Goal: Task Accomplishment & Management: Complete application form

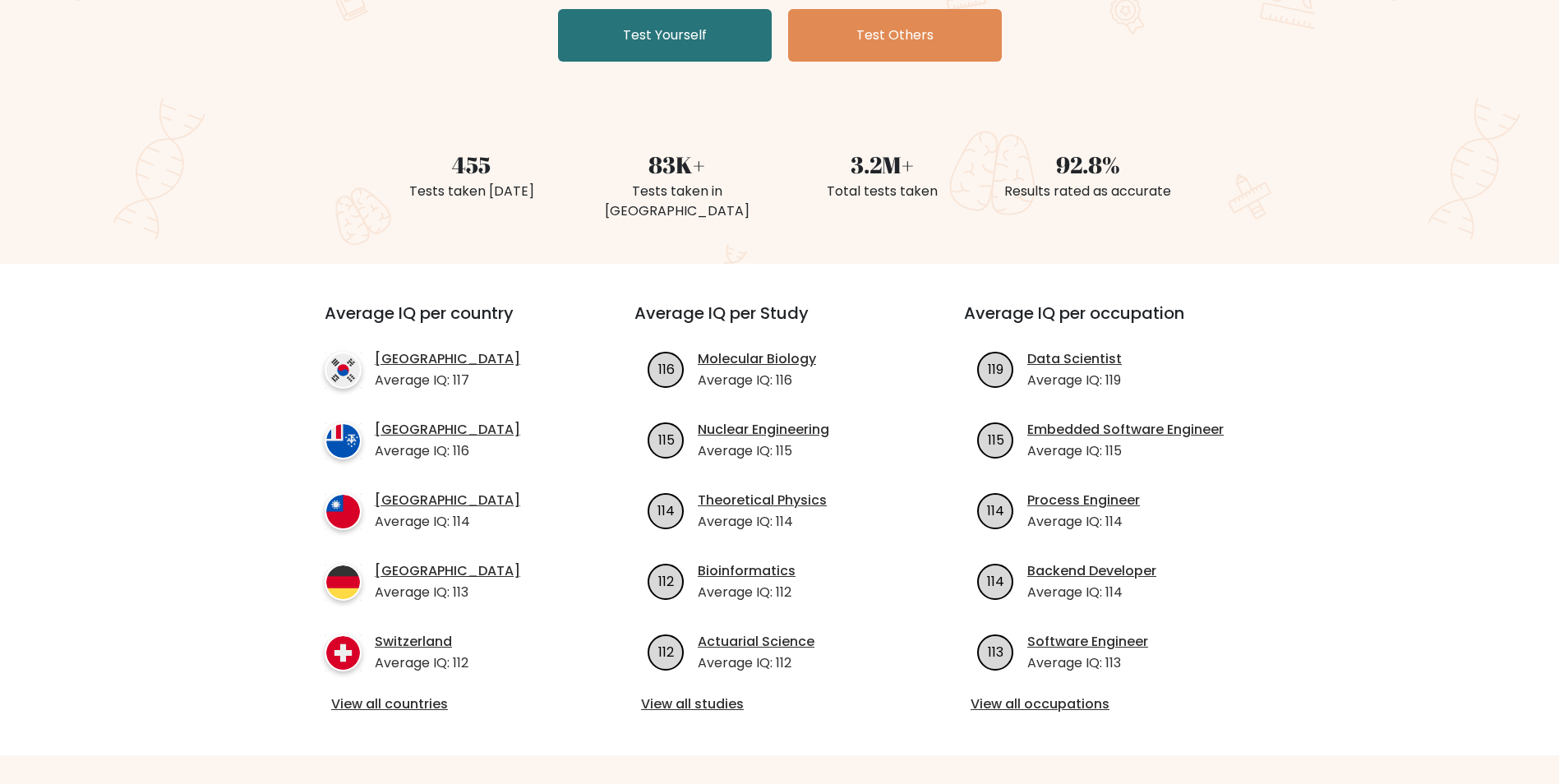
scroll to position [247, 0]
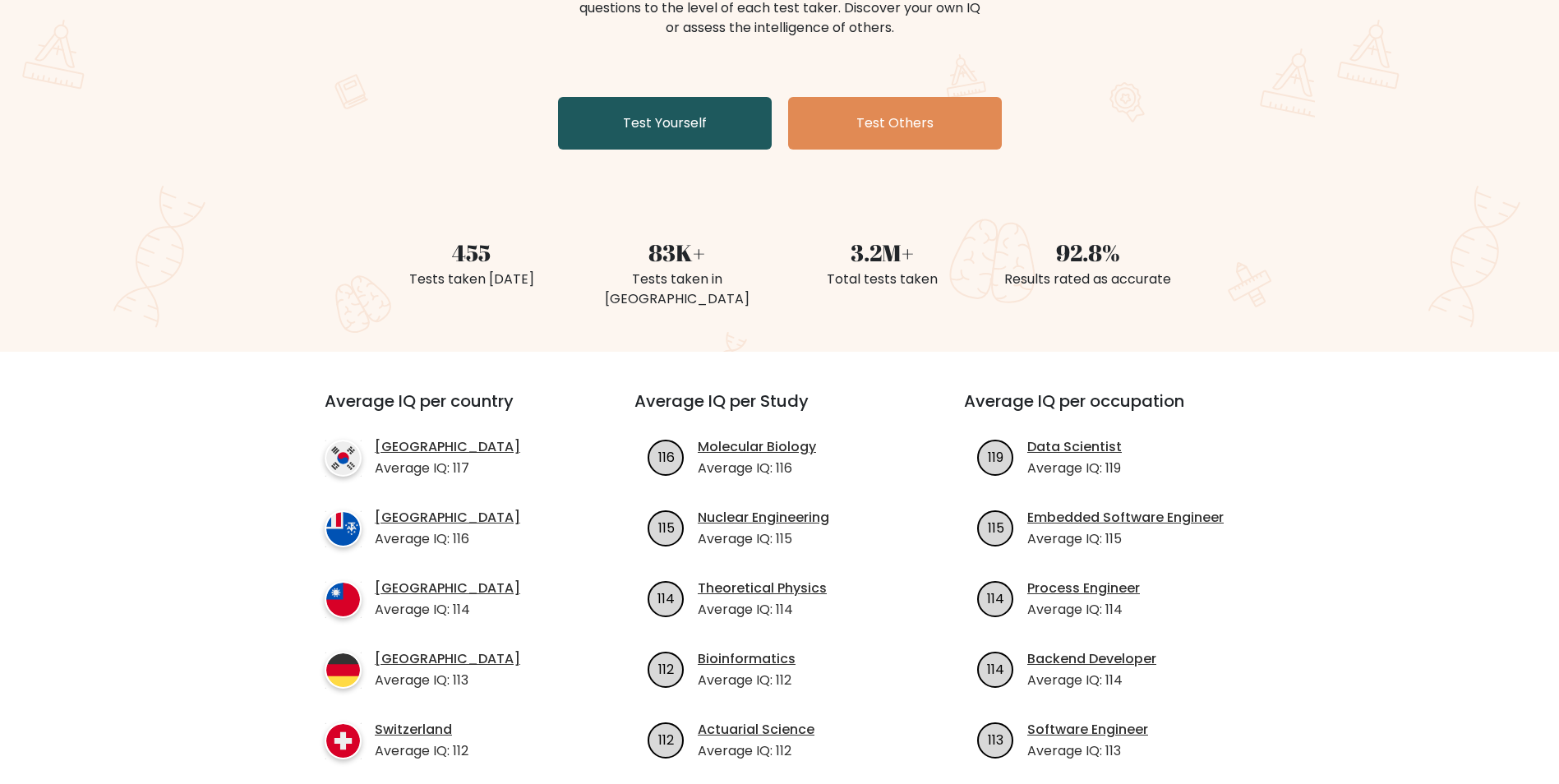
click at [631, 115] on link "Test Yourself" at bounding box center [664, 123] width 214 height 52
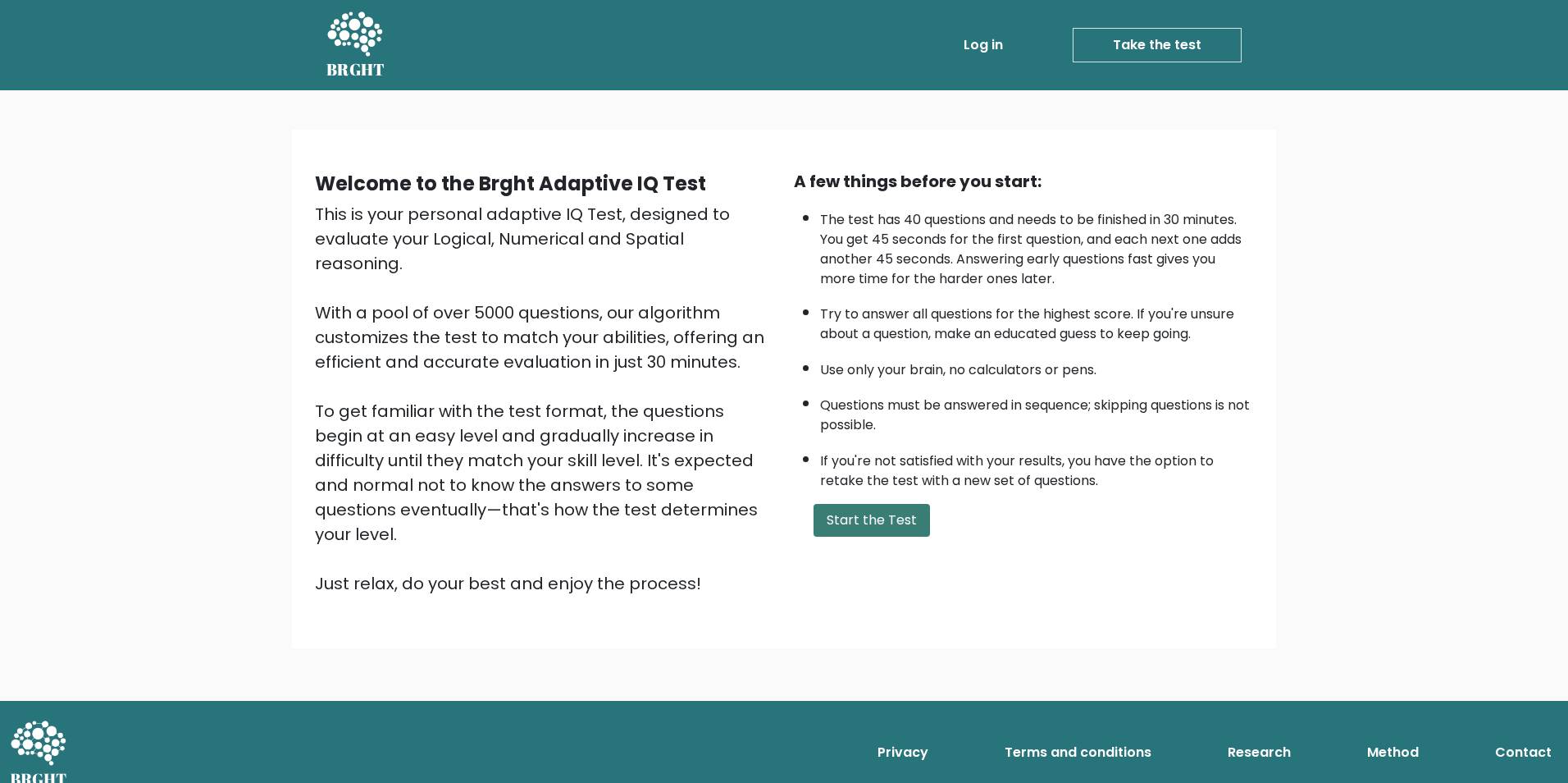
click at [871, 517] on button "Start the Test" at bounding box center [871, 520] width 116 height 33
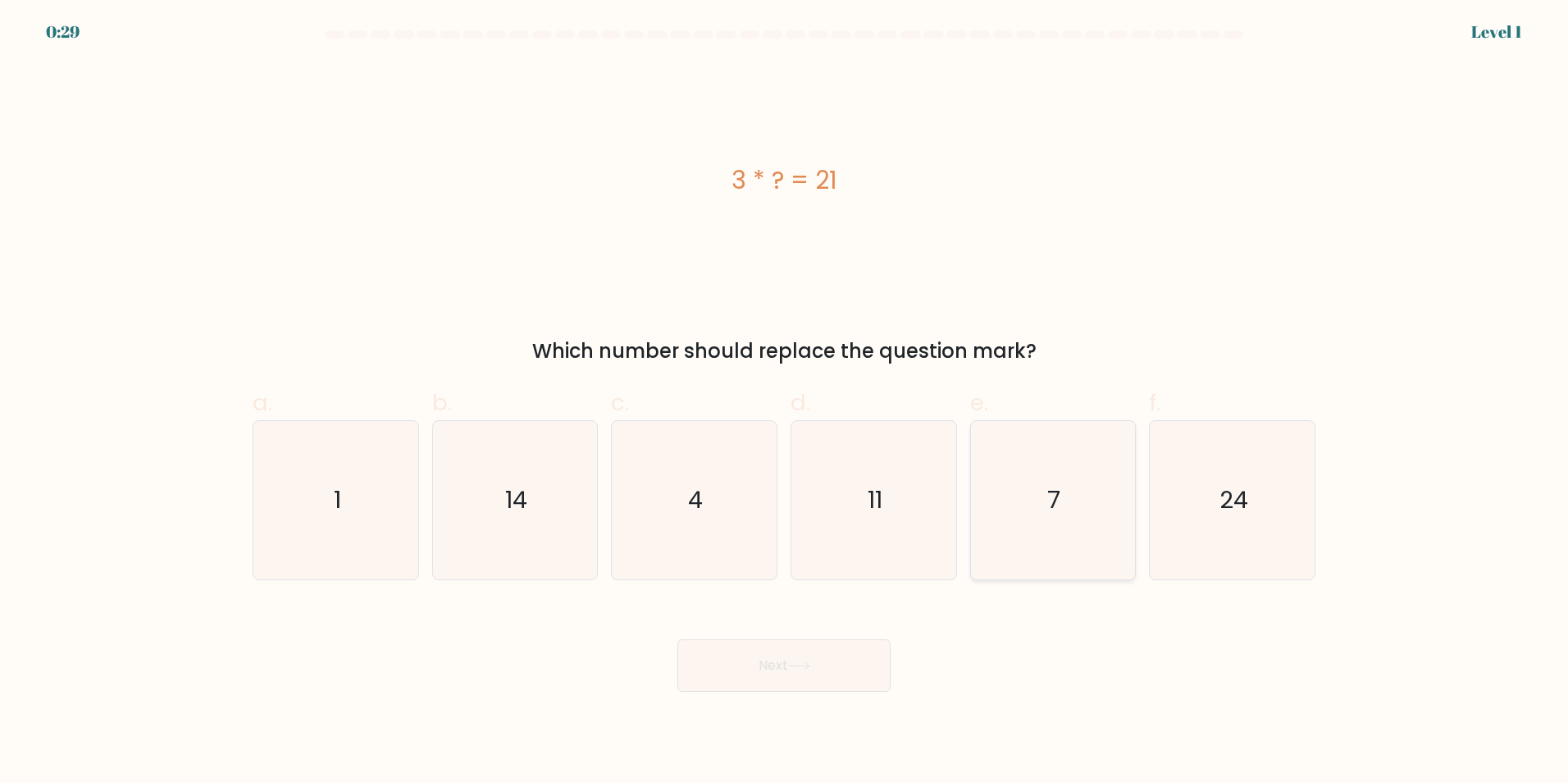
click at [1064, 460] on icon "7" at bounding box center [1052, 500] width 158 height 158
click at [784, 402] on input "e. 7" at bounding box center [784, 397] width 1 height 11
radio input "true"
click at [832, 668] on button "Next" at bounding box center [784, 665] width 213 height 52
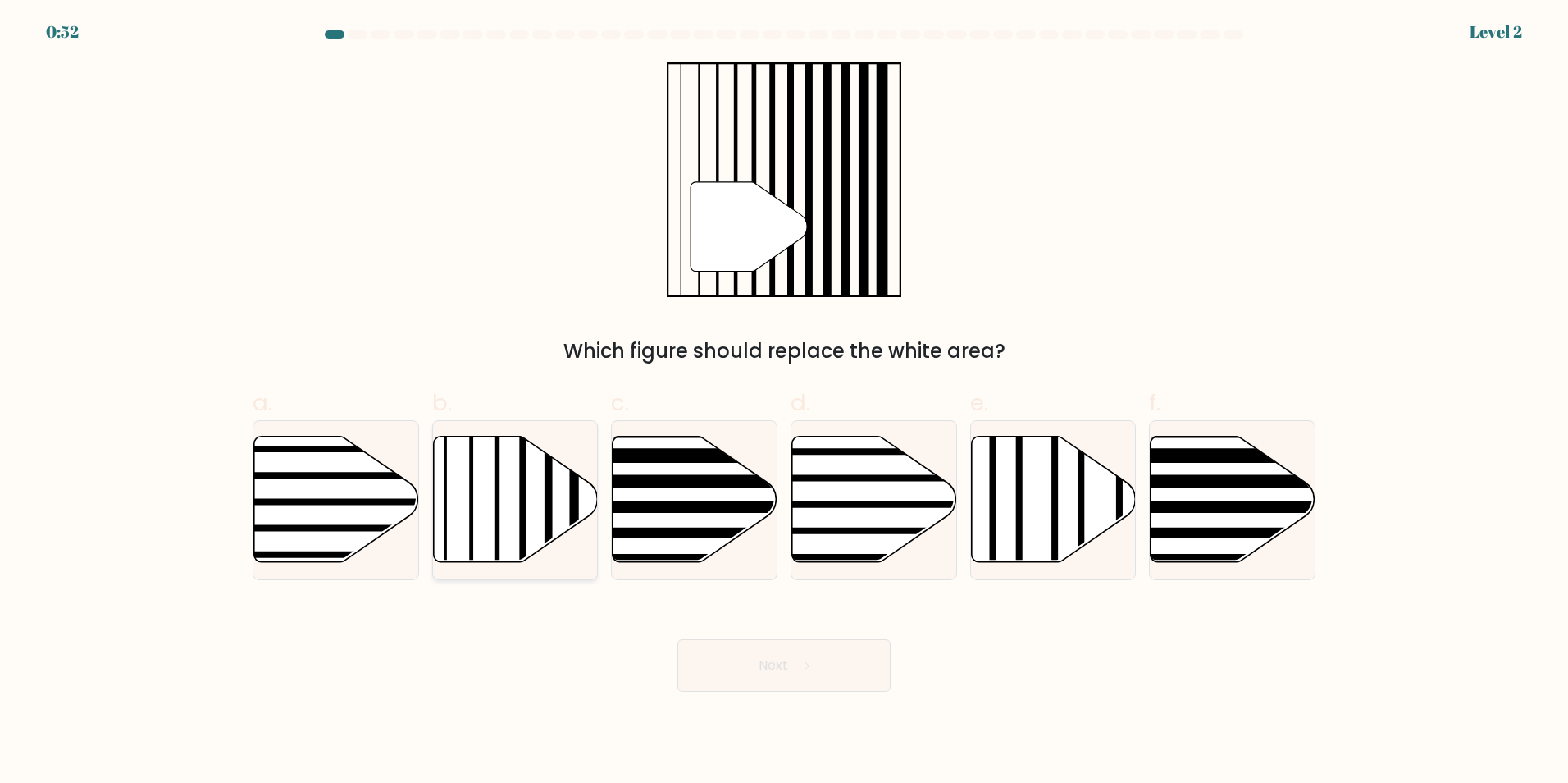
click at [492, 507] on icon at bounding box center [515, 499] width 165 height 126
click at [784, 402] on input "b." at bounding box center [784, 397] width 1 height 11
radio input "true"
click at [791, 660] on button "Next" at bounding box center [784, 665] width 213 height 52
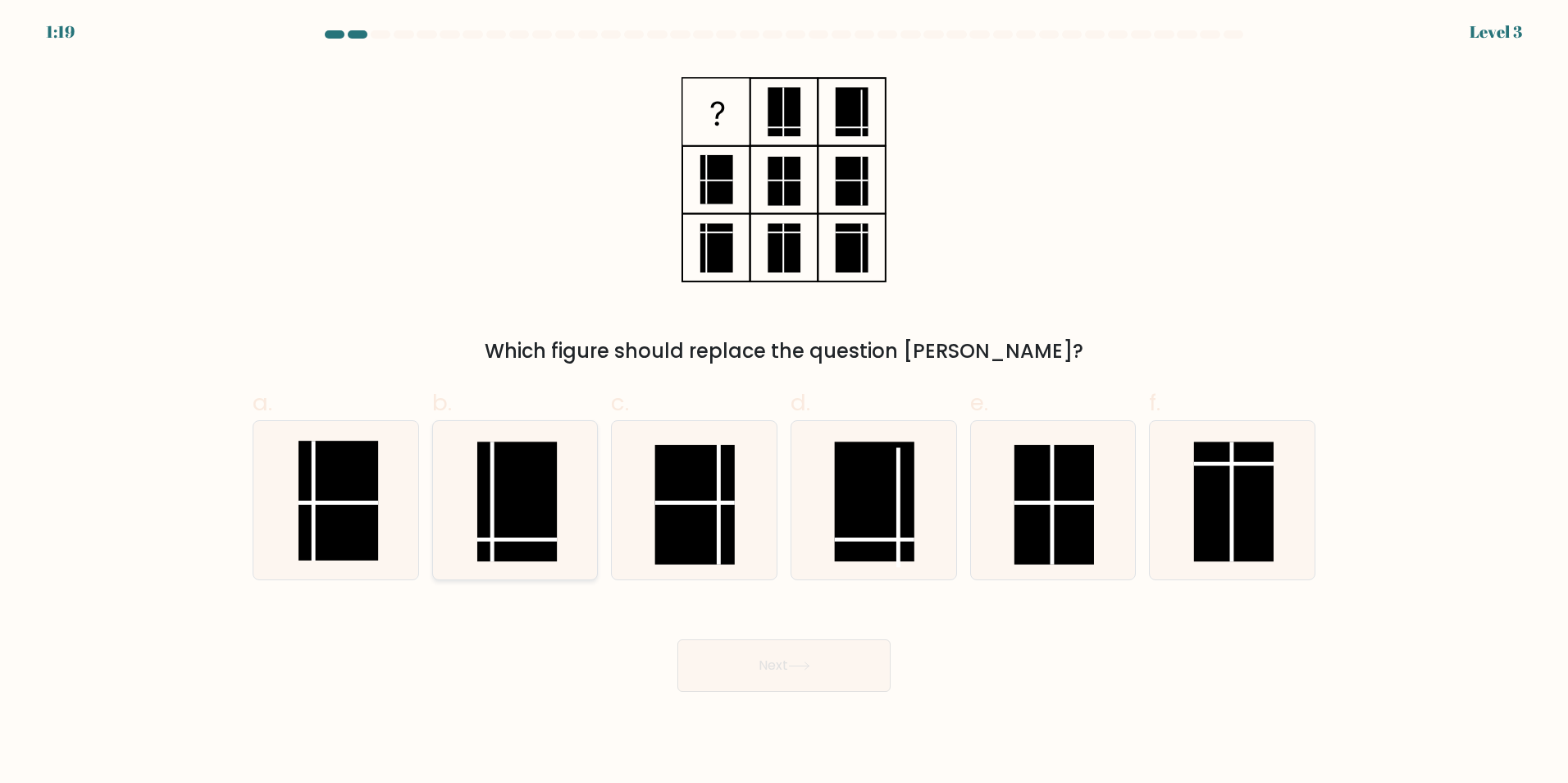
click at [516, 524] on rect at bounding box center [516, 501] width 80 height 120
click at [784, 402] on input "b." at bounding box center [784, 397] width 1 height 11
radio input "true"
click at [757, 628] on div "Next" at bounding box center [784, 646] width 1083 height 92
click at [762, 646] on button "Next" at bounding box center [784, 665] width 213 height 52
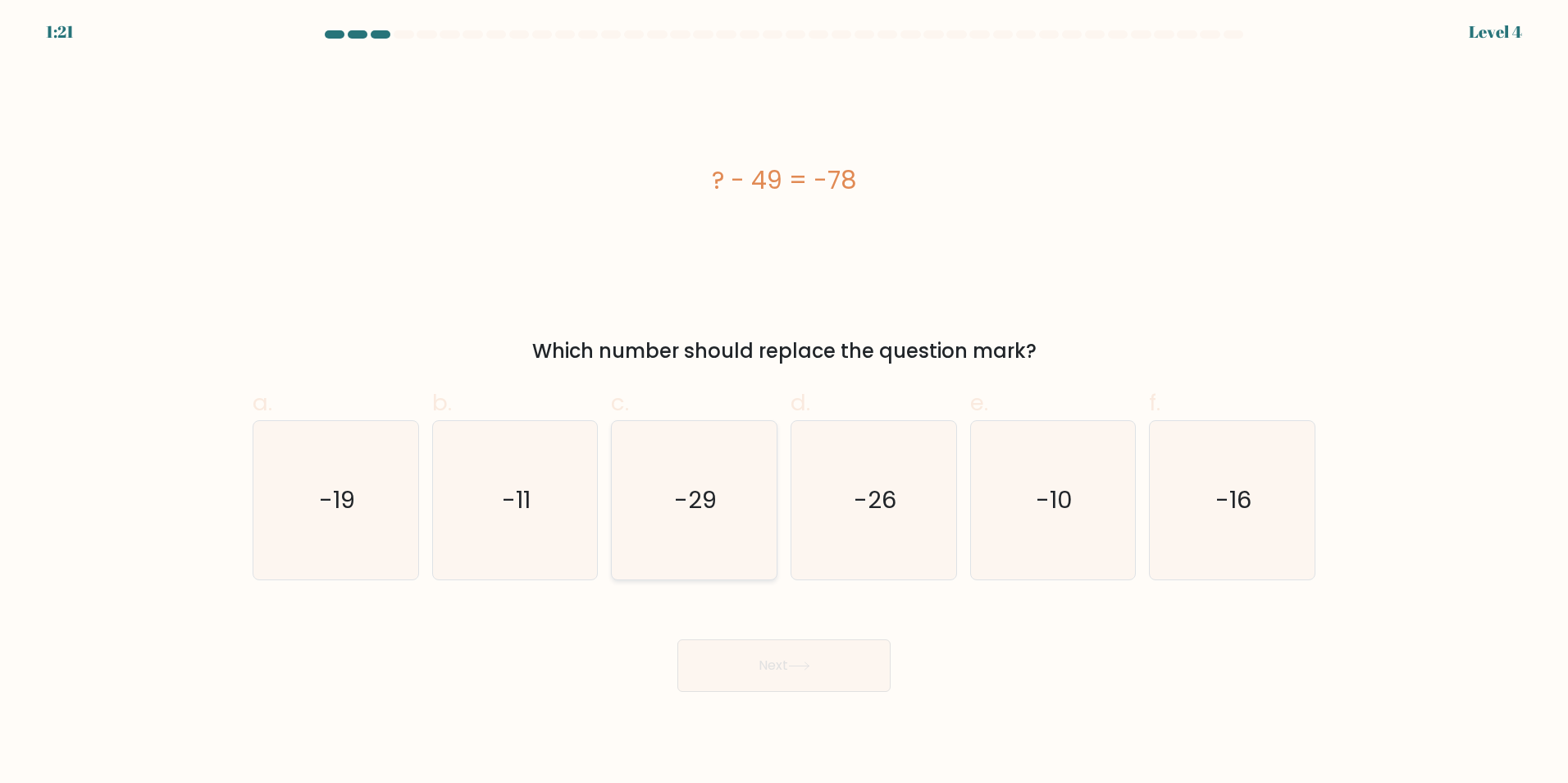
click at [724, 514] on icon "-29" at bounding box center [694, 500] width 158 height 158
click at [784, 402] on input "c. -29" at bounding box center [784, 397] width 1 height 11
radio input "true"
click at [833, 686] on button "Next" at bounding box center [784, 665] width 213 height 52
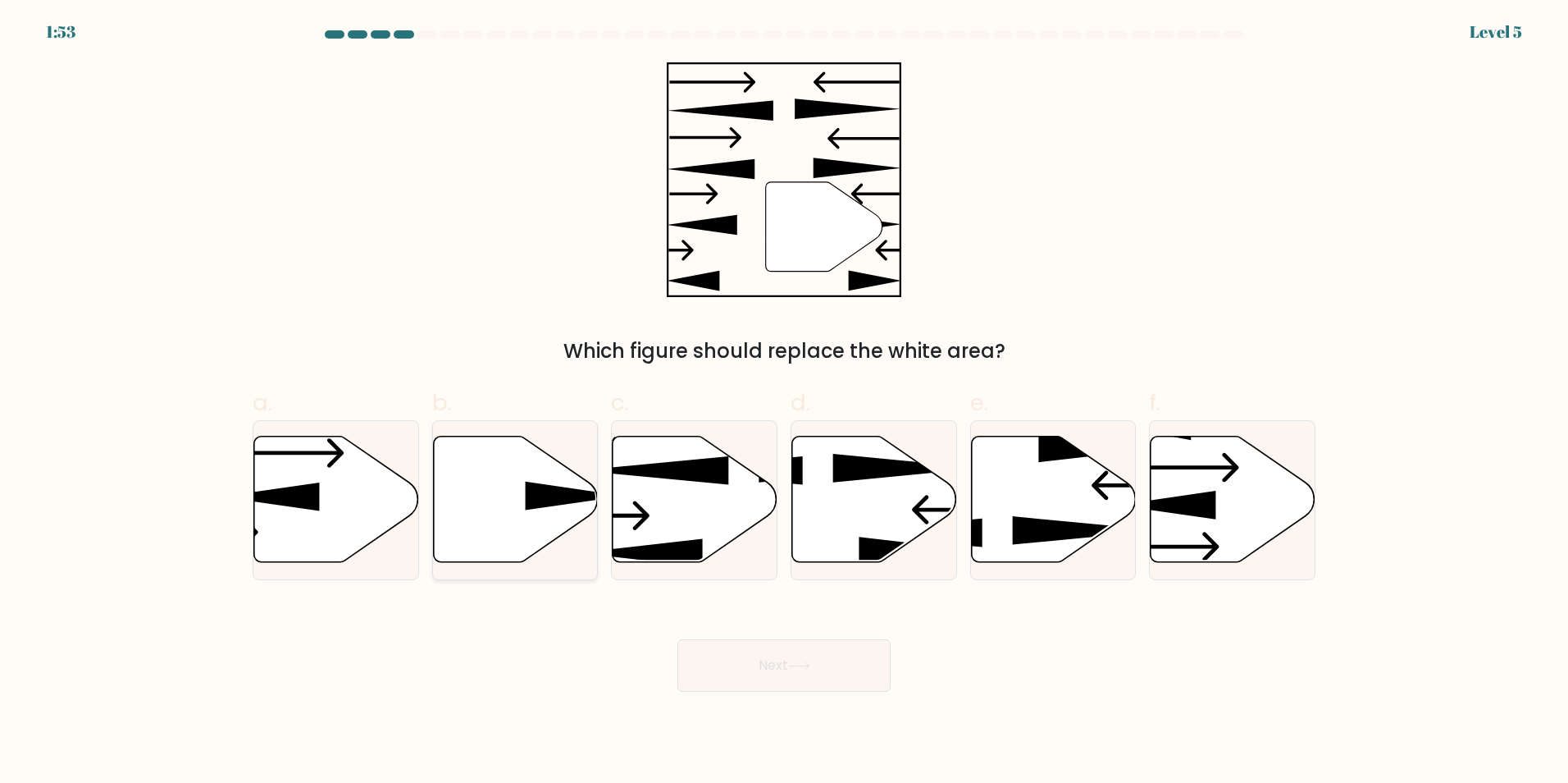
click at [568, 506] on icon at bounding box center [515, 499] width 165 height 126
click at [784, 402] on input "b." at bounding box center [784, 397] width 1 height 11
radio input "true"
click at [824, 650] on button "Next" at bounding box center [784, 665] width 213 height 52
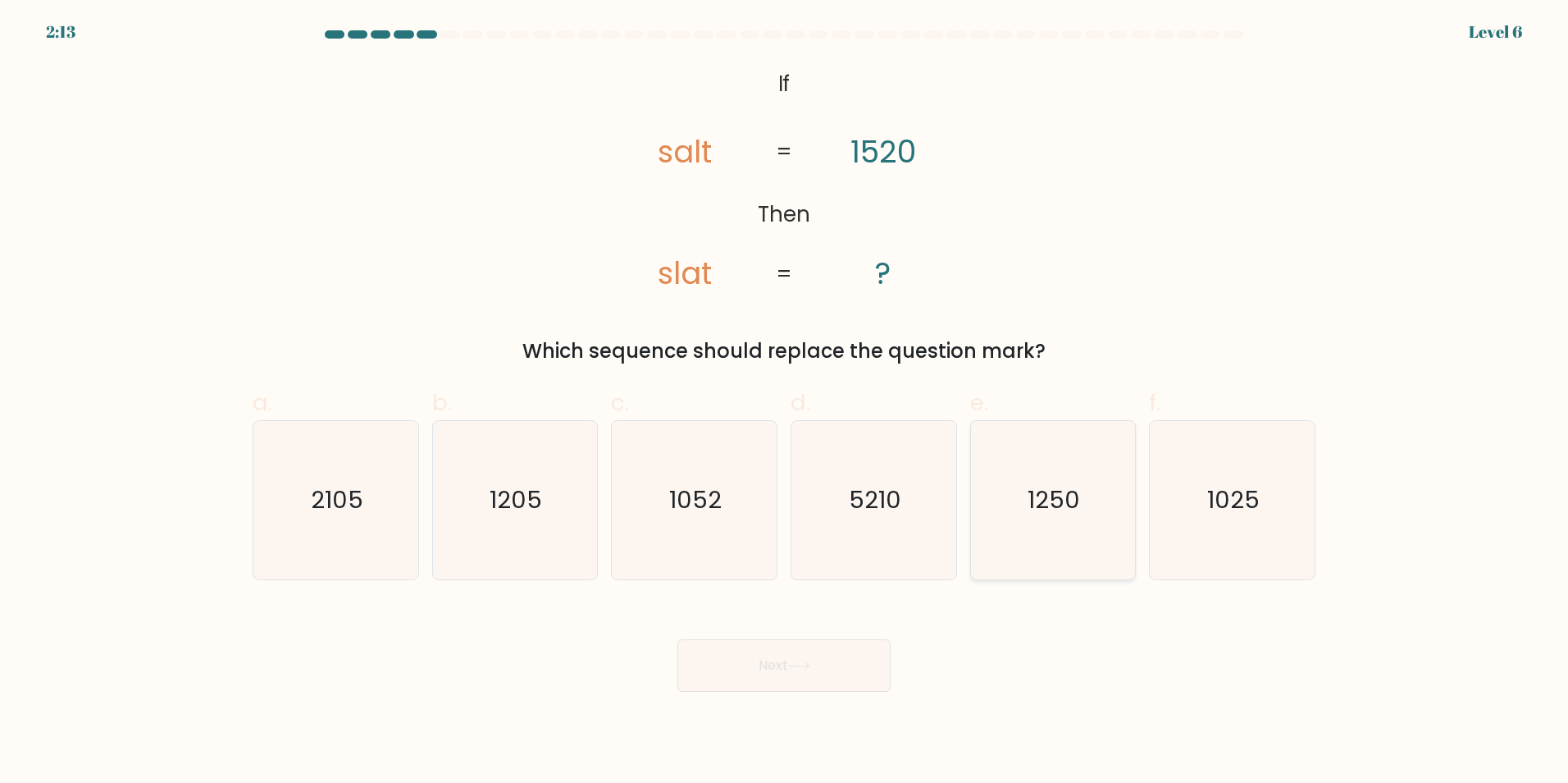
click at [1059, 516] on text "1250" at bounding box center [1054, 500] width 52 height 33
click at [784, 402] on input "e. 1250" at bounding box center [784, 397] width 1 height 11
radio input "true"
click at [807, 653] on button "Next" at bounding box center [784, 665] width 213 height 52
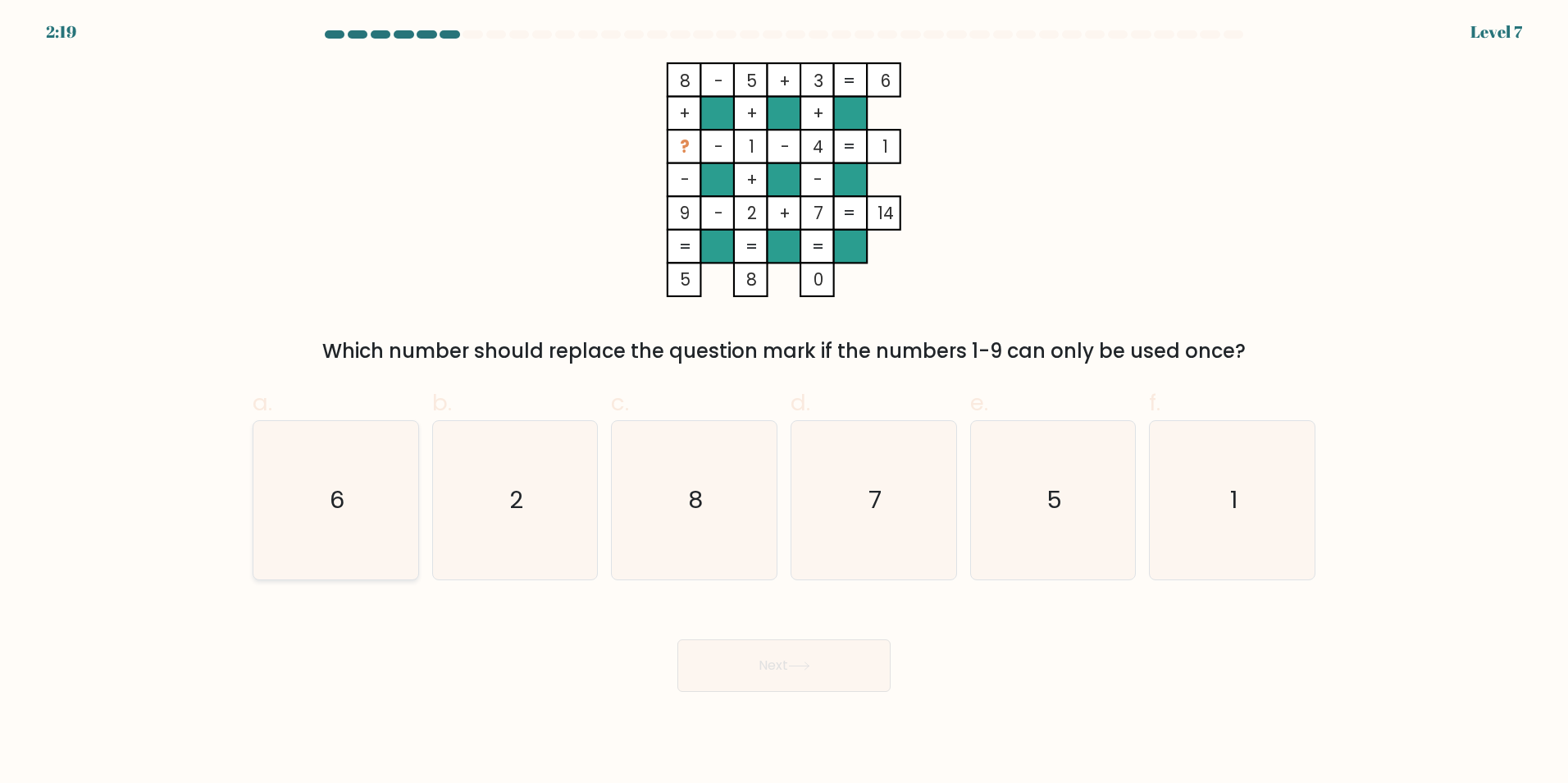
click at [351, 511] on icon "6" at bounding box center [335, 500] width 158 height 158
click at [784, 402] on input "a. 6" at bounding box center [784, 397] width 1 height 11
radio input "true"
click at [801, 666] on icon at bounding box center [799, 666] width 22 height 9
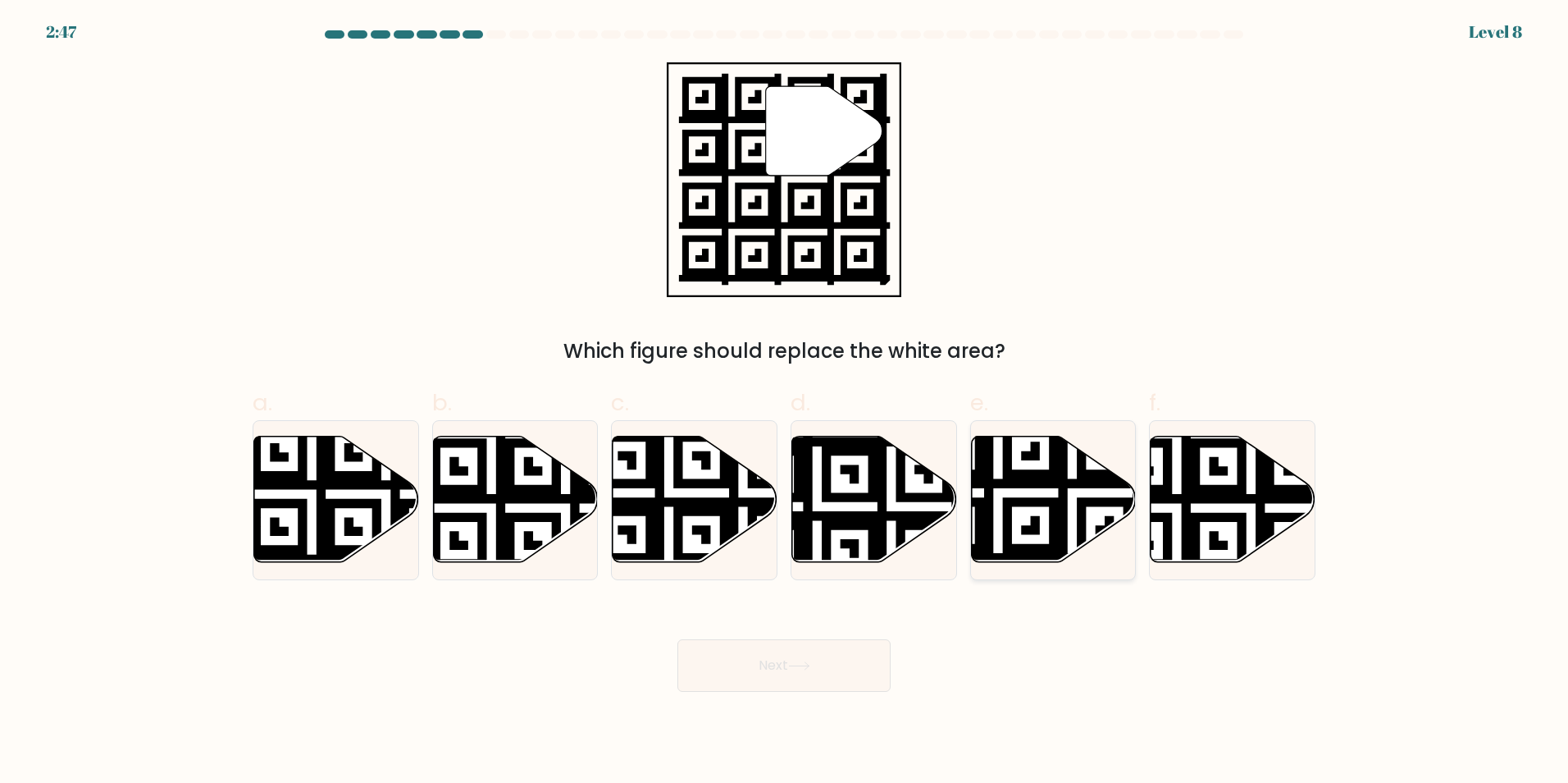
click at [1076, 505] on icon at bounding box center [1054, 499] width 165 height 126
click at [784, 402] on input "e." at bounding box center [784, 397] width 1 height 11
radio input "true"
click at [820, 676] on button "Next" at bounding box center [784, 665] width 213 height 52
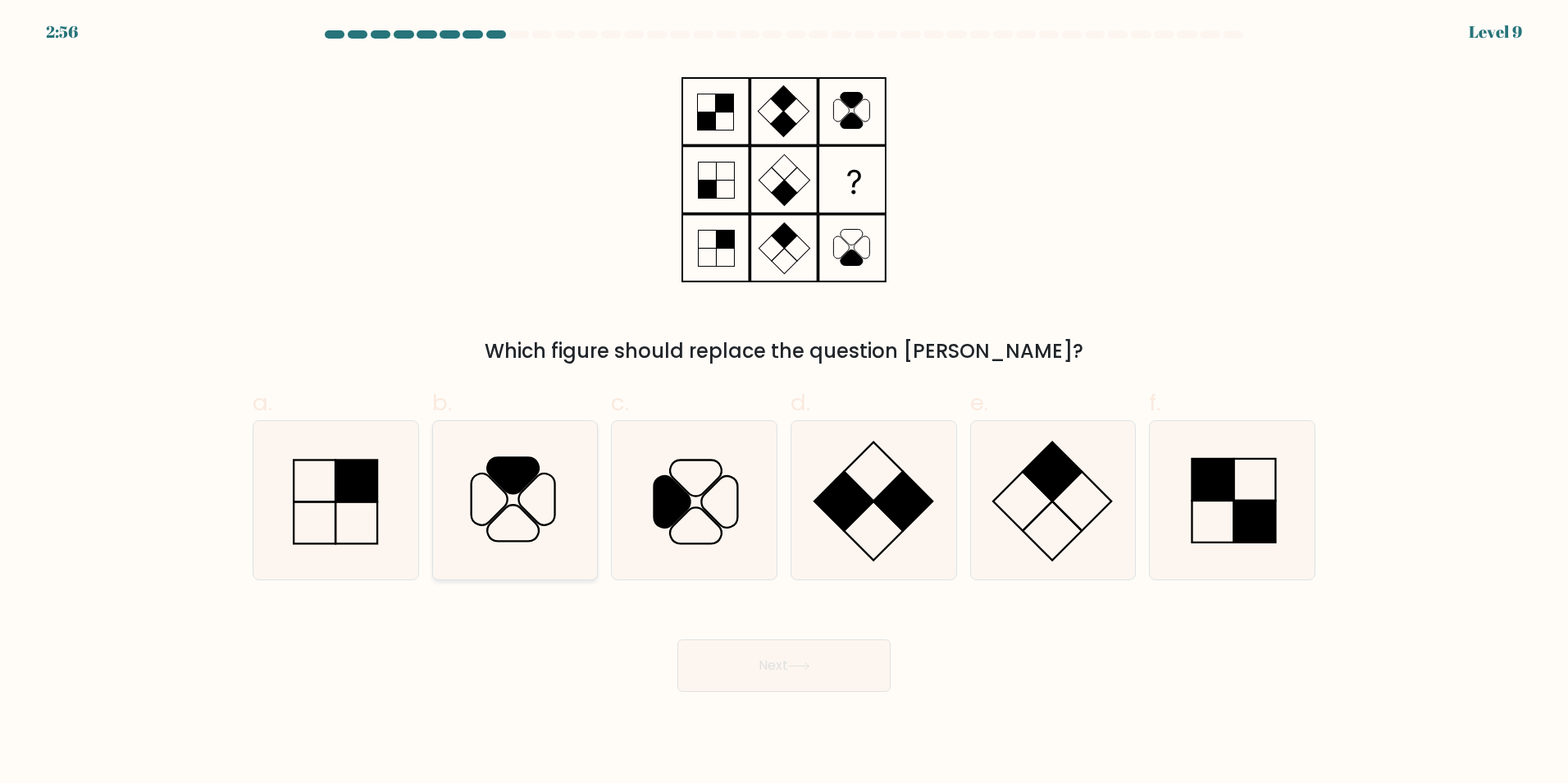
click at [553, 520] on icon at bounding box center [536, 499] width 36 height 51
click at [784, 402] on input "b." at bounding box center [784, 397] width 1 height 11
radio input "true"
click at [825, 667] on button "Next" at bounding box center [784, 665] width 213 height 52
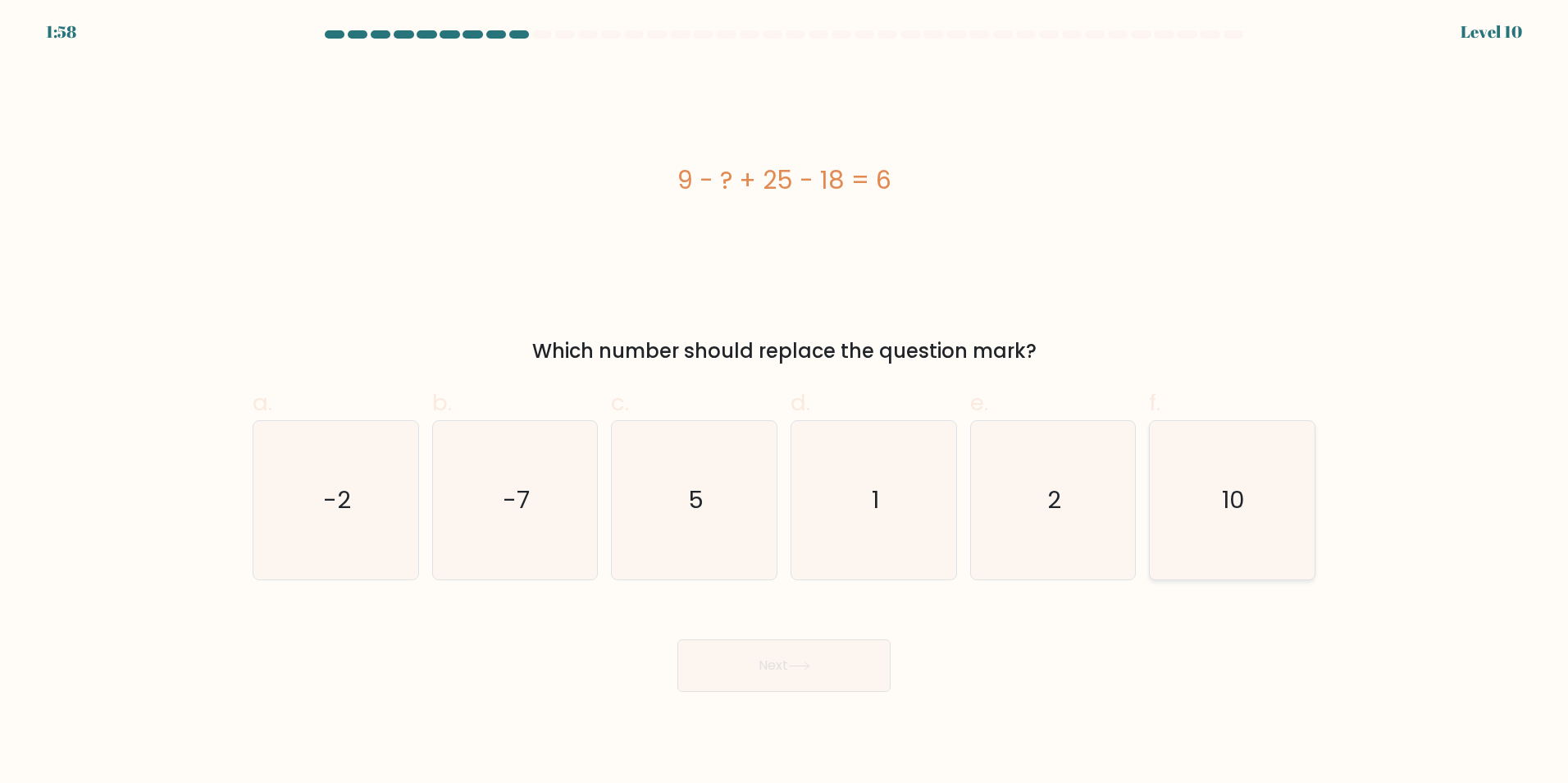
click at [1194, 556] on icon "10" at bounding box center [1232, 500] width 158 height 158
click at [784, 402] on input "f. 10" at bounding box center [784, 397] width 1 height 11
radio input "true"
click at [841, 680] on button "Next" at bounding box center [784, 665] width 213 height 52
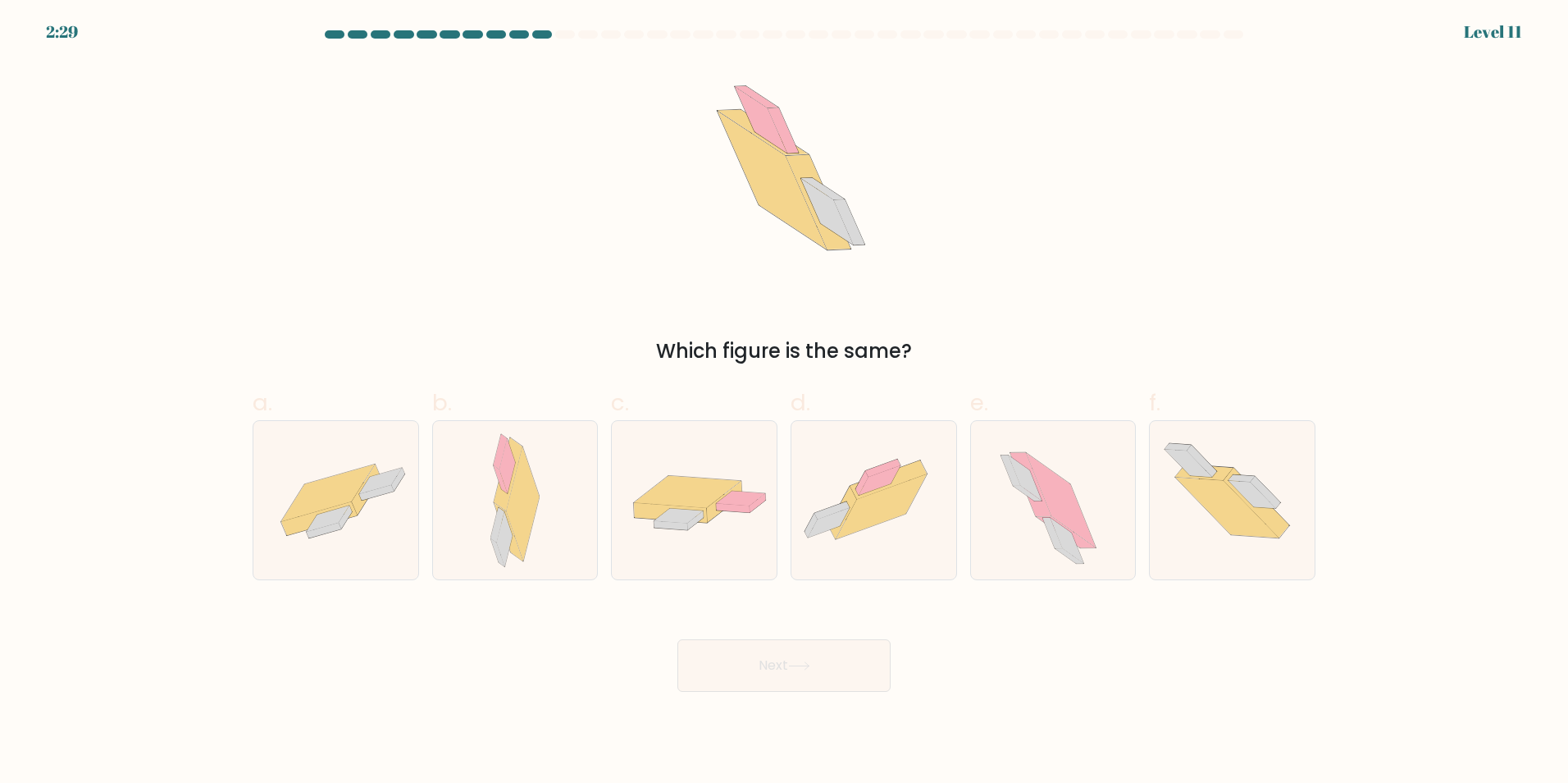
click at [340, 173] on div "Which figure is the same?" at bounding box center [784, 213] width 1083 height 303
click at [903, 515] on icon at bounding box center [881, 506] width 91 height 65
click at [784, 402] on input "d." at bounding box center [784, 397] width 1 height 11
radio input "true"
click at [836, 658] on button "Next" at bounding box center [784, 665] width 213 height 52
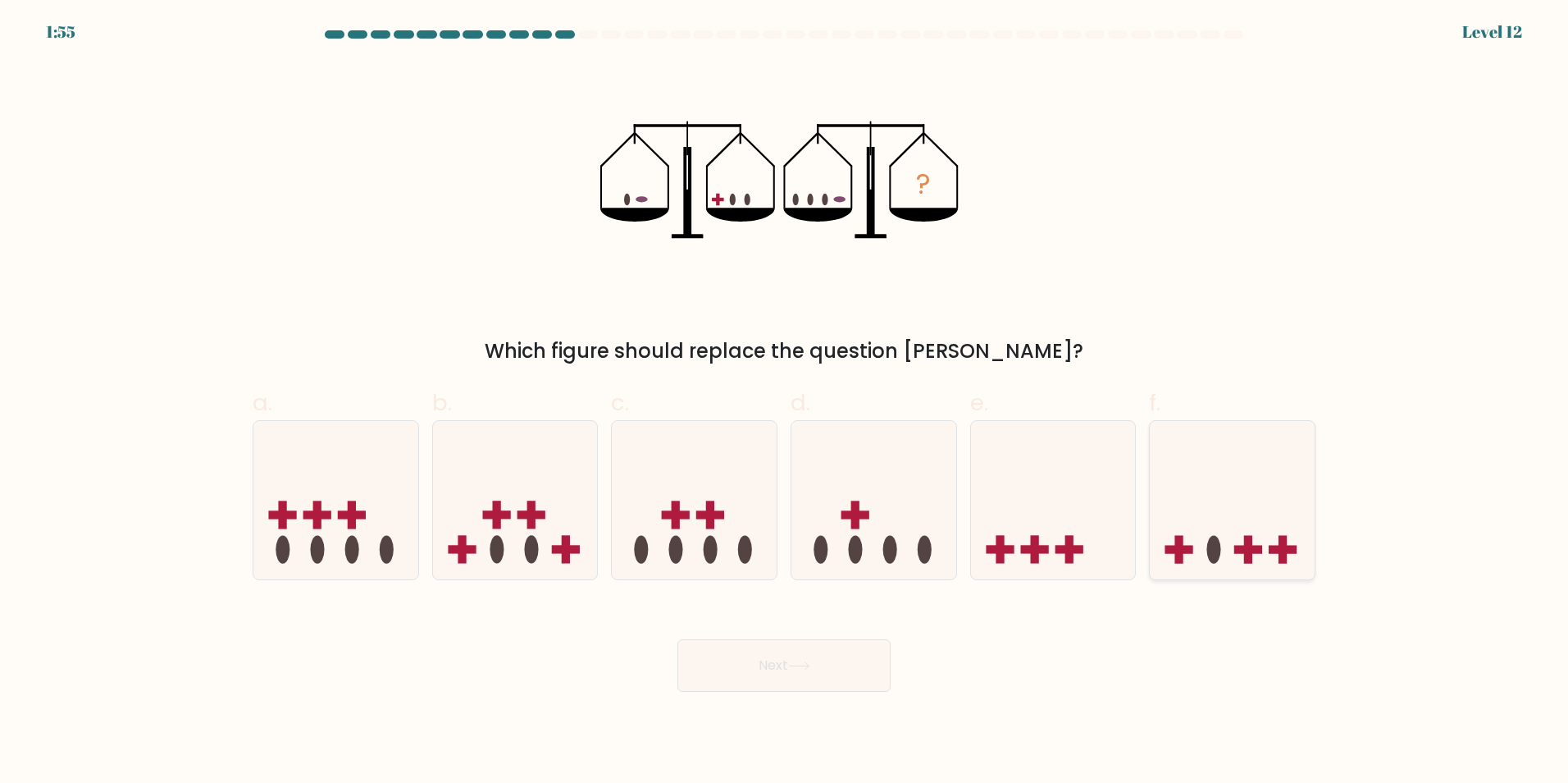
click at [1250, 525] on icon at bounding box center [1232, 499] width 165 height 136
click at [784, 402] on input "f." at bounding box center [784, 397] width 1 height 11
radio input "true"
click at [866, 668] on button "Next" at bounding box center [784, 665] width 213 height 52
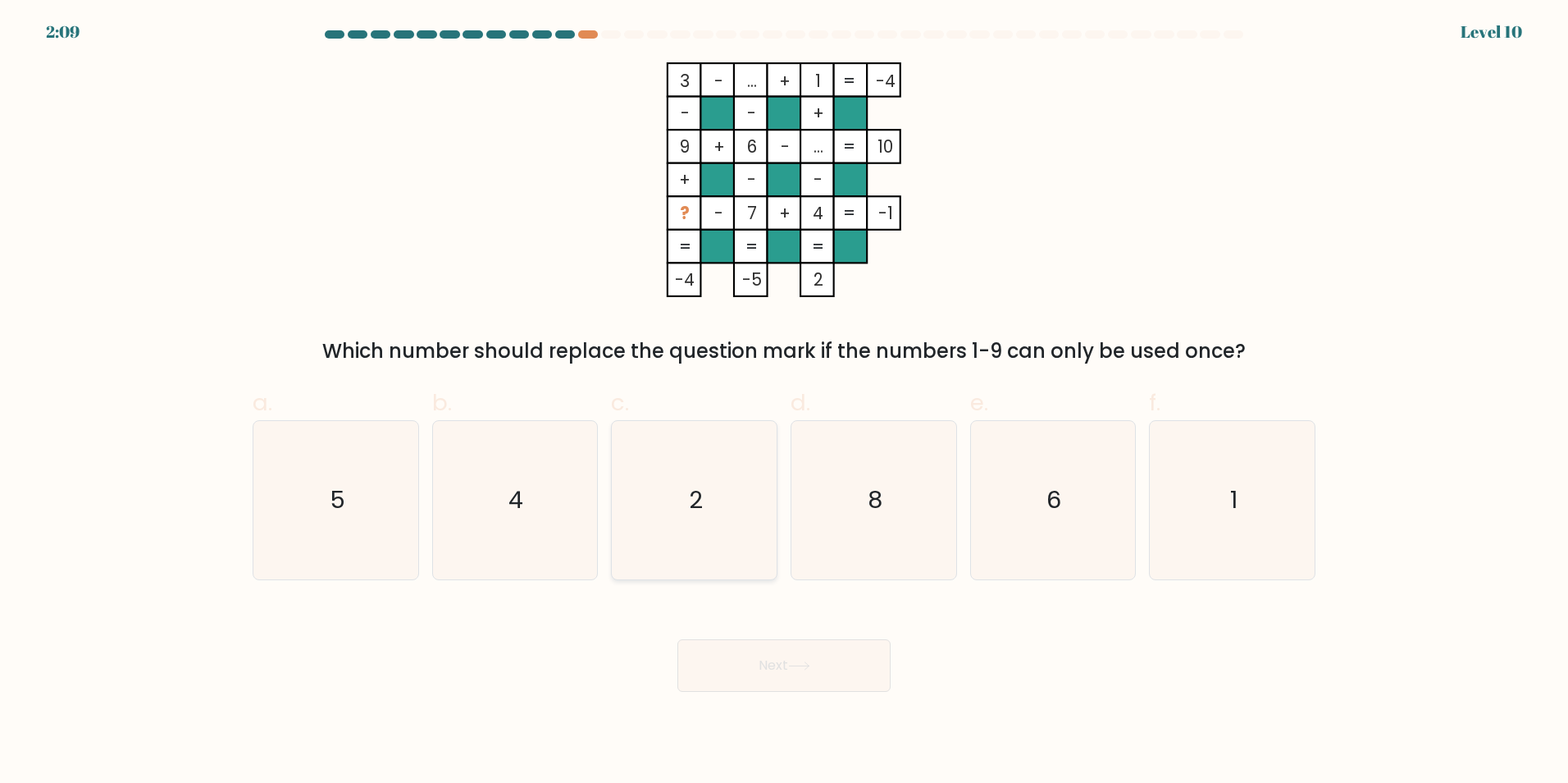
drag, startPoint x: 666, startPoint y: 497, endPoint x: 667, endPoint y: 480, distance: 17.0
click at [666, 497] on icon "2" at bounding box center [694, 500] width 158 height 158
click at [784, 402] on input "c. 2" at bounding box center [784, 397] width 1 height 11
radio input "true"
click at [791, 665] on button "Next" at bounding box center [784, 665] width 213 height 52
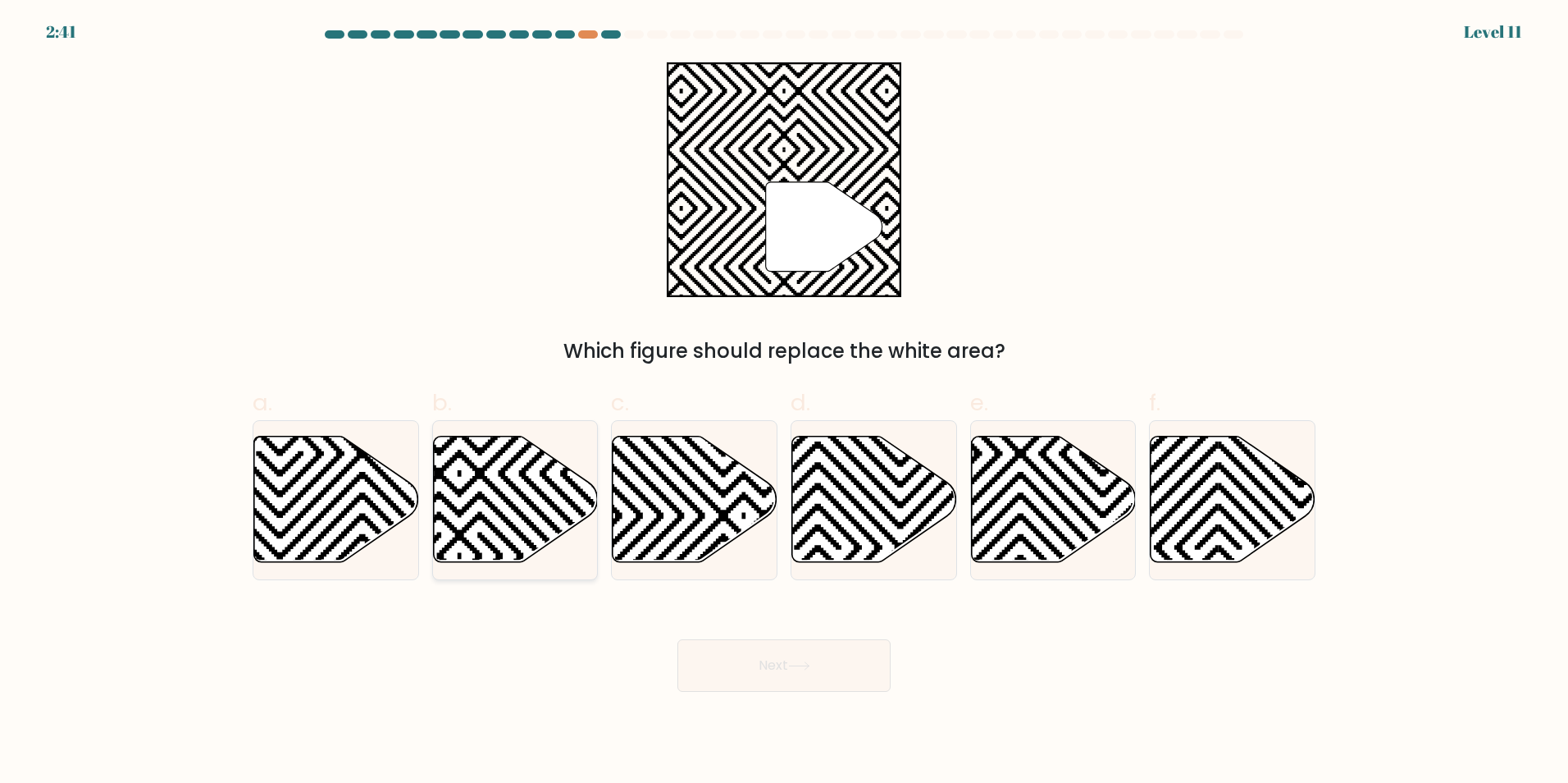
click at [499, 540] on icon at bounding box center [515, 499] width 165 height 126
click at [784, 402] on input "b." at bounding box center [784, 397] width 1 height 11
radio input "true"
click at [815, 681] on button "Next" at bounding box center [784, 665] width 213 height 52
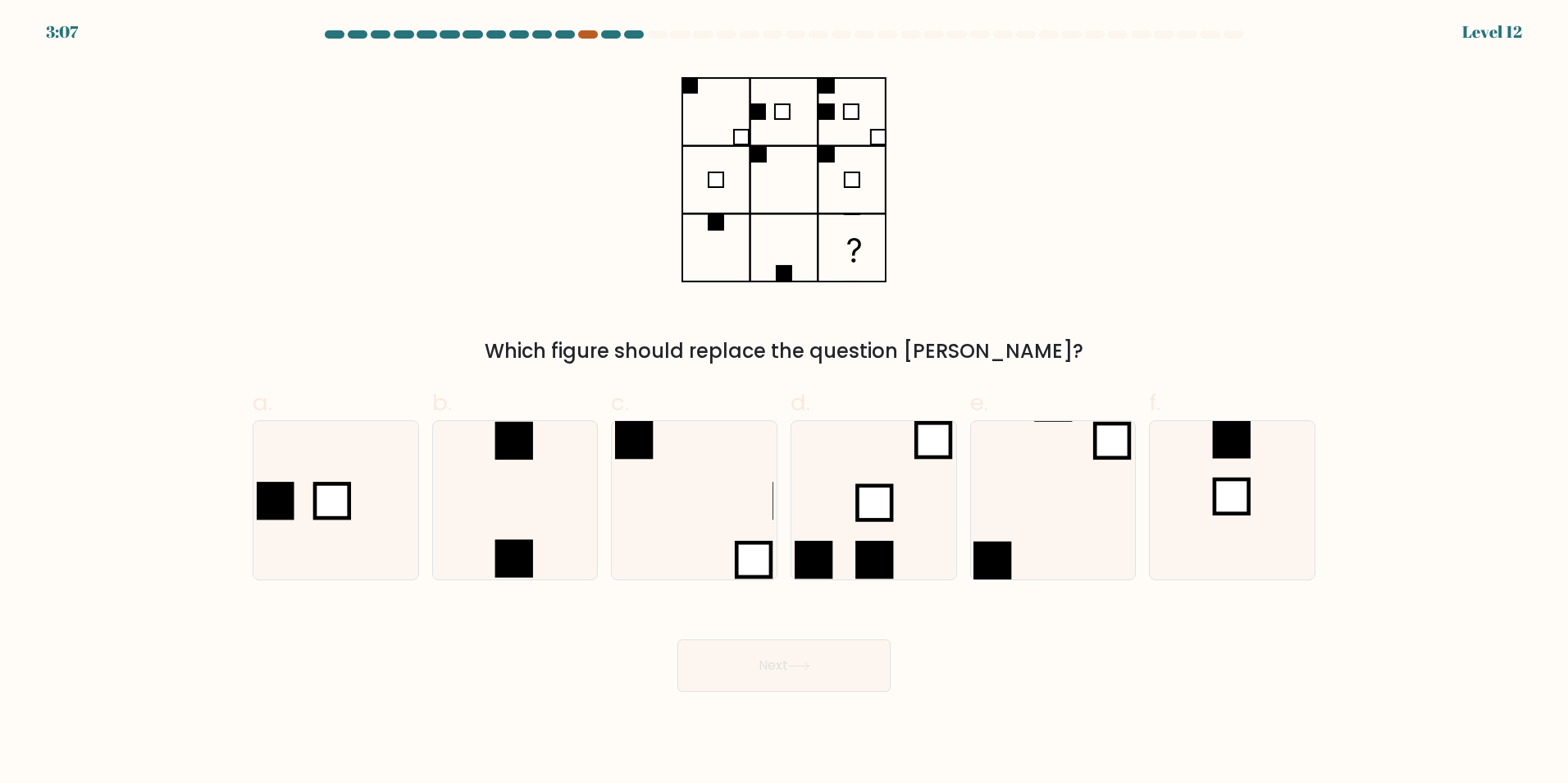
click at [585, 33] on div at bounding box center [589, 34] width 20 height 8
click at [297, 490] on icon at bounding box center [335, 500] width 158 height 158
click at [784, 402] on input "a." at bounding box center [784, 397] width 1 height 11
radio input "true"
click at [866, 662] on button "Next" at bounding box center [784, 665] width 213 height 52
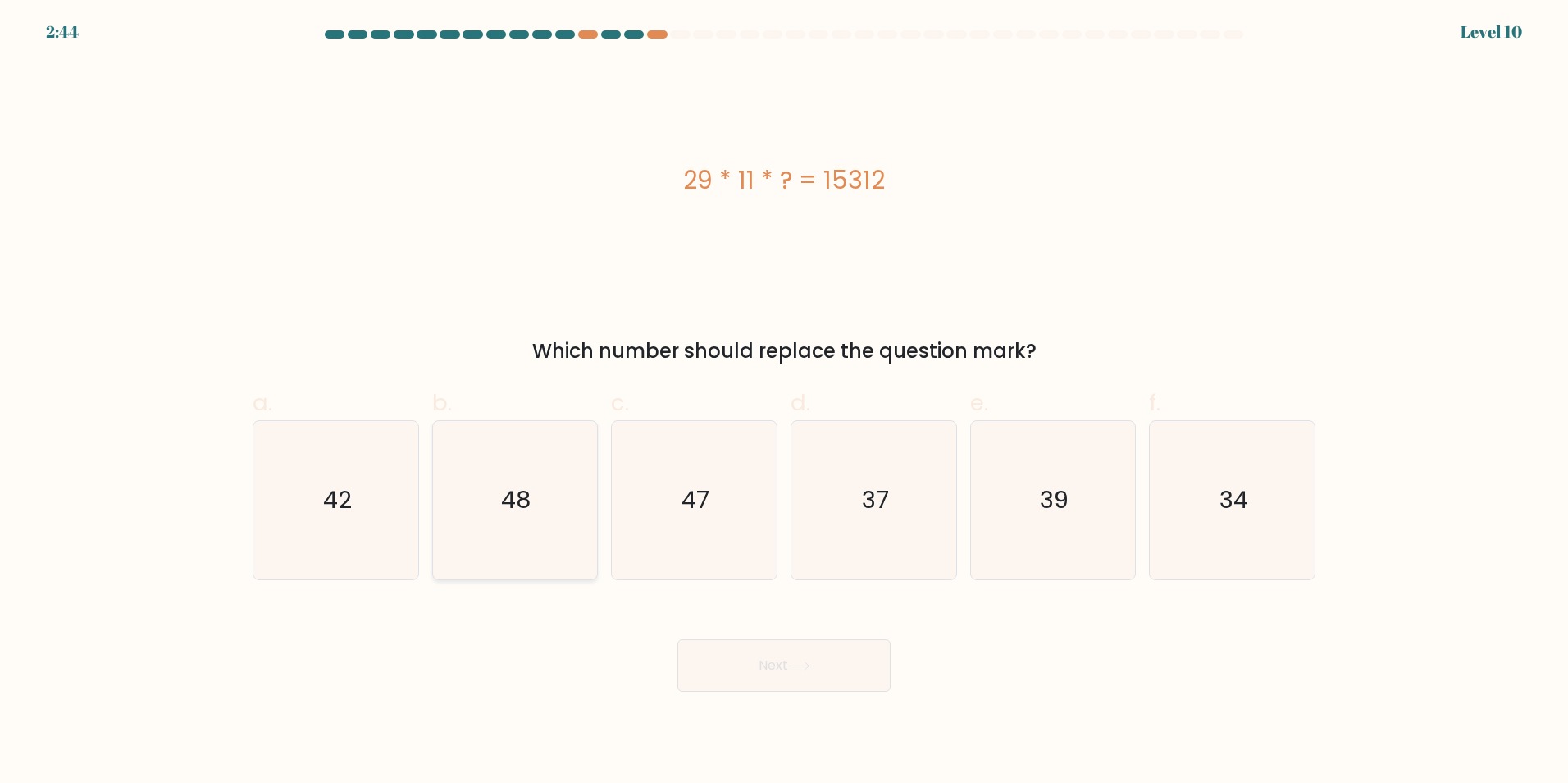
click at [520, 509] on text "48" at bounding box center [516, 500] width 29 height 33
click at [784, 402] on input "b. 48" at bounding box center [784, 397] width 1 height 11
radio input "true"
click at [792, 653] on button "Next" at bounding box center [784, 665] width 213 height 52
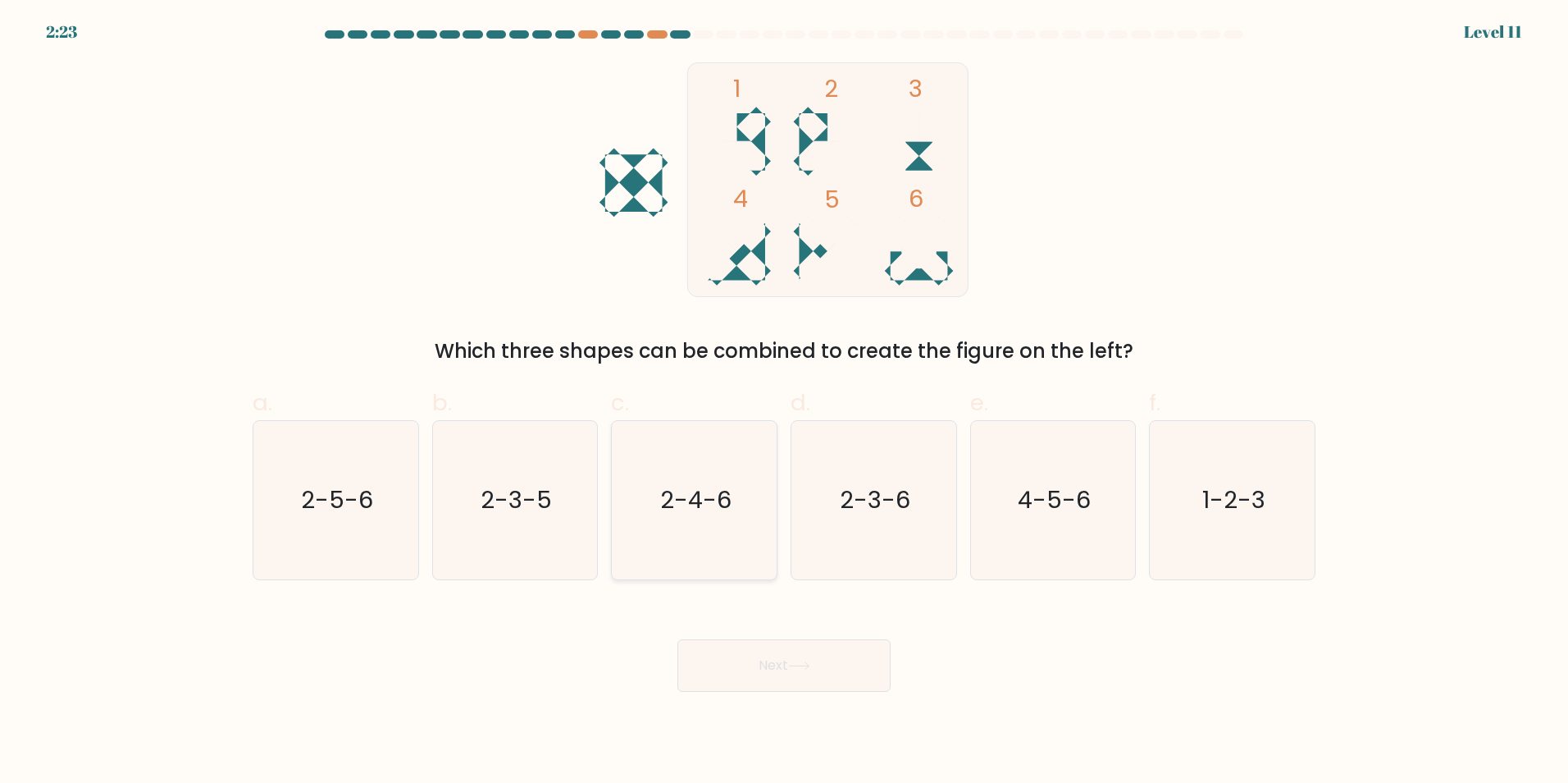
click at [665, 493] on text "2-4-6" at bounding box center [696, 500] width 71 height 33
click at [784, 402] on input "c. 2-4-6" at bounding box center [784, 397] width 1 height 11
radio input "true"
click at [836, 657] on button "Next" at bounding box center [784, 665] width 213 height 52
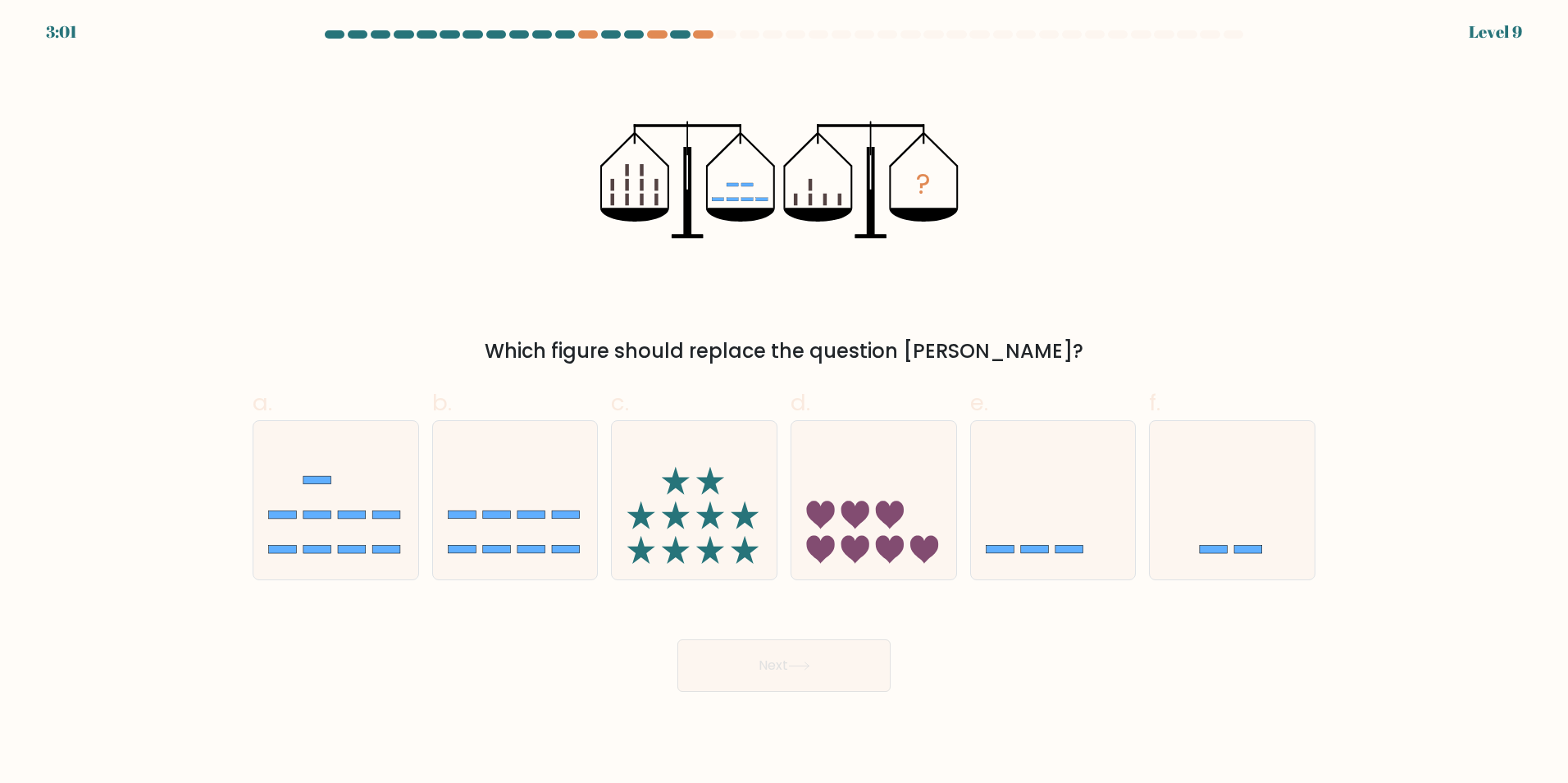
click at [680, 32] on div at bounding box center [680, 34] width 20 height 8
drag, startPoint x: 1038, startPoint y: 538, endPoint x: 1010, endPoint y: 582, distance: 52.2
click at [1038, 538] on icon at bounding box center [1054, 499] width 165 height 136
click at [784, 402] on input "e." at bounding box center [784, 397] width 1 height 11
radio input "true"
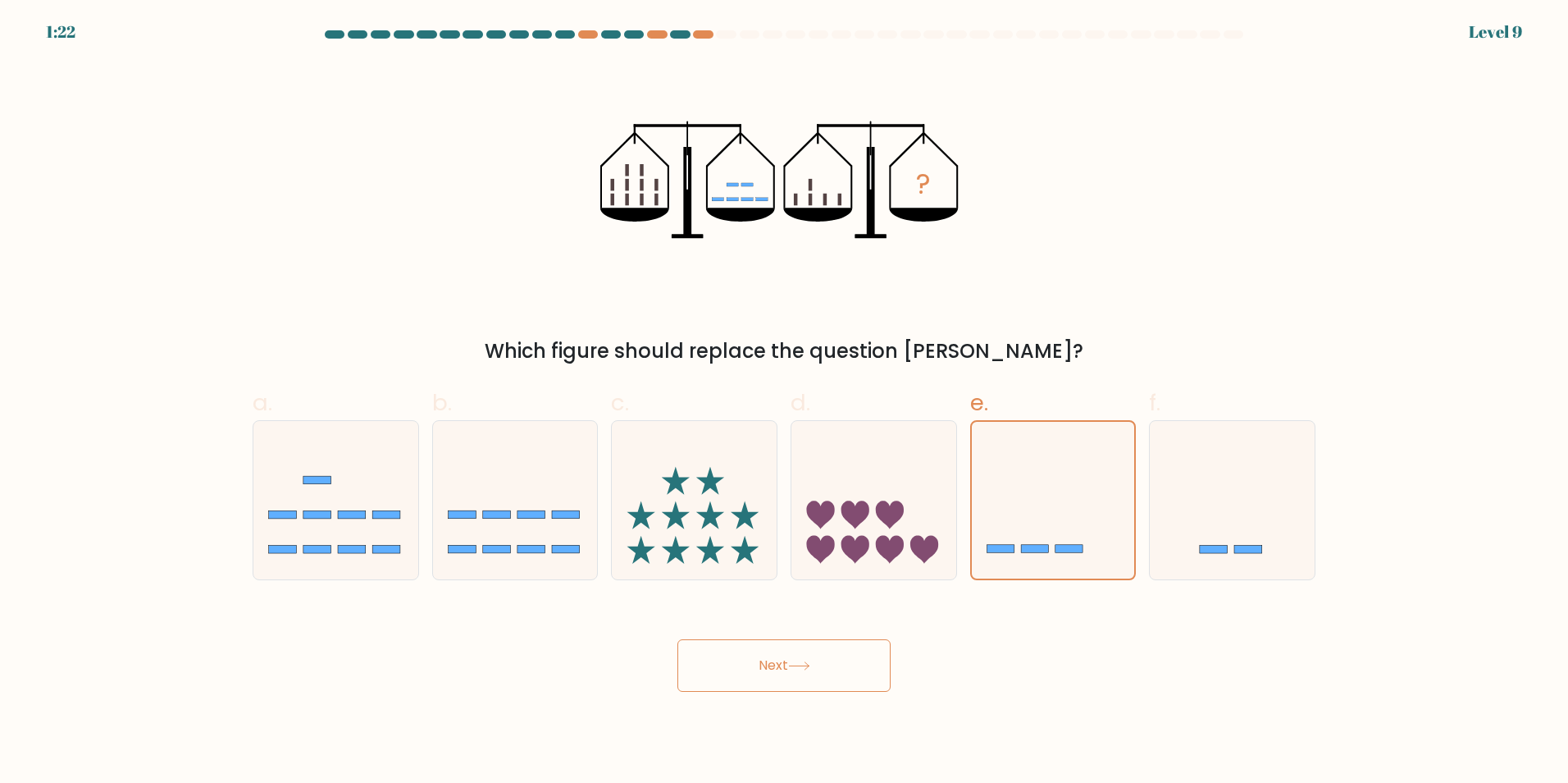
click at [830, 660] on button "Next" at bounding box center [784, 665] width 213 height 52
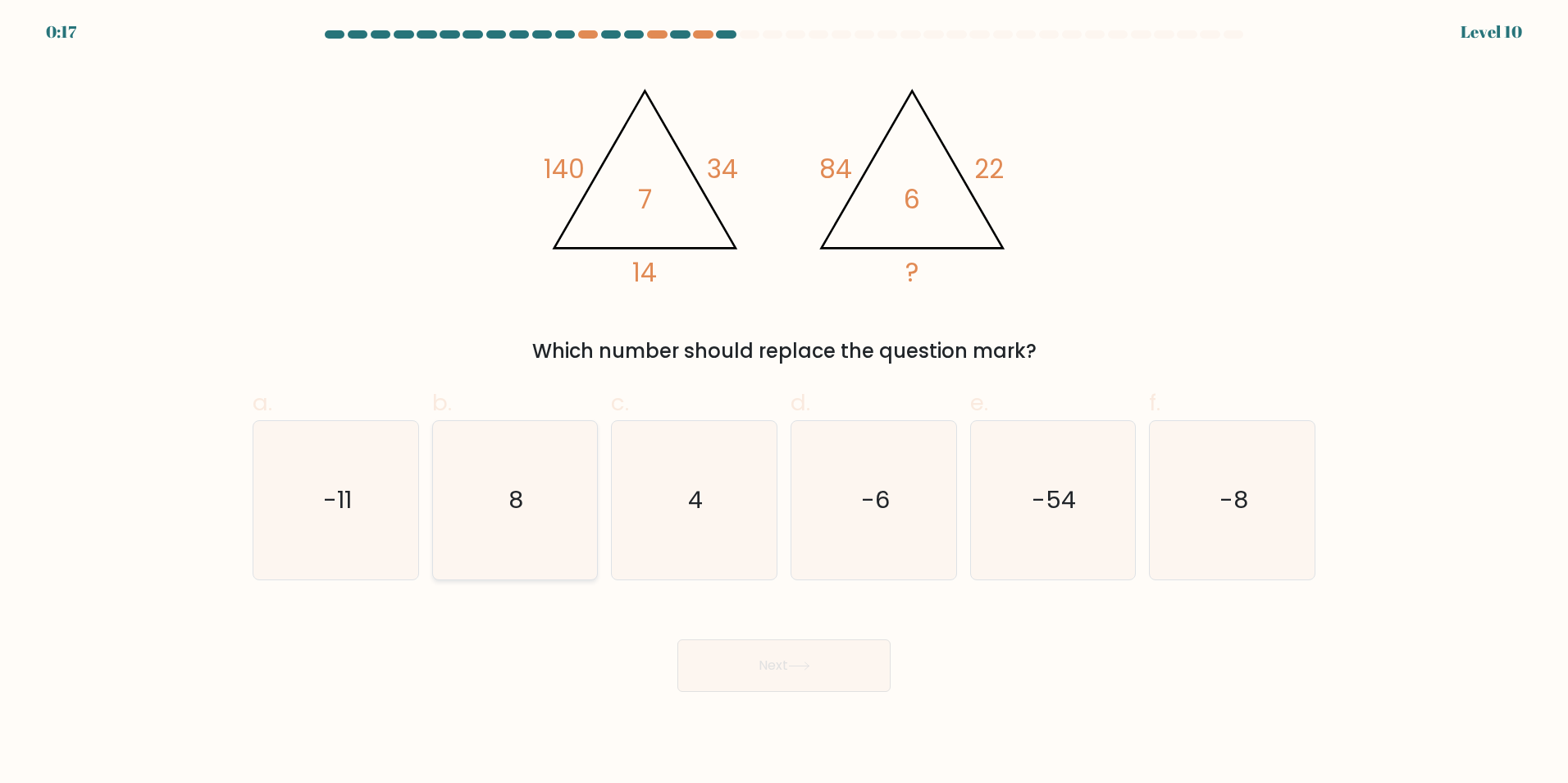
click at [458, 484] on icon "8" at bounding box center [514, 500] width 158 height 158
click at [784, 402] on input "b. 8" at bounding box center [784, 397] width 1 height 11
radio input "true"
click at [856, 668] on button "Next" at bounding box center [784, 665] width 213 height 52
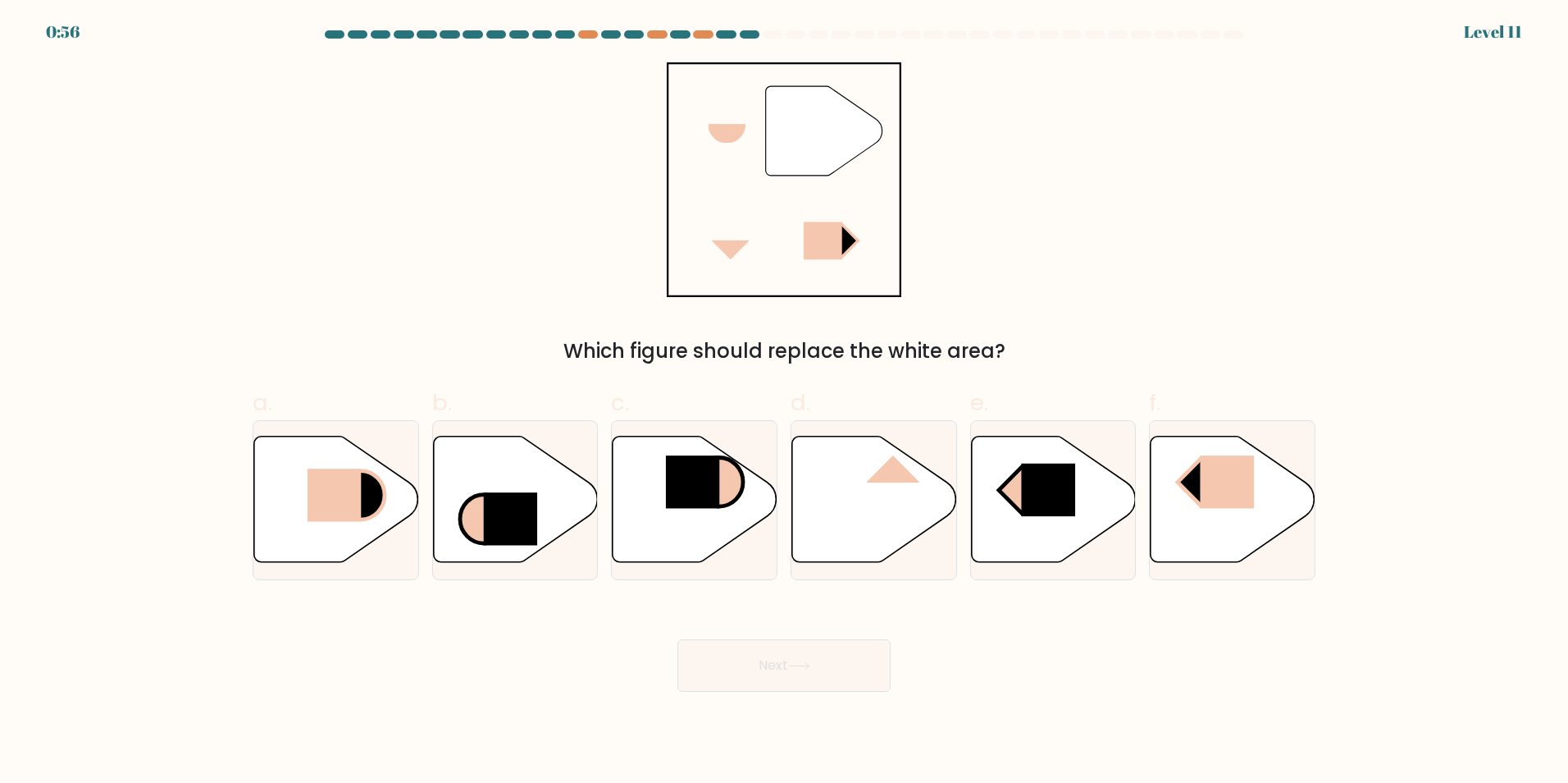
click at [382, 366] on div "Which figure should replace the white area?" at bounding box center [784, 351] width 1044 height 29
click at [380, 500] on icon at bounding box center [361, 495] width 49 height 49
click at [784, 402] on input "a." at bounding box center [784, 397] width 1 height 11
radio input "true"
click at [813, 655] on button "Next" at bounding box center [784, 665] width 213 height 52
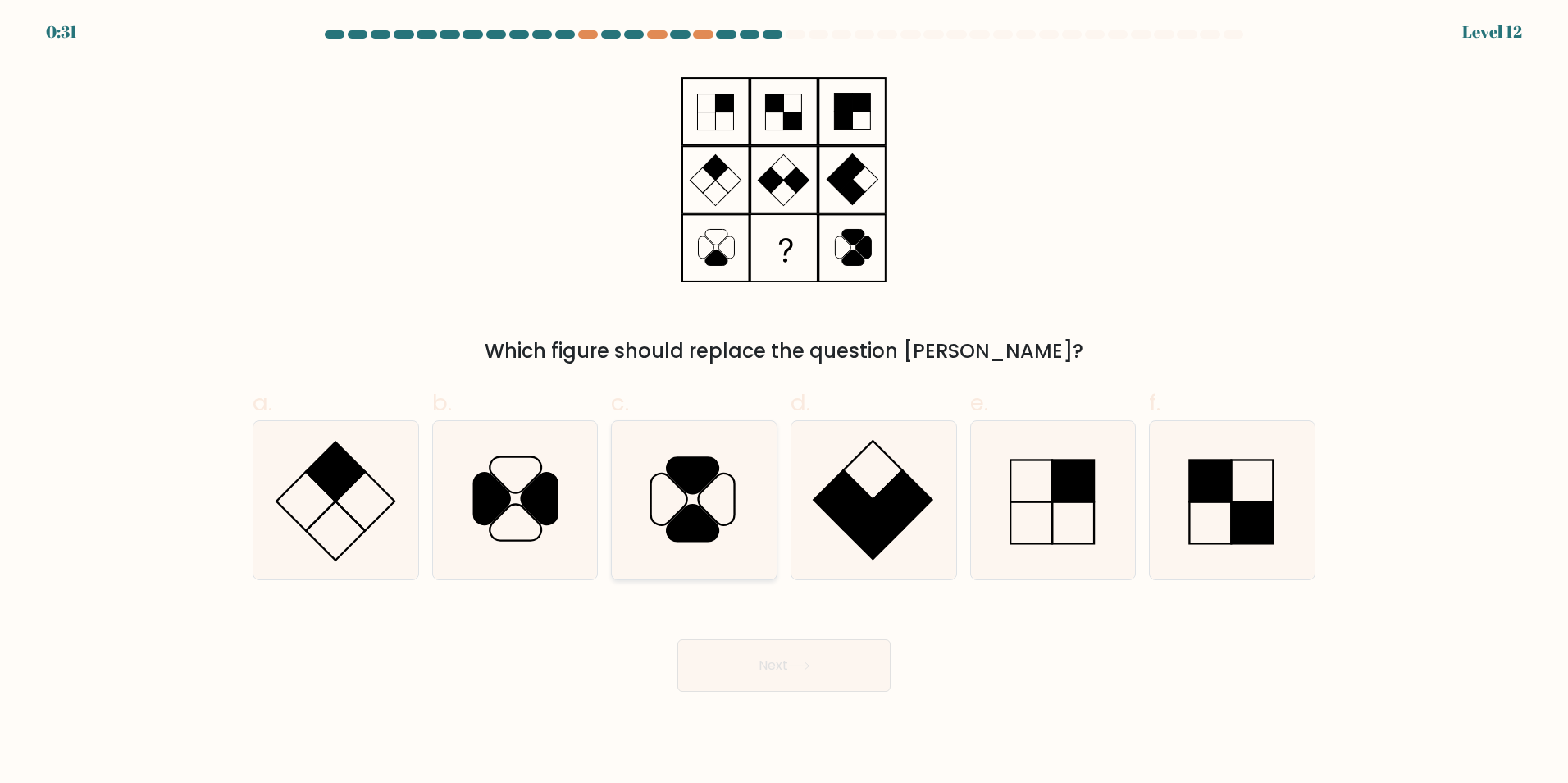
click at [706, 522] on icon at bounding box center [692, 522] width 51 height 36
click at [784, 402] on input "c." at bounding box center [784, 397] width 1 height 11
radio input "true"
click at [803, 649] on button "Next" at bounding box center [784, 665] width 213 height 52
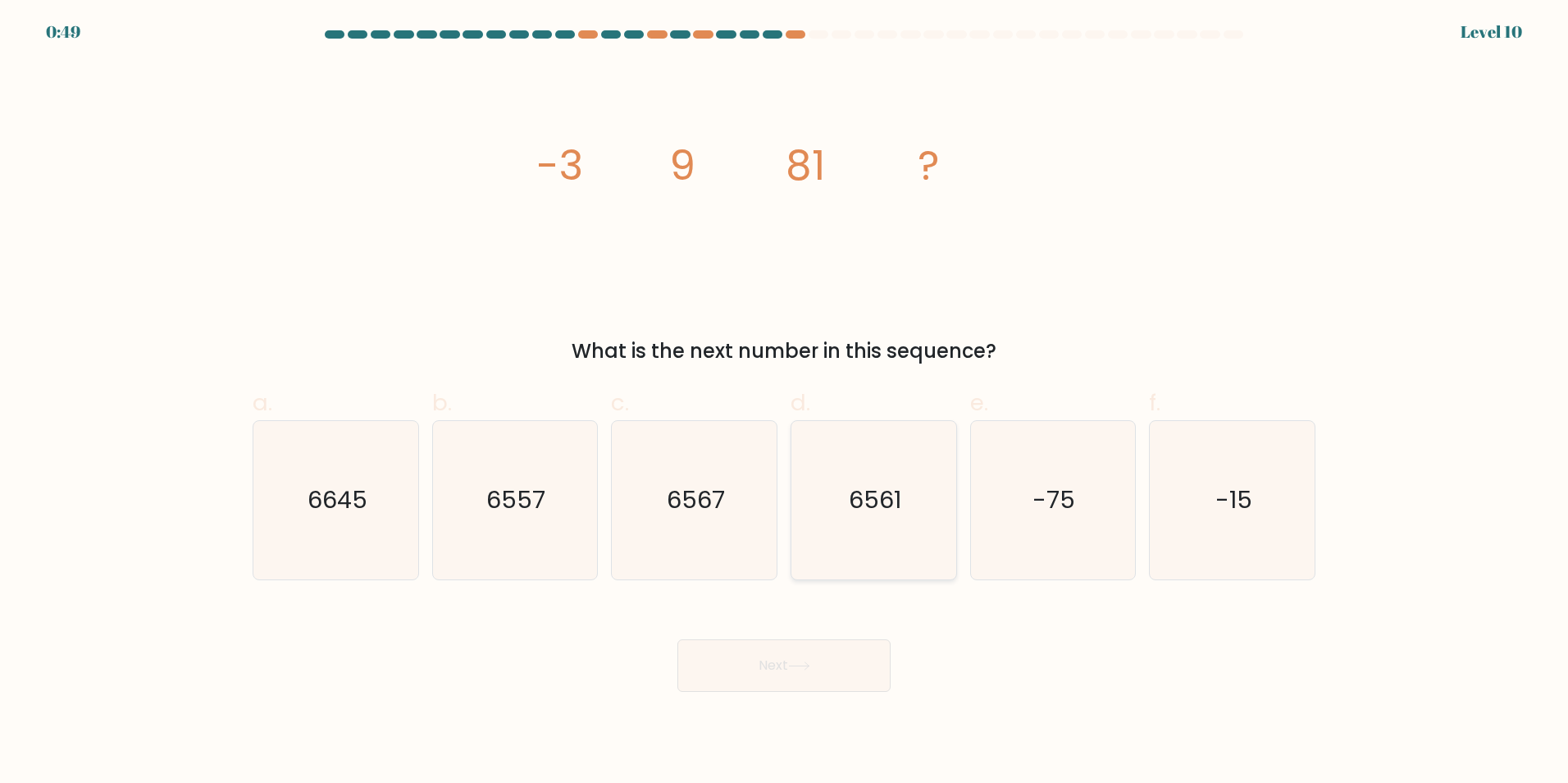
click at [903, 538] on icon "6561" at bounding box center [873, 500] width 158 height 158
click at [784, 402] on input "d. 6561" at bounding box center [784, 397] width 1 height 11
radio input "true"
click at [840, 660] on button "Next" at bounding box center [784, 665] width 213 height 52
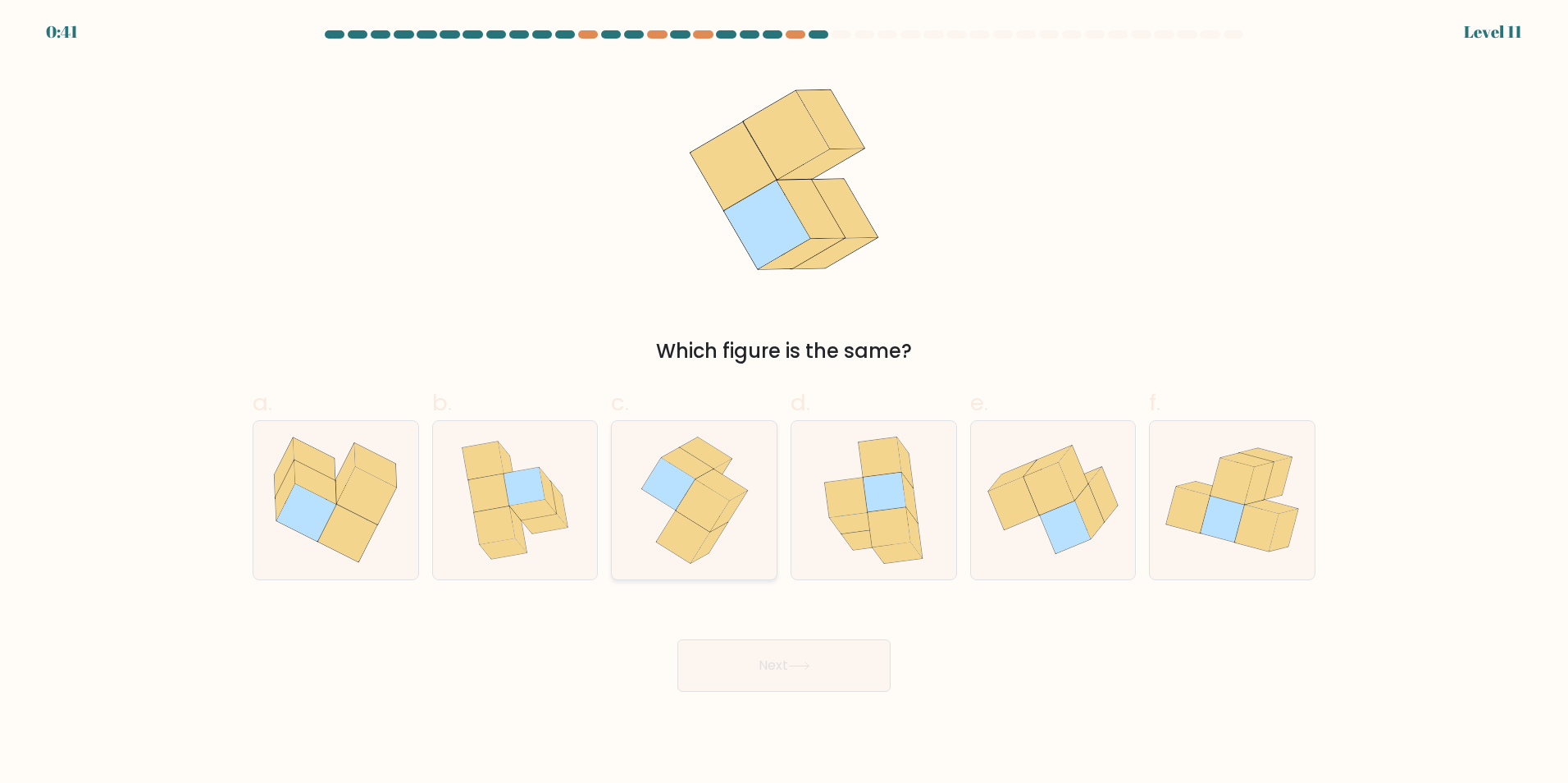
click at [643, 500] on icon at bounding box center [695, 500] width 130 height 158
click at [784, 402] on input "c." at bounding box center [784, 397] width 1 height 11
radio input "true"
click at [835, 689] on button "Next" at bounding box center [784, 665] width 213 height 52
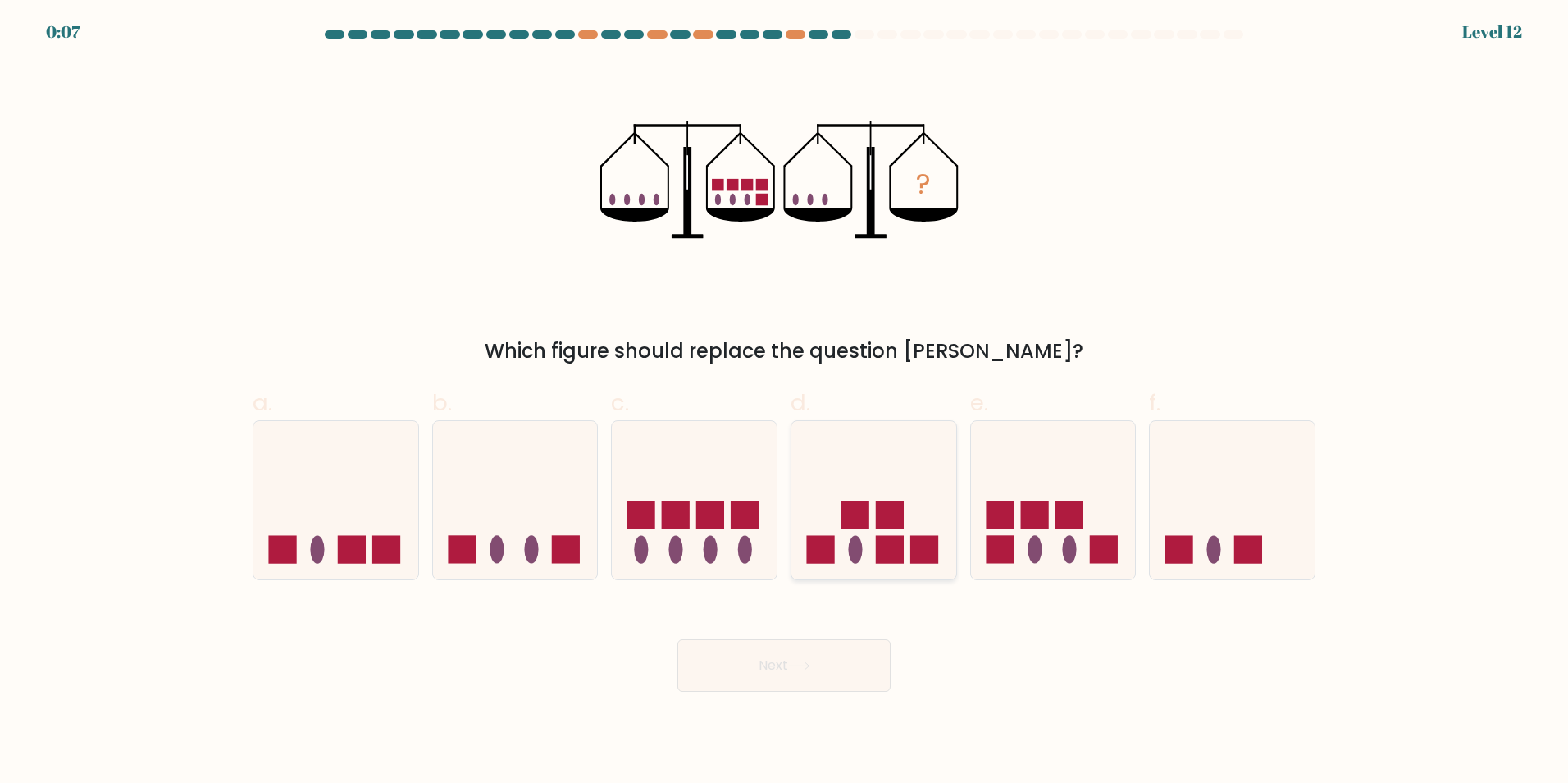
click at [835, 493] on icon at bounding box center [874, 499] width 165 height 136
click at [784, 402] on input "d." at bounding box center [784, 397] width 1 height 11
radio input "true"
click at [824, 659] on button "Next" at bounding box center [784, 665] width 213 height 52
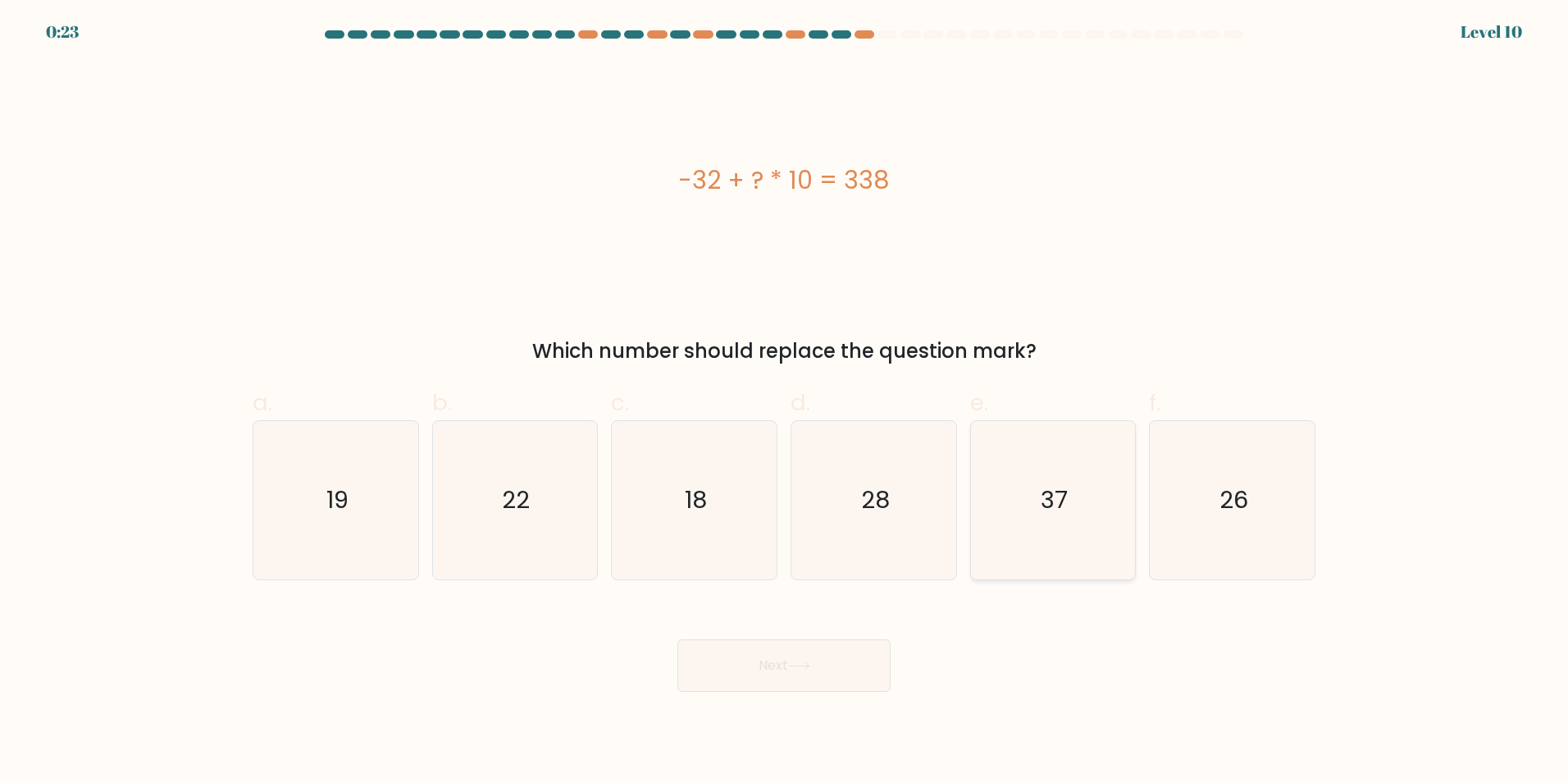
click at [1008, 478] on icon "37" at bounding box center [1052, 500] width 158 height 158
click at [784, 402] on input "e. 37" at bounding box center [784, 397] width 1 height 11
radio input "true"
click at [854, 659] on button "Next" at bounding box center [784, 665] width 213 height 52
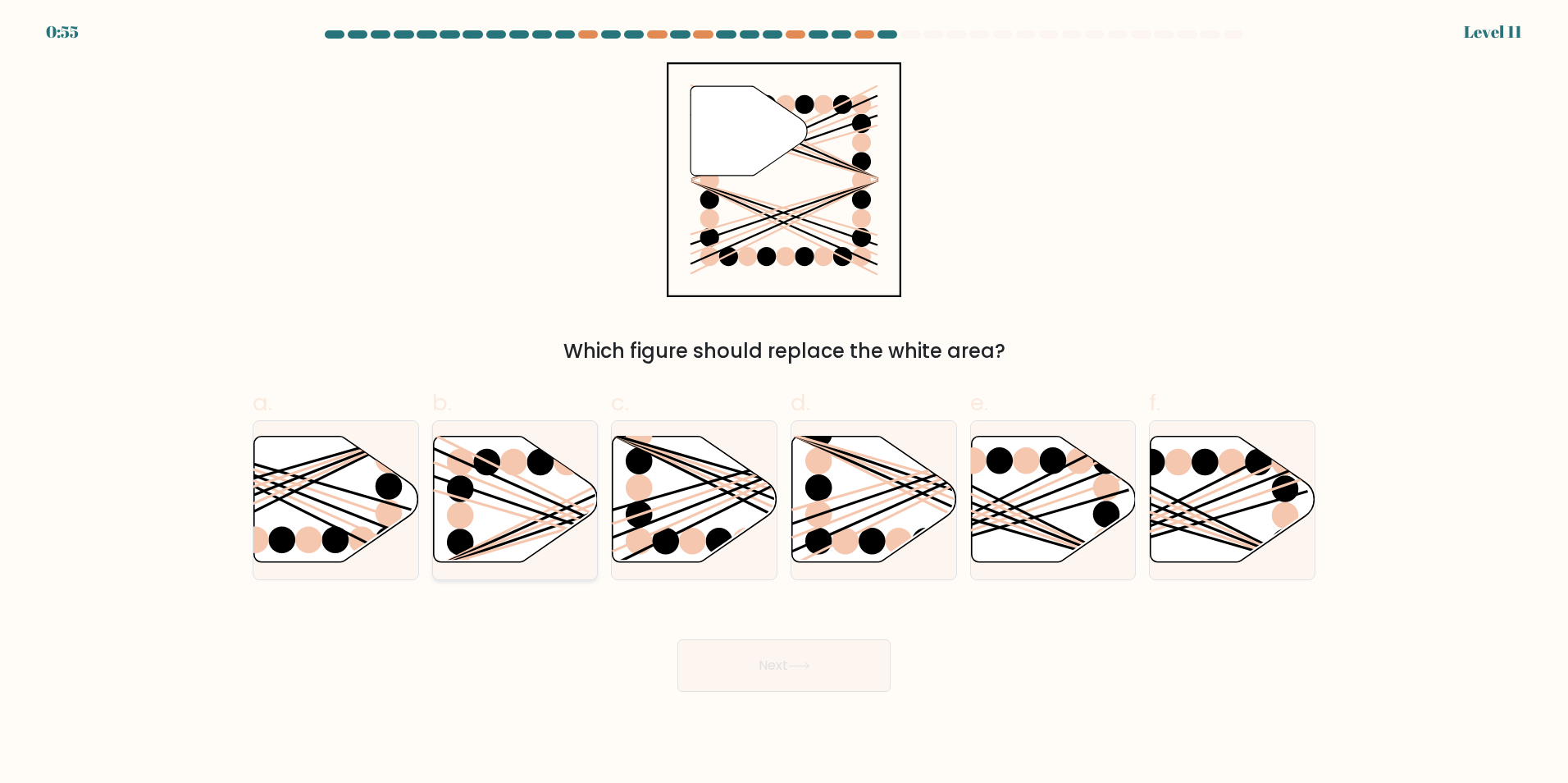
click at [492, 490] on icon at bounding box center [515, 499] width 165 height 126
click at [784, 402] on input "b." at bounding box center [784, 397] width 1 height 11
radio input "true"
click at [809, 656] on button "Next" at bounding box center [784, 665] width 213 height 52
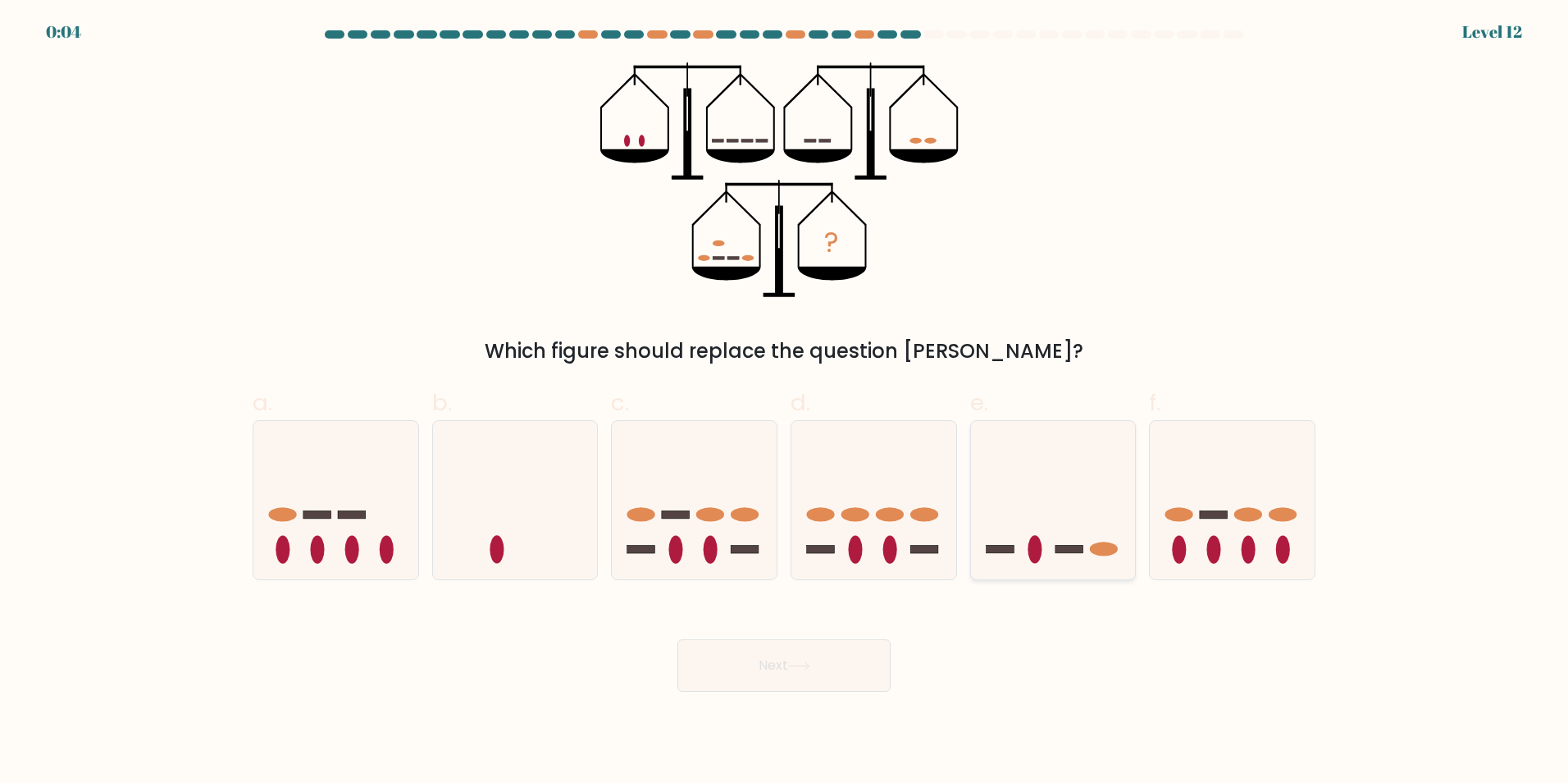
click at [1029, 531] on icon at bounding box center [1054, 499] width 165 height 136
click at [784, 402] on input "e." at bounding box center [784, 397] width 1 height 11
radio input "true"
click at [849, 509] on ellipse at bounding box center [855, 514] width 27 height 14
click at [784, 402] on input "d." at bounding box center [784, 397] width 1 height 11
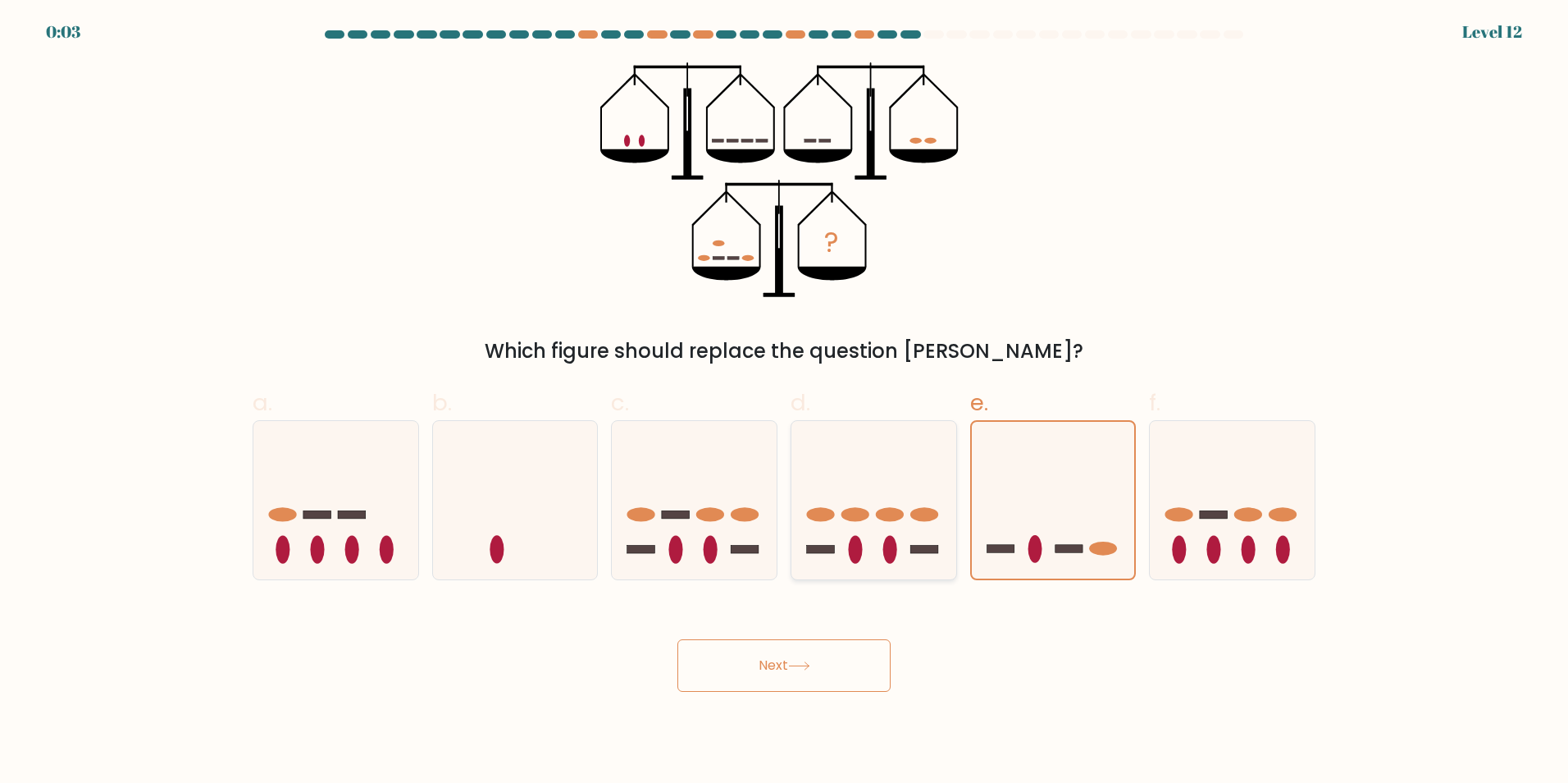
radio input "true"
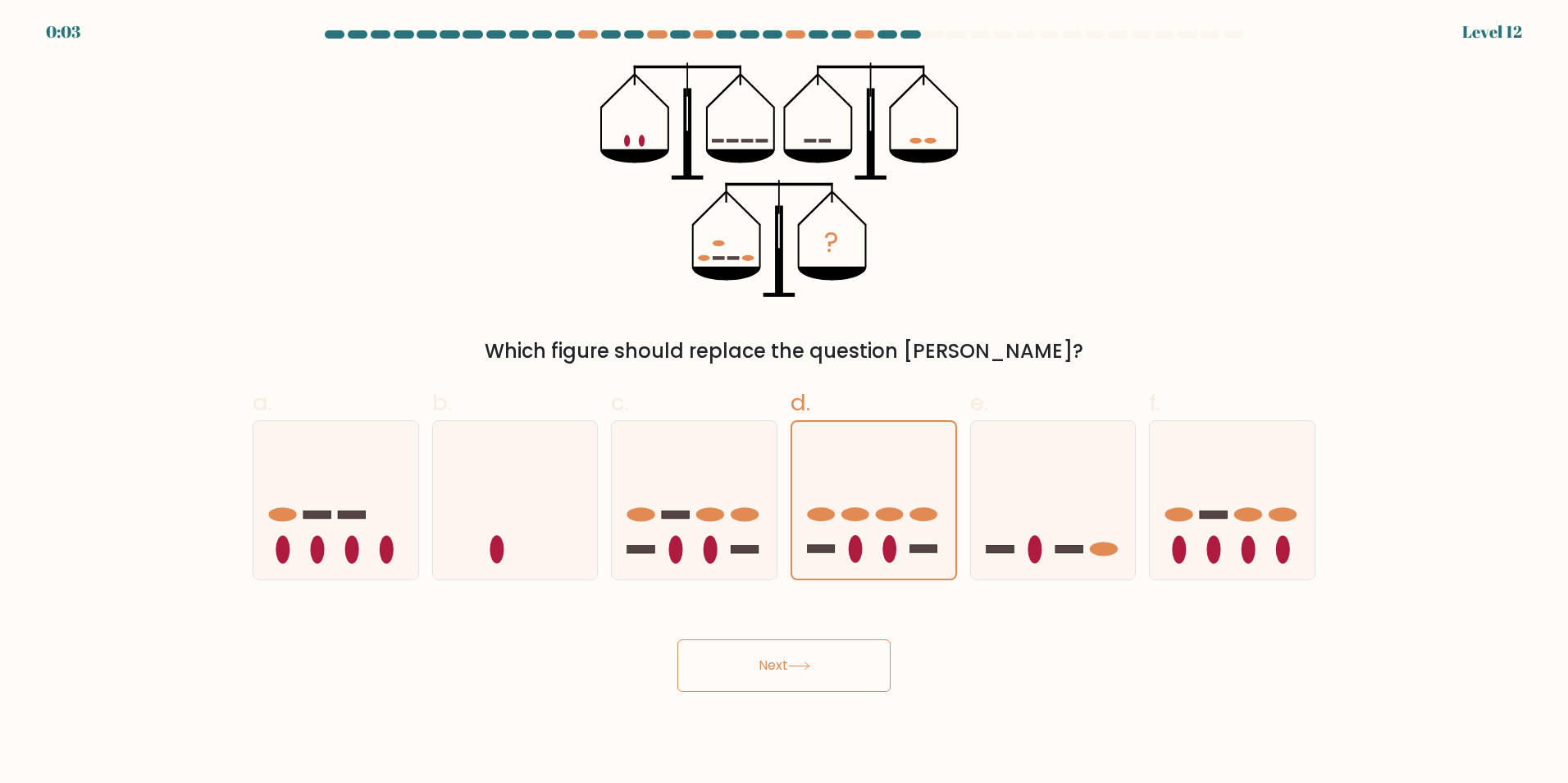
click at [791, 691] on body "0:03 Level 12" at bounding box center [784, 391] width 1568 height 783
click at [809, 678] on button "Next" at bounding box center [784, 665] width 213 height 52
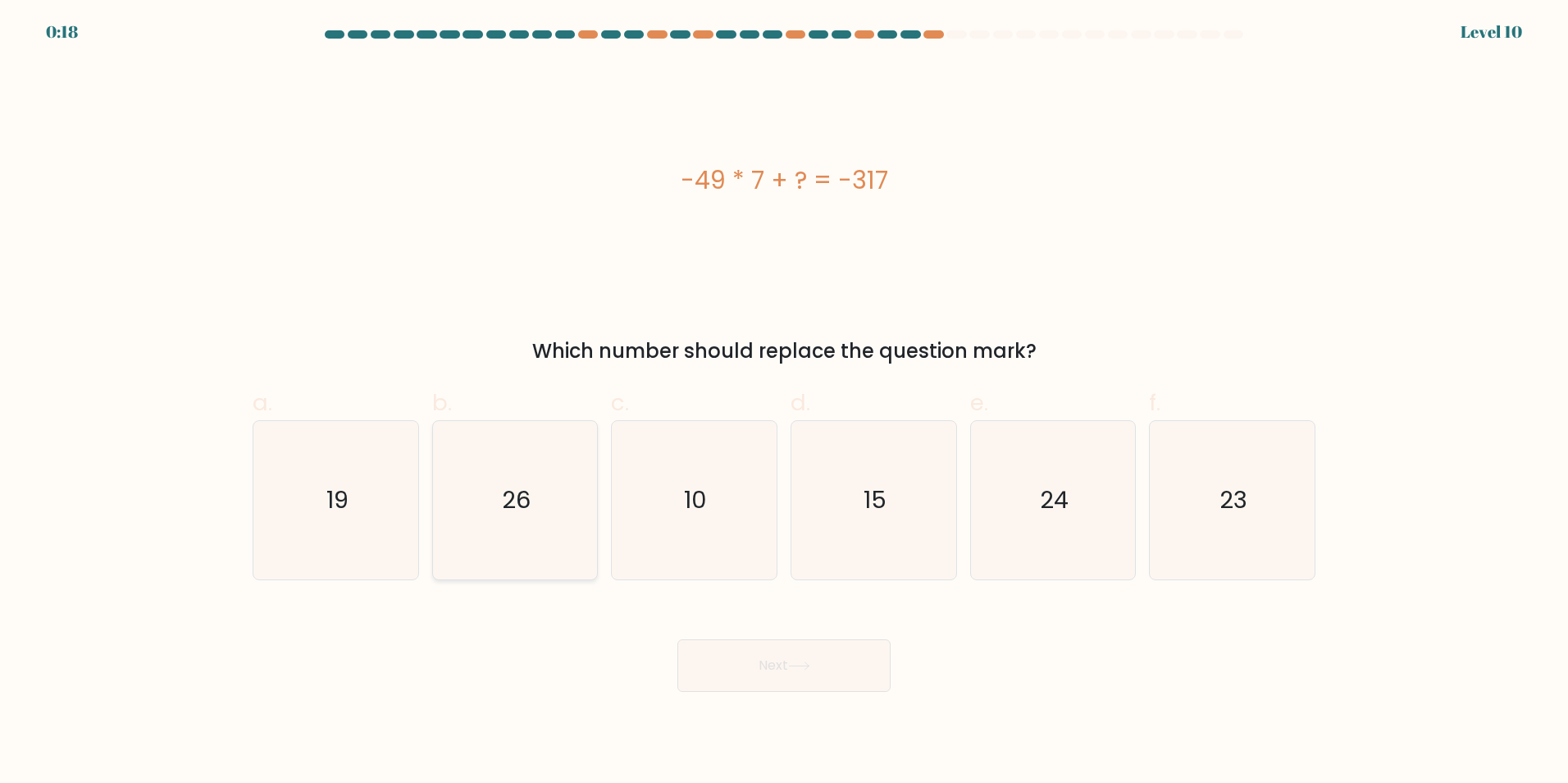
click at [547, 511] on icon "26" at bounding box center [514, 500] width 158 height 158
click at [784, 402] on input "b. 26" at bounding box center [784, 397] width 1 height 11
radio input "true"
click at [767, 665] on button "Next" at bounding box center [784, 665] width 213 height 52
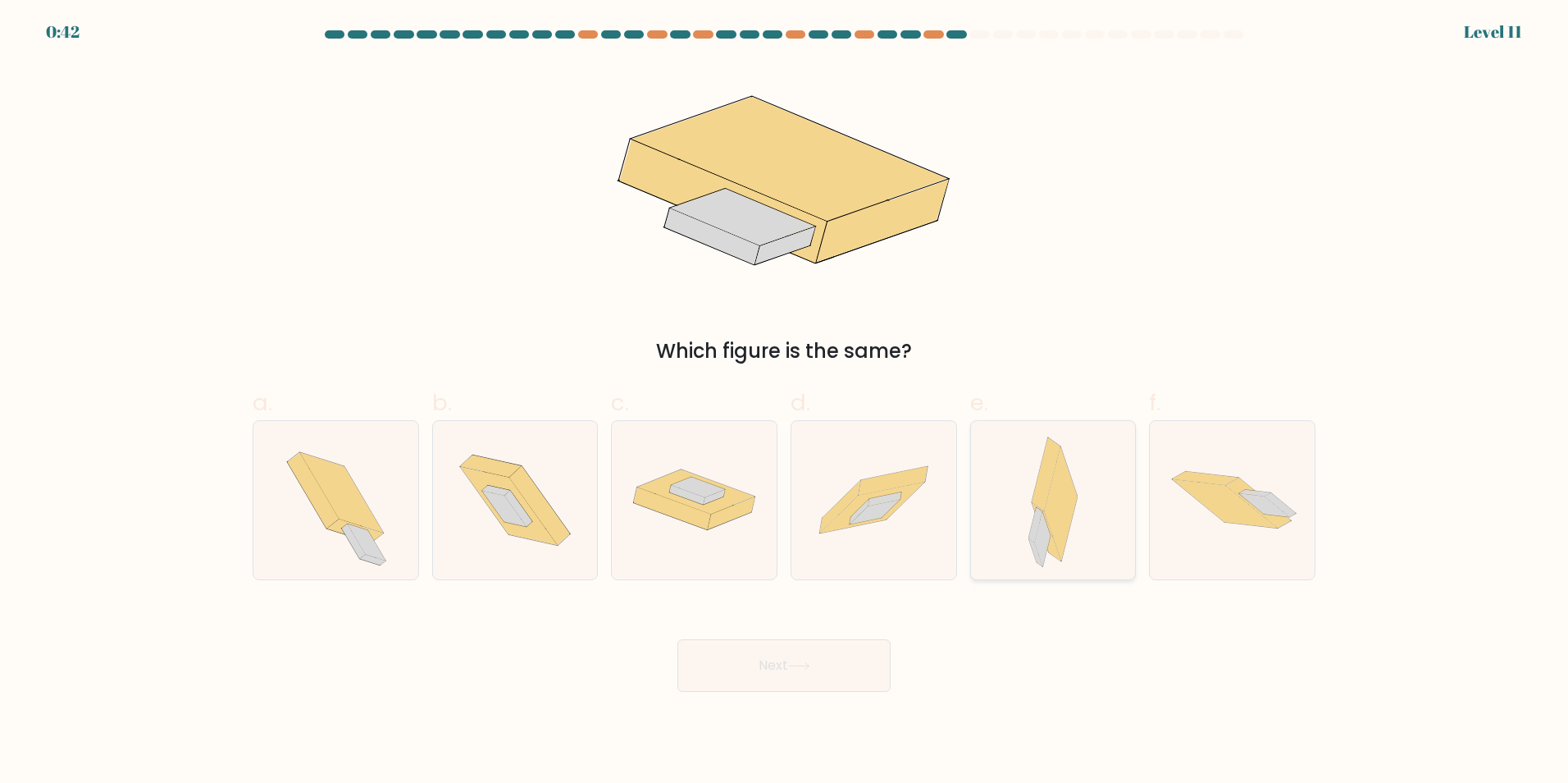
click at [1085, 545] on div at bounding box center [1054, 500] width 167 height 160
click at [784, 402] on input "e." at bounding box center [784, 397] width 1 height 11
radio input "true"
click at [842, 654] on button "Next" at bounding box center [784, 665] width 213 height 52
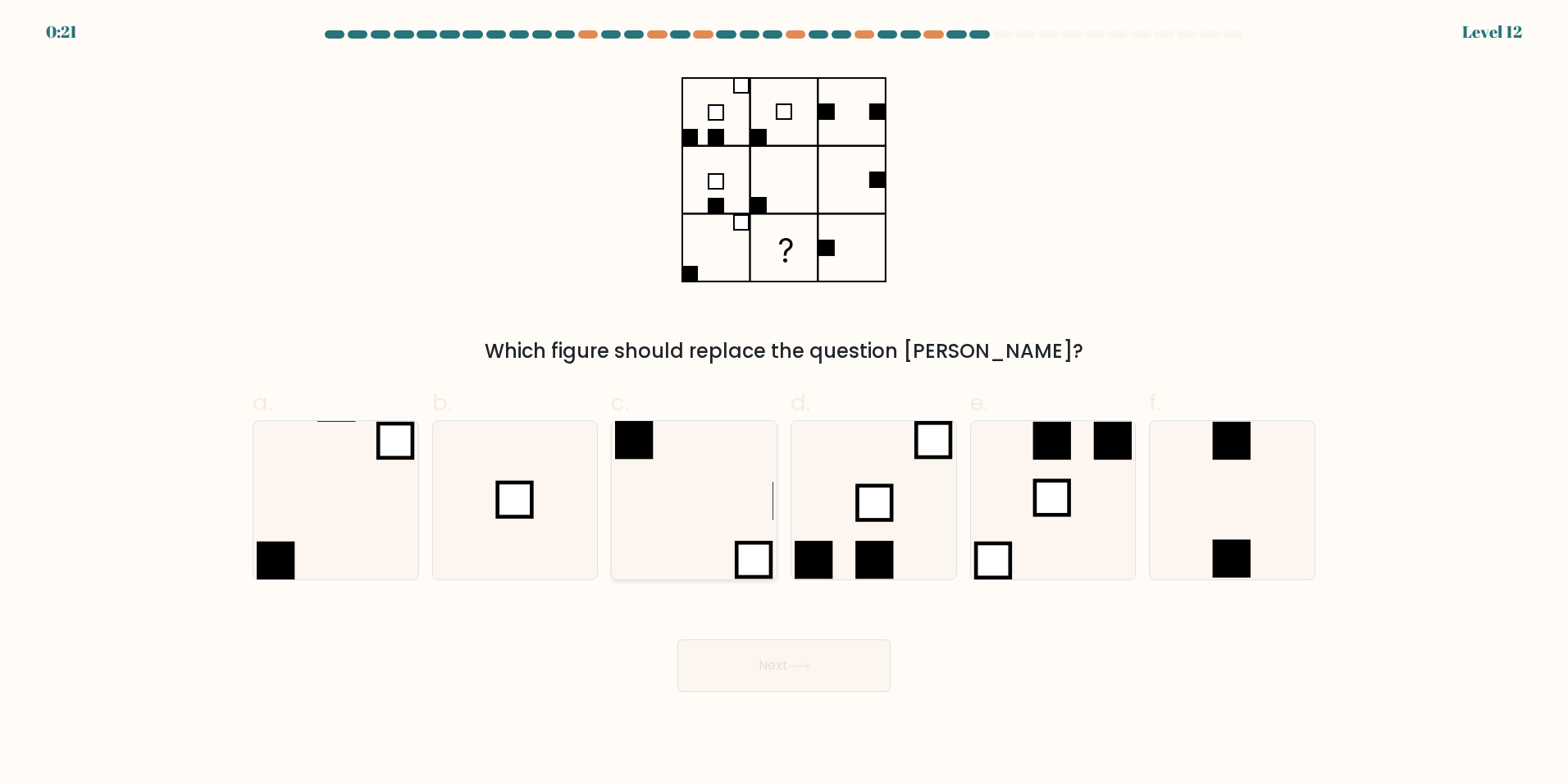
click at [682, 545] on icon at bounding box center [694, 500] width 158 height 158
click at [784, 402] on input "c." at bounding box center [784, 397] width 1 height 11
radio input "true"
click at [862, 664] on button "Next" at bounding box center [784, 665] width 213 height 52
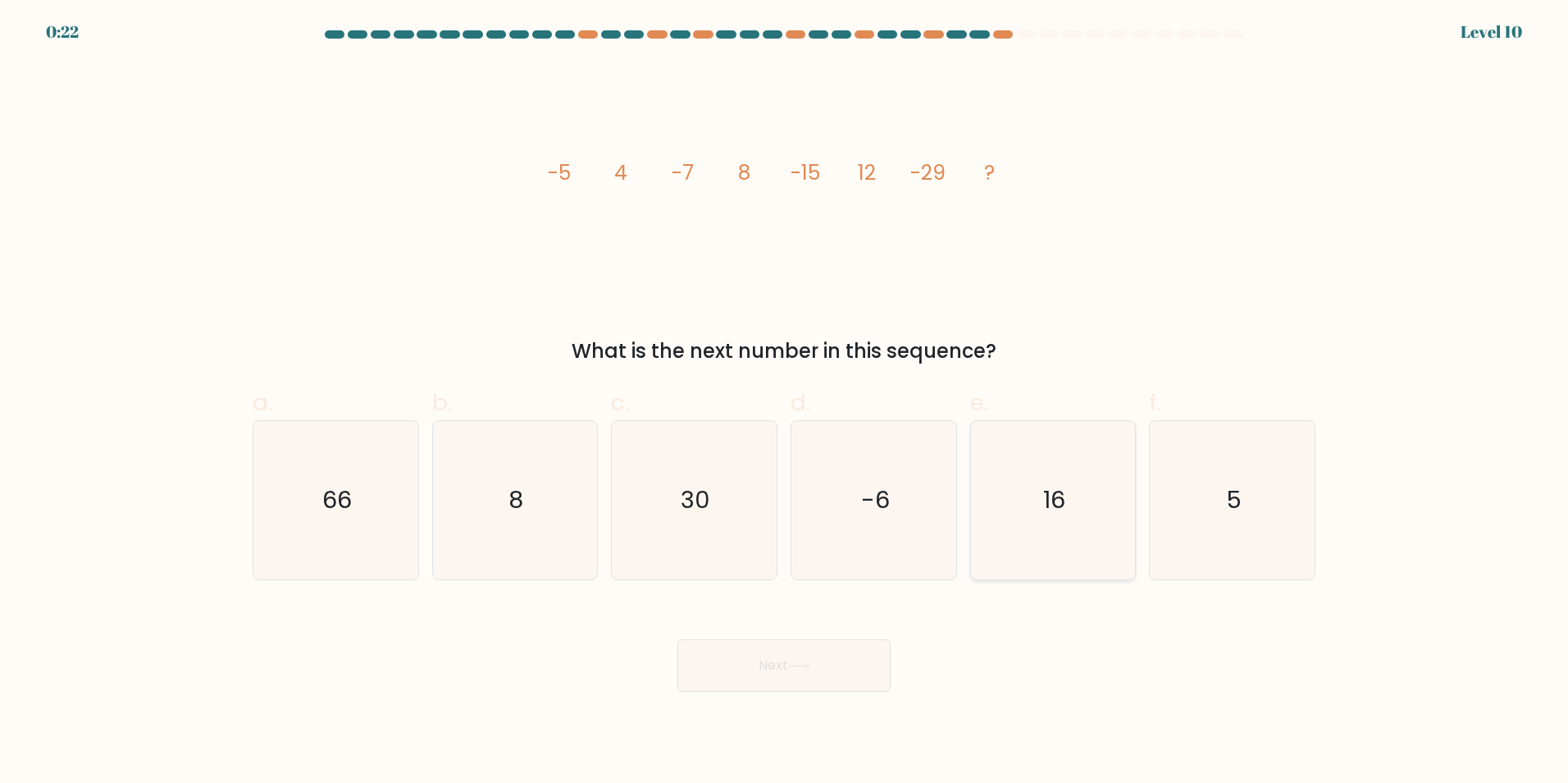
click at [1134, 530] on div "16" at bounding box center [1054, 500] width 167 height 160
click at [784, 402] on input "e. 16" at bounding box center [784, 397] width 1 height 11
radio input "true"
click at [870, 674] on button "Next" at bounding box center [784, 665] width 213 height 52
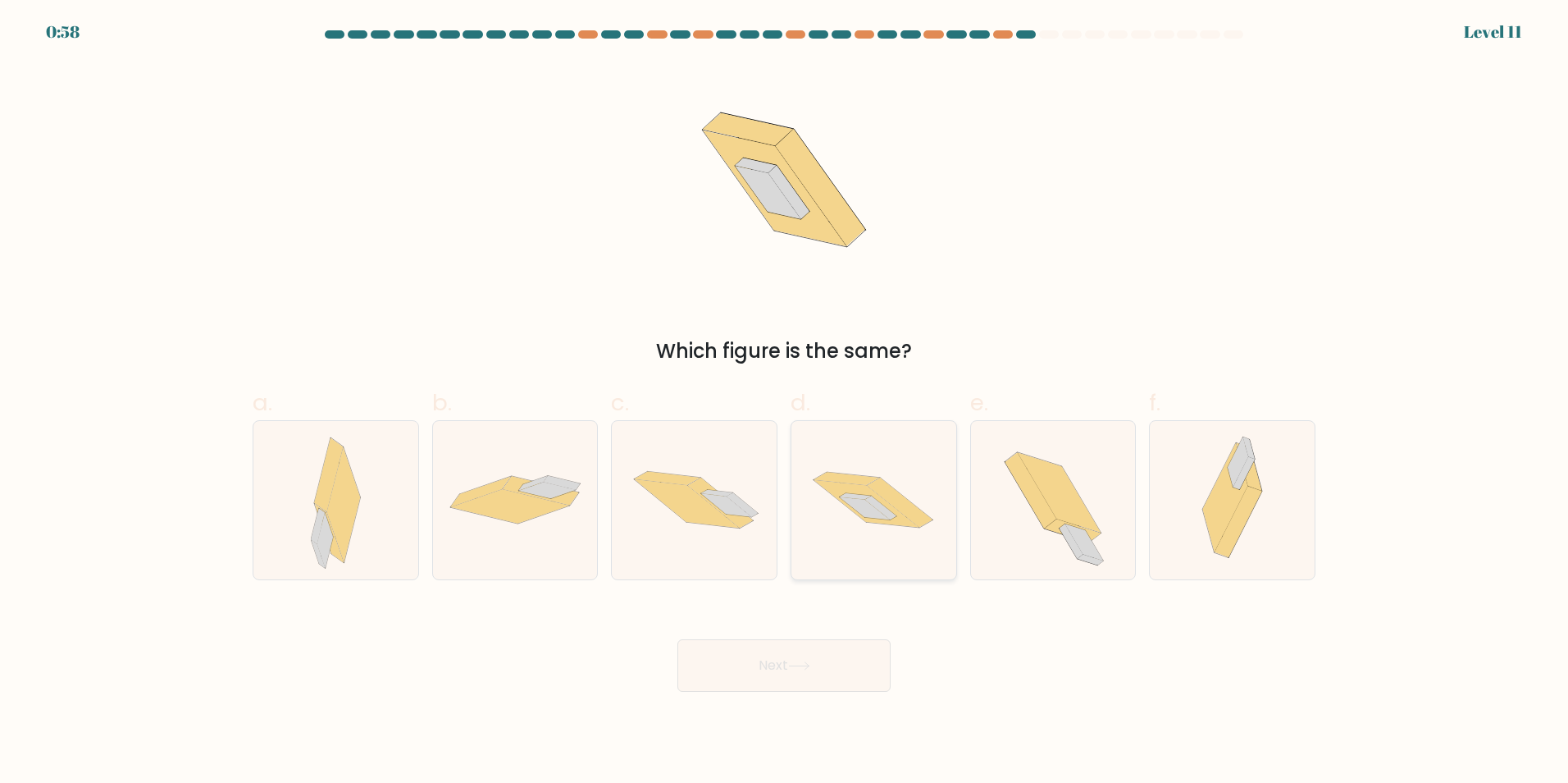
click at [865, 462] on icon at bounding box center [874, 499] width 165 height 109
click at [784, 402] on input "d." at bounding box center [784, 397] width 1 height 11
radio input "true"
click at [847, 666] on button "Next" at bounding box center [784, 665] width 213 height 52
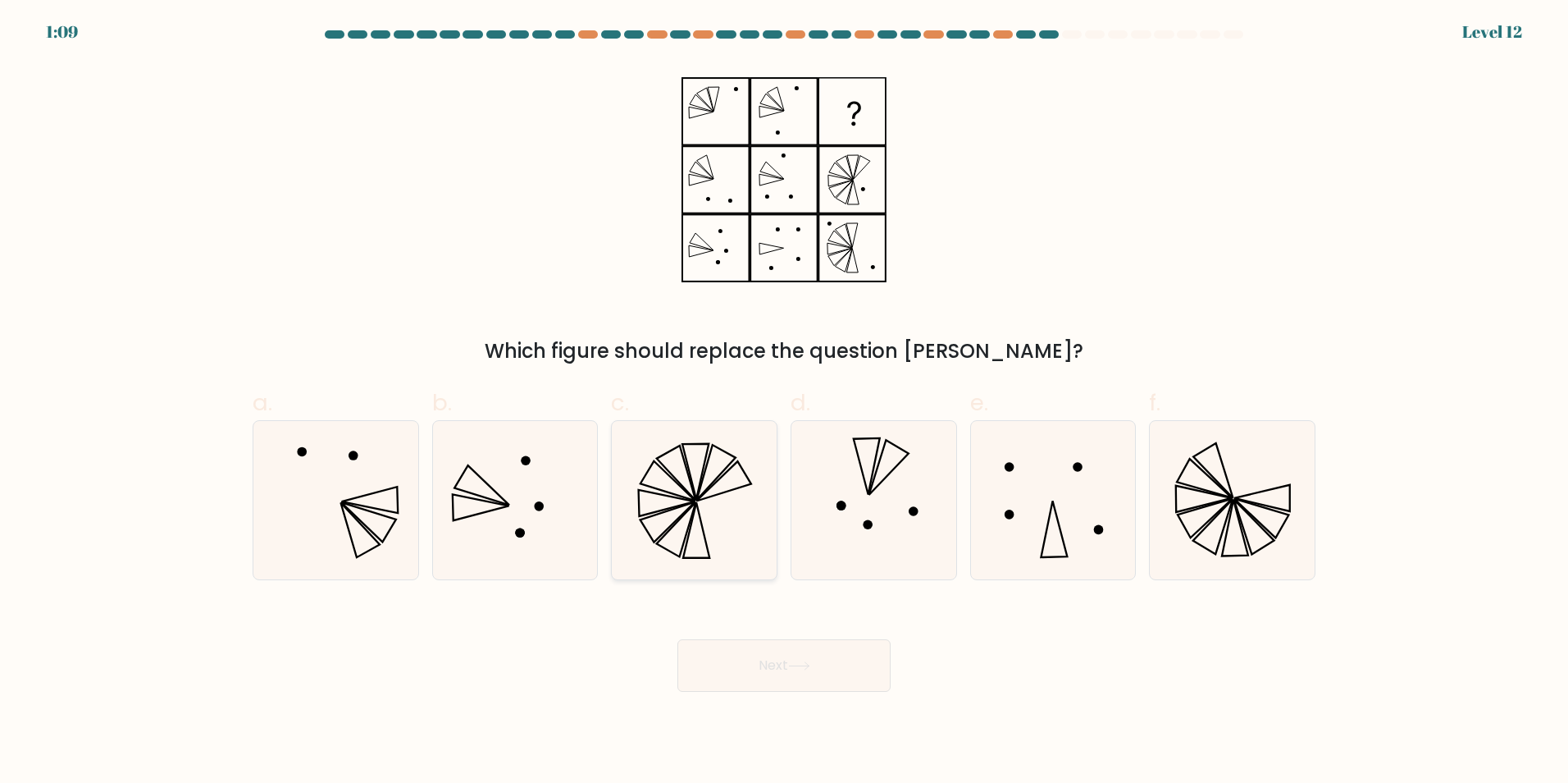
click at [707, 481] on icon at bounding box center [694, 500] width 158 height 158
click at [784, 402] on input "c." at bounding box center [784, 397] width 1 height 11
radio input "true"
click at [824, 669] on button "Next" at bounding box center [784, 665] width 213 height 52
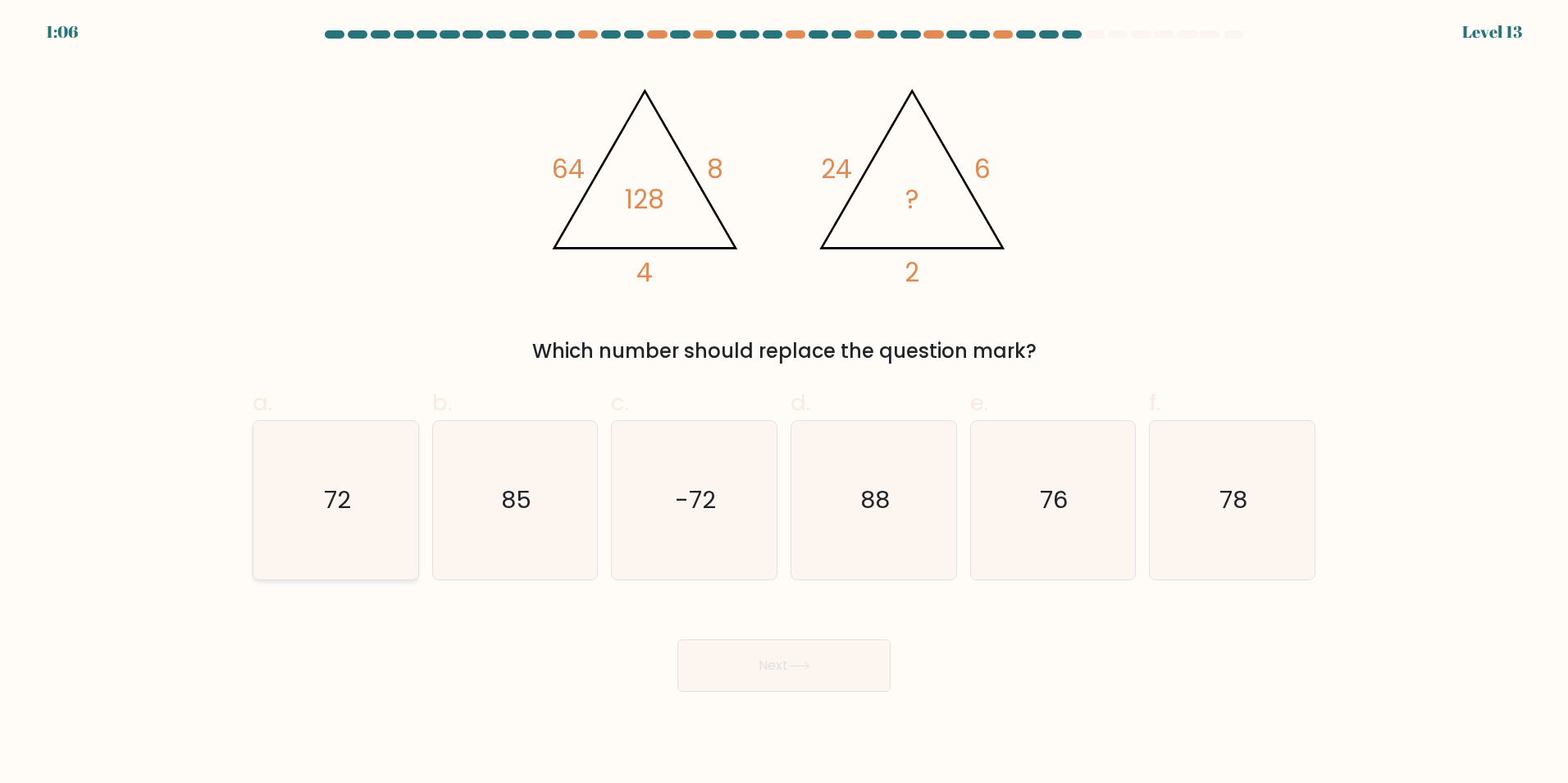
drag, startPoint x: 345, startPoint y: 511, endPoint x: 390, endPoint y: 520, distance: 45.9
click at [345, 511] on text "72" at bounding box center [338, 500] width 27 height 33
click at [784, 402] on input "a. 72" at bounding box center [784, 397] width 1 height 11
radio input "true"
click at [766, 666] on button "Next" at bounding box center [784, 665] width 213 height 52
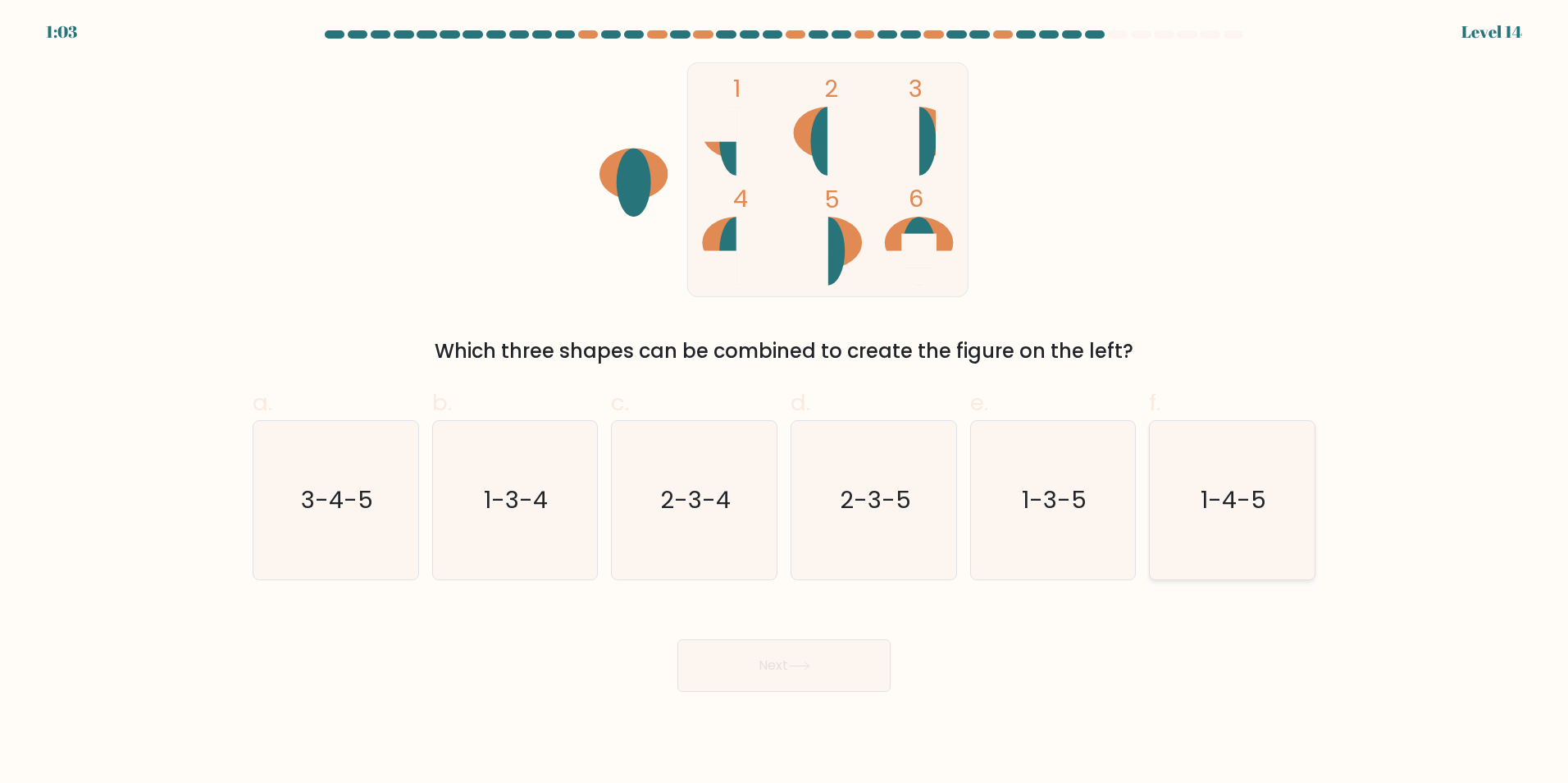
click at [1202, 499] on icon "1-4-5" at bounding box center [1232, 500] width 158 height 158
click at [784, 402] on input "f. 1-4-5" at bounding box center [784, 397] width 1 height 11
radio input "true"
click at [825, 659] on button "Next" at bounding box center [784, 665] width 213 height 52
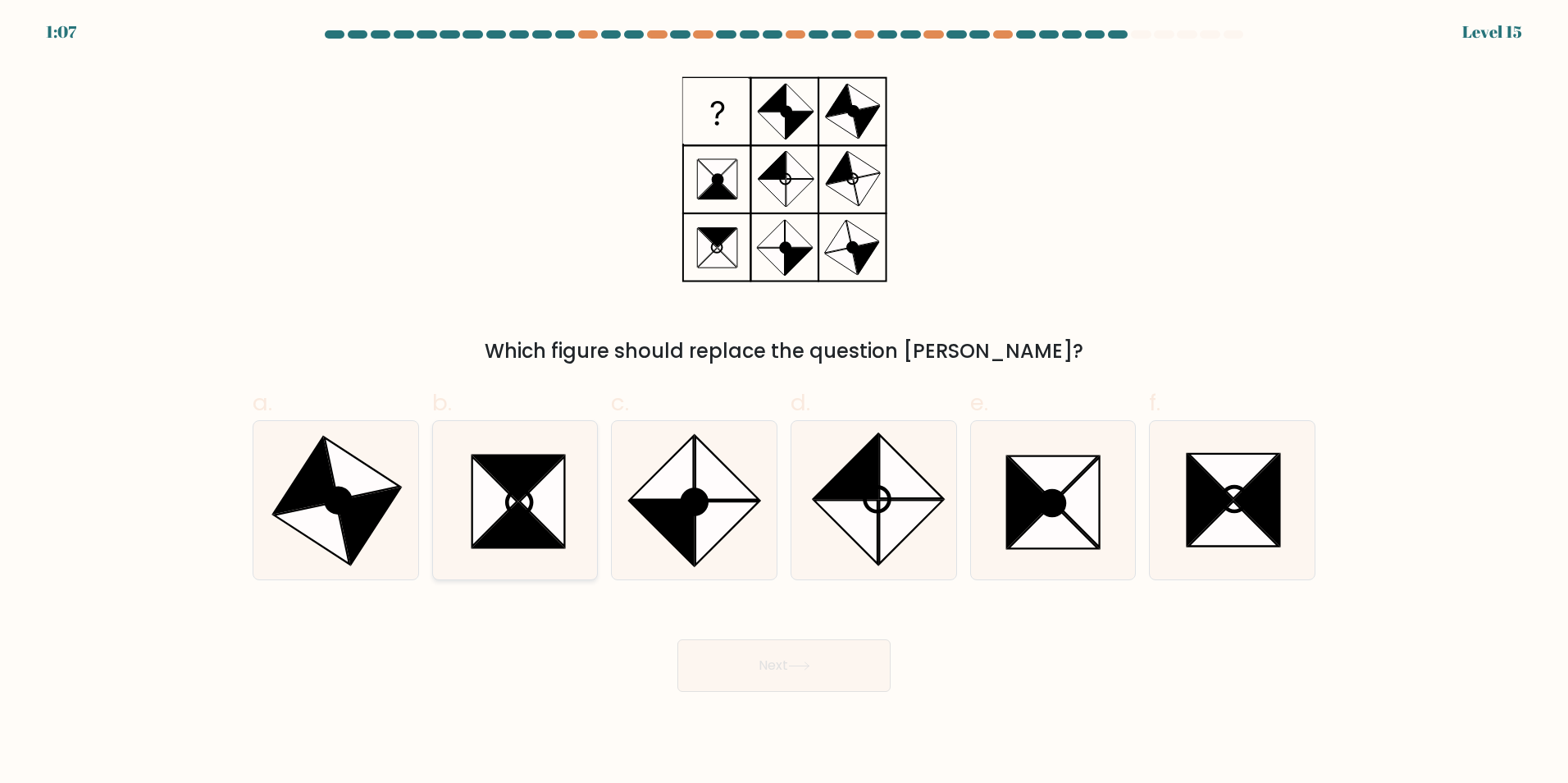
click at [543, 532] on icon at bounding box center [519, 524] width 90 height 45
click at [784, 402] on input "b." at bounding box center [784, 397] width 1 height 11
radio input "true"
click at [852, 676] on button "Next" at bounding box center [784, 665] width 213 height 52
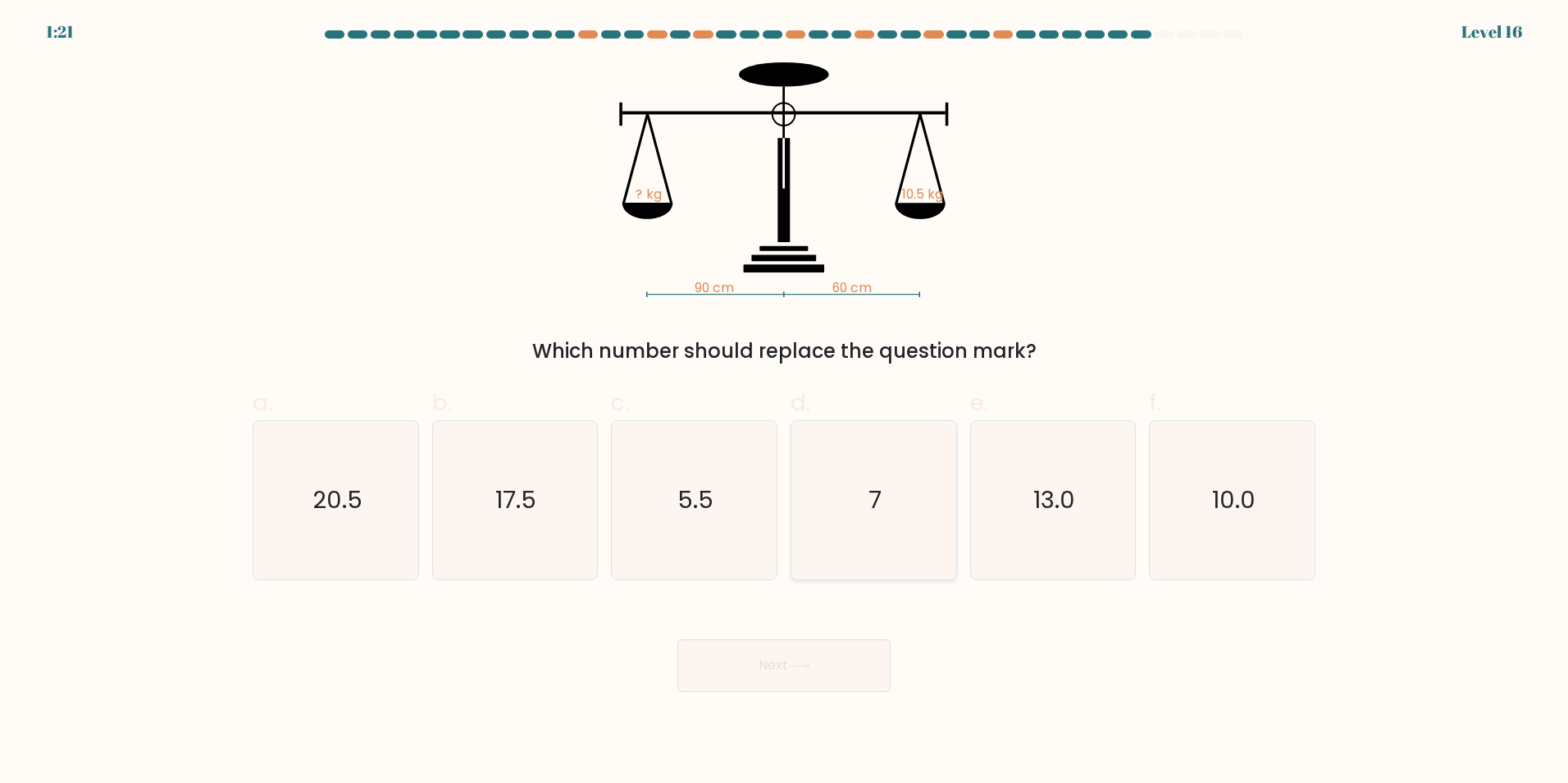
click at [863, 526] on icon "7" at bounding box center [873, 500] width 158 height 158
click at [784, 402] on input "d. 7" at bounding box center [784, 397] width 1 height 11
radio input "true"
click at [829, 658] on button "Next" at bounding box center [784, 665] width 213 height 52
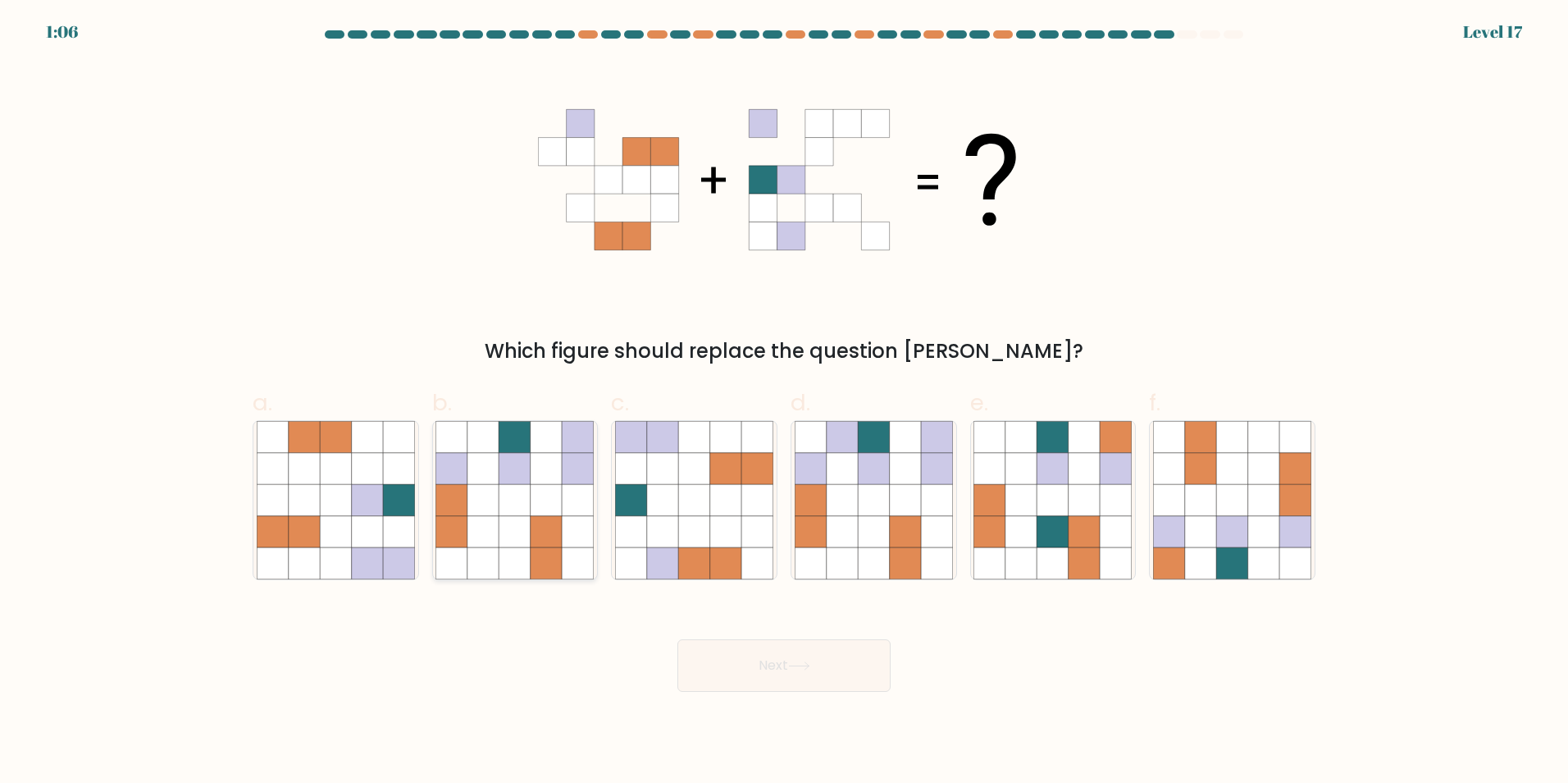
click at [518, 460] on icon at bounding box center [515, 468] width 31 height 31
click at [784, 402] on input "b." at bounding box center [784, 397] width 1 height 11
radio input "true"
click at [804, 656] on button "Next" at bounding box center [784, 665] width 213 height 52
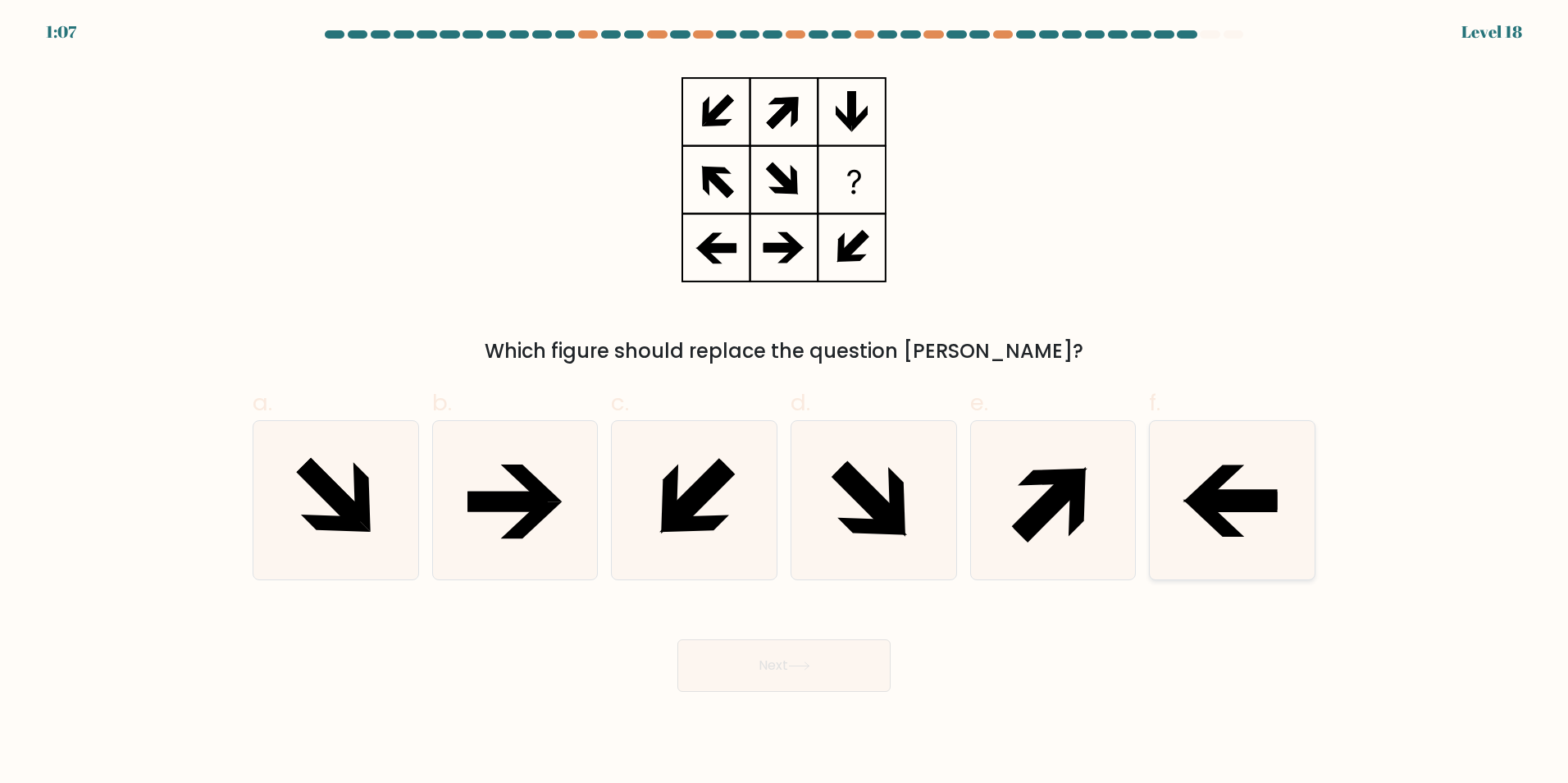
click at [1220, 491] on icon at bounding box center [1237, 499] width 80 height 20
click at [784, 402] on input "f." at bounding box center [784, 397] width 1 height 11
radio input "true"
click at [878, 674] on button "Next" at bounding box center [784, 665] width 213 height 52
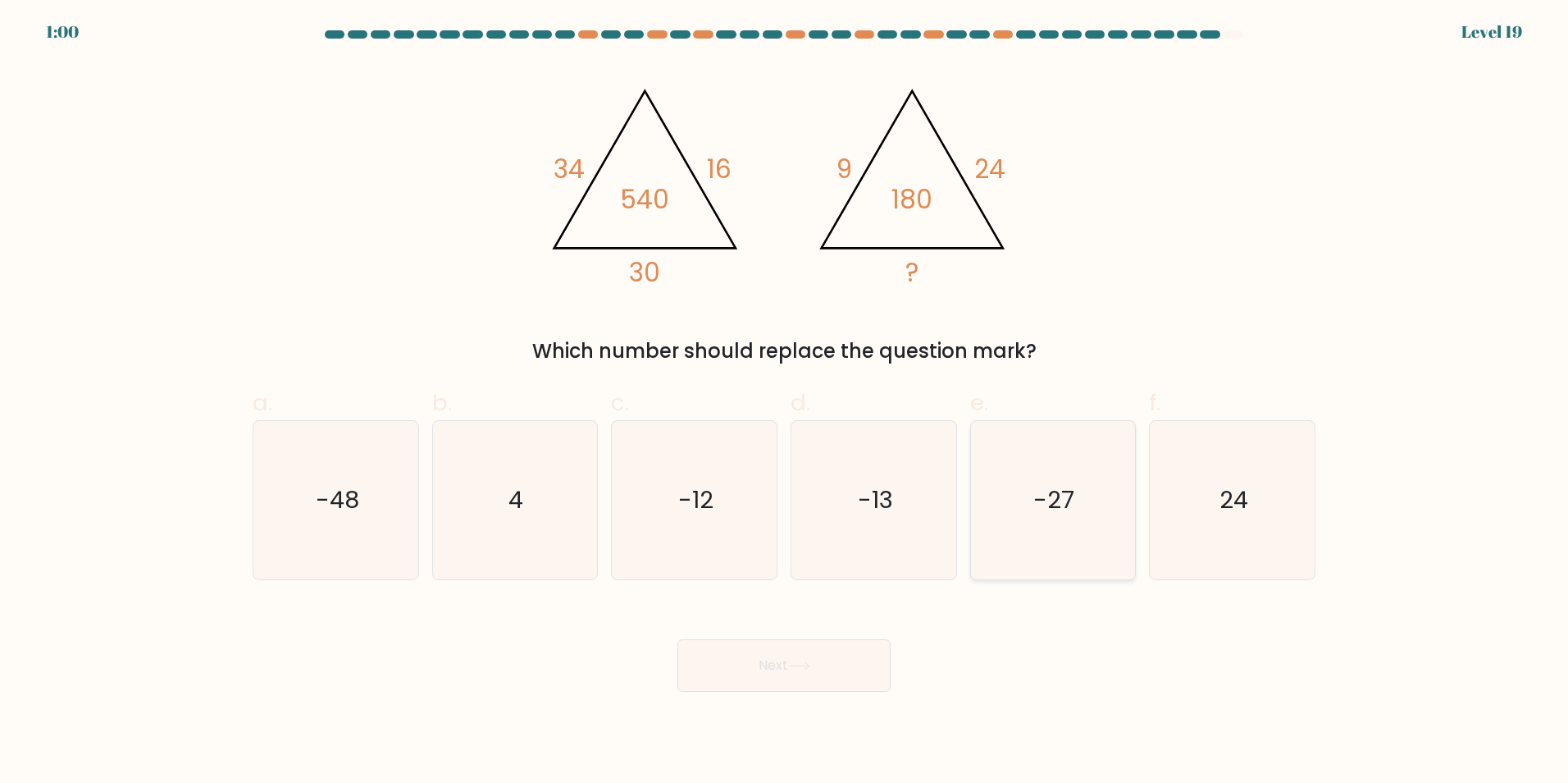
click at [1052, 548] on icon "-27" at bounding box center [1052, 500] width 158 height 158
click at [784, 402] on input "e. -27" at bounding box center [784, 397] width 1 height 11
radio input "true"
click at [867, 651] on button "Next" at bounding box center [784, 665] width 213 height 52
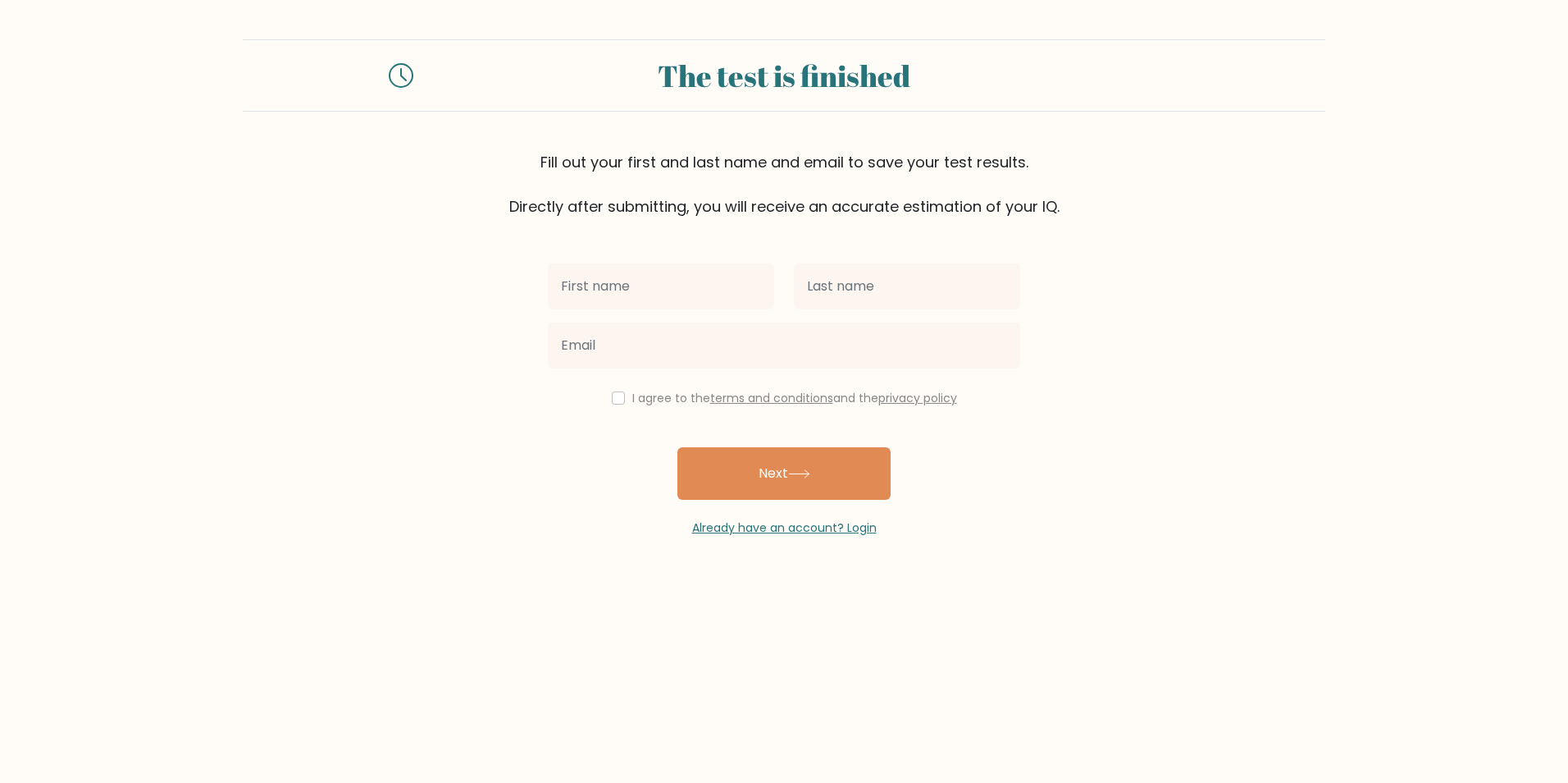
click at [675, 288] on input "text" at bounding box center [660, 287] width 226 height 46
type input "[PERSON_NAME]"
click at [863, 311] on div at bounding box center [907, 286] width 246 height 60
click at [873, 298] on input "text" at bounding box center [906, 287] width 226 height 46
type input "[PERSON_NAME]"
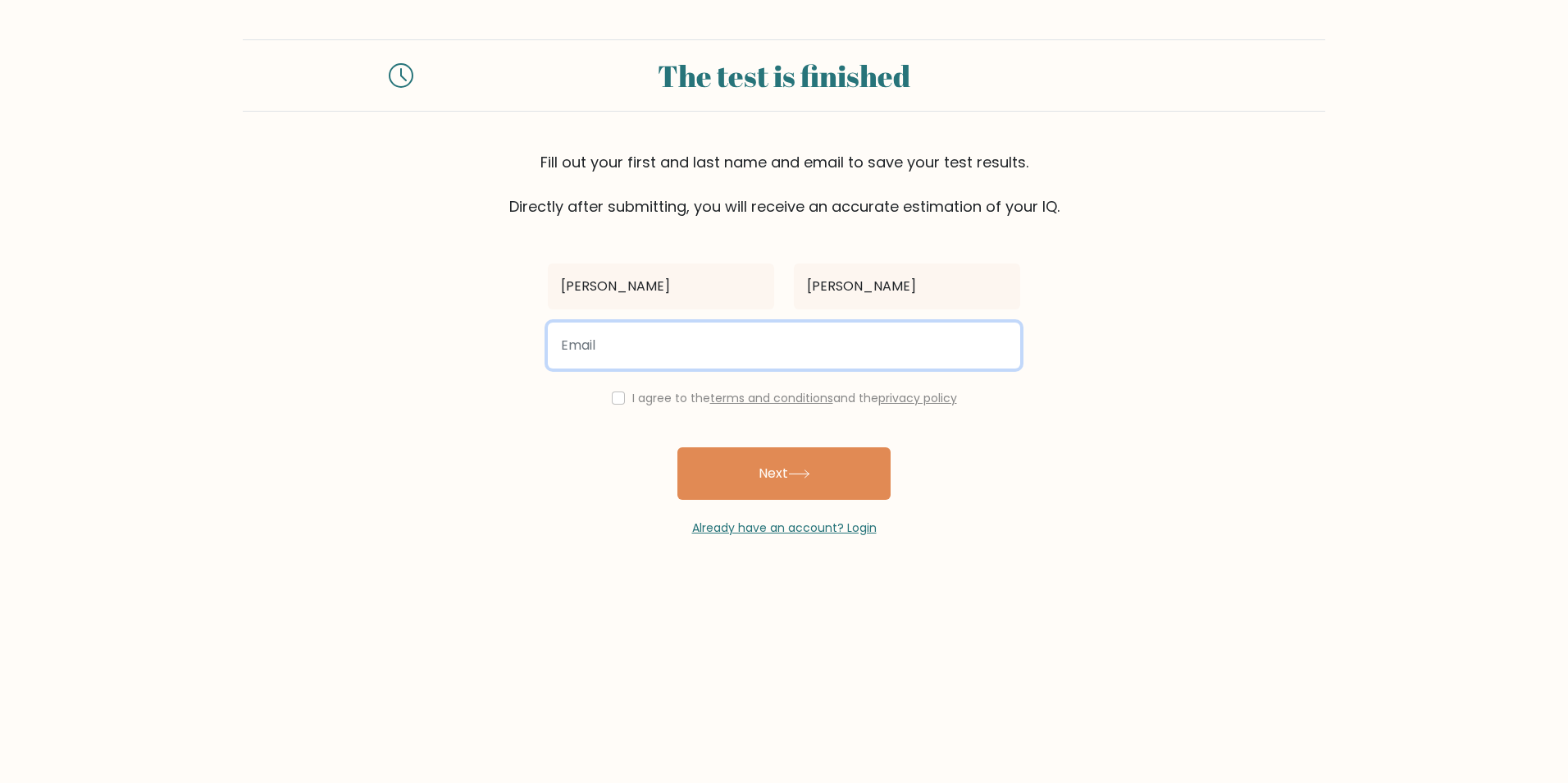
click at [740, 351] on input "email" at bounding box center [784, 345] width 472 height 46
type input "db1724@ic.ac.uk"
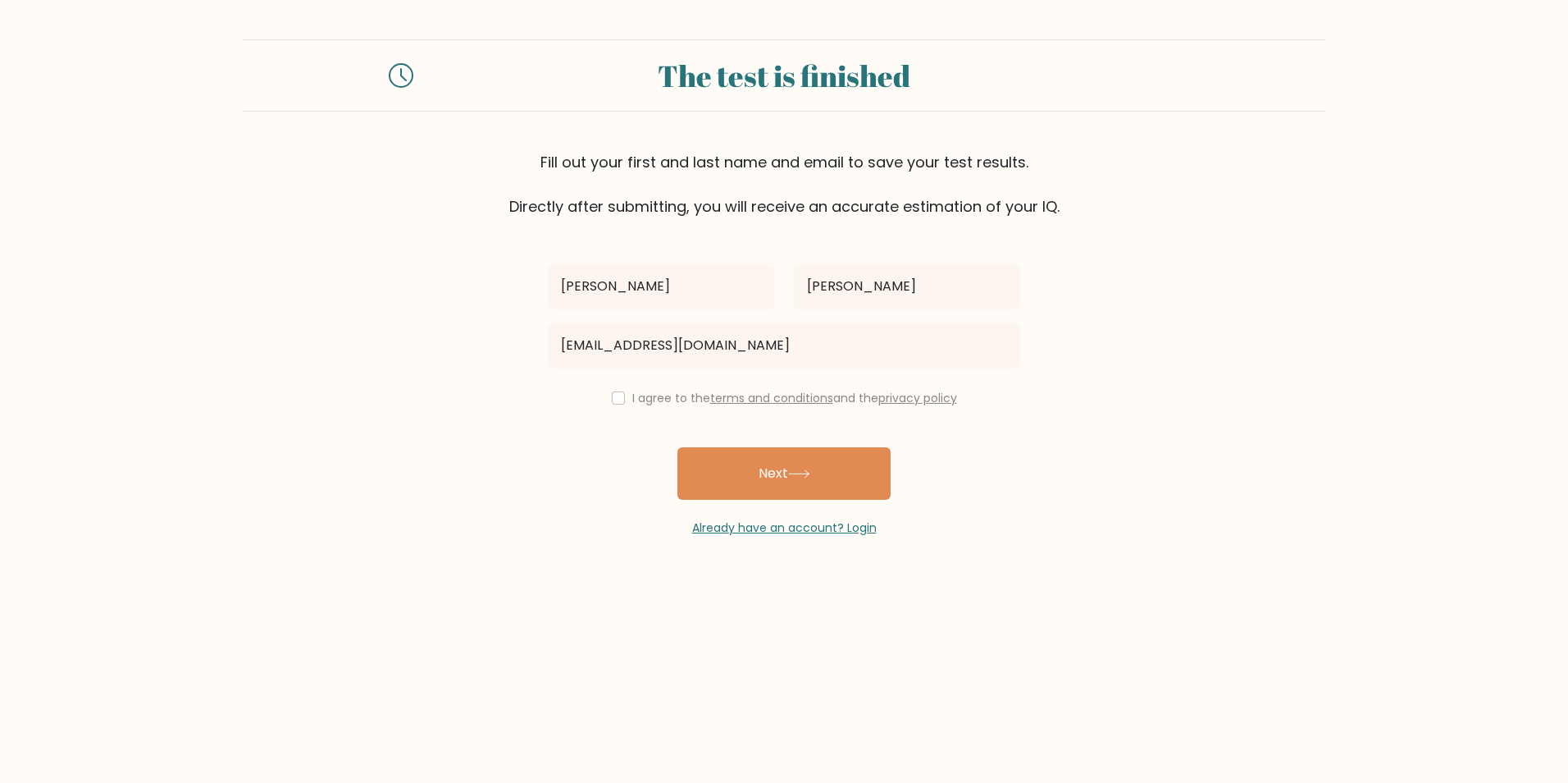
click at [638, 393] on label "I agree to the terms and conditions and the privacy policy" at bounding box center [795, 398] width 325 height 16
click at [615, 398] on input "checkbox" at bounding box center [618, 397] width 13 height 13
checkbox input "true"
click at [729, 468] on button "Next" at bounding box center [784, 473] width 213 height 52
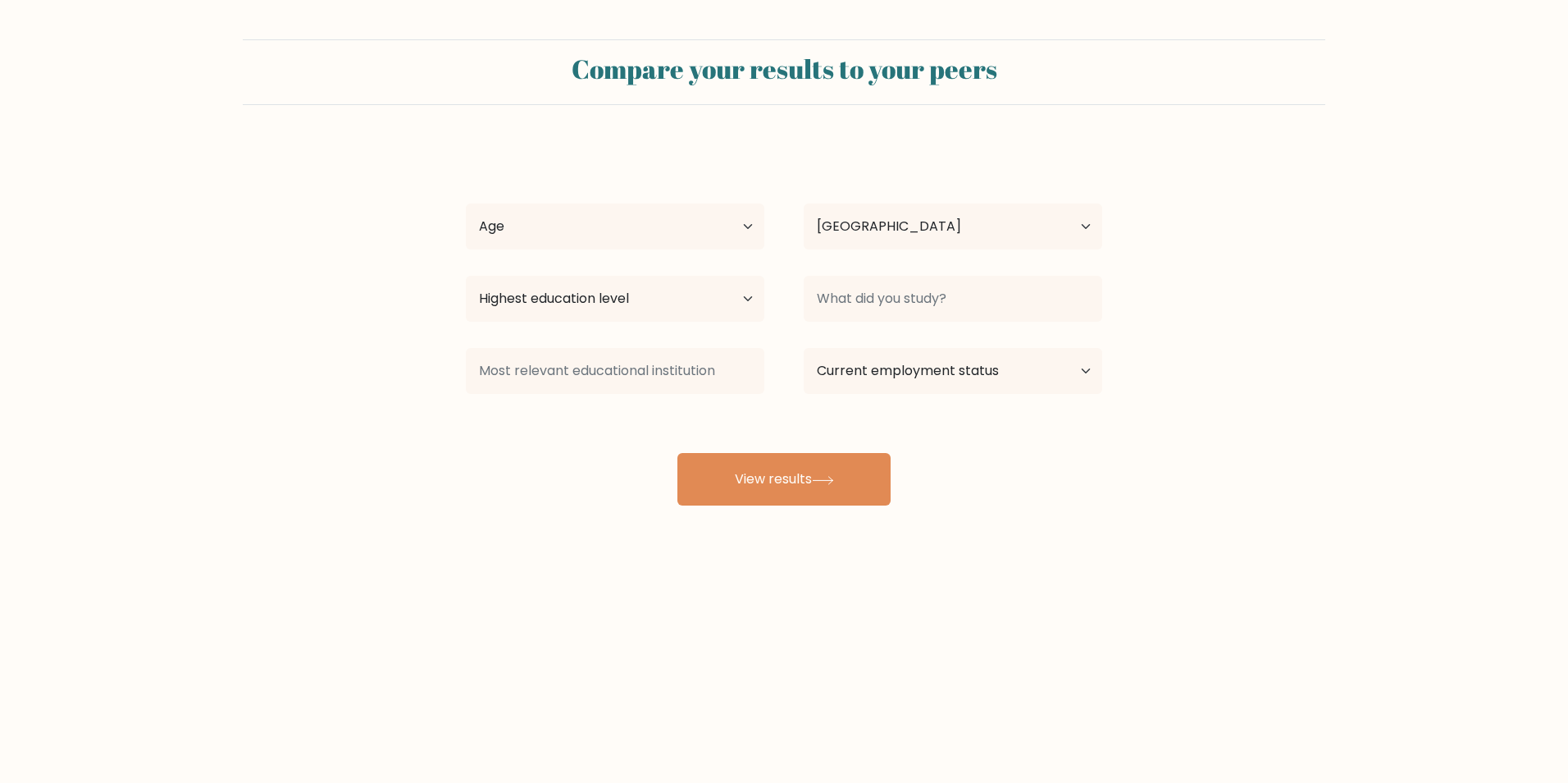
select select "GB"
click at [711, 234] on select "Age Under [DEMOGRAPHIC_DATA] [DEMOGRAPHIC_DATA] [DEMOGRAPHIC_DATA] [DEMOGRAPHIC…" at bounding box center [615, 226] width 298 height 46
select select "25_34"
click at [466, 203] on select "Age Under [DEMOGRAPHIC_DATA] [DEMOGRAPHIC_DATA] [DEMOGRAPHIC_DATA] [DEMOGRAPHIC…" at bounding box center [615, 226] width 298 height 46
click at [665, 292] on select "Highest education level No schooling Primary Lower Secondary Upper Secondary Oc…" at bounding box center [615, 299] width 298 height 46
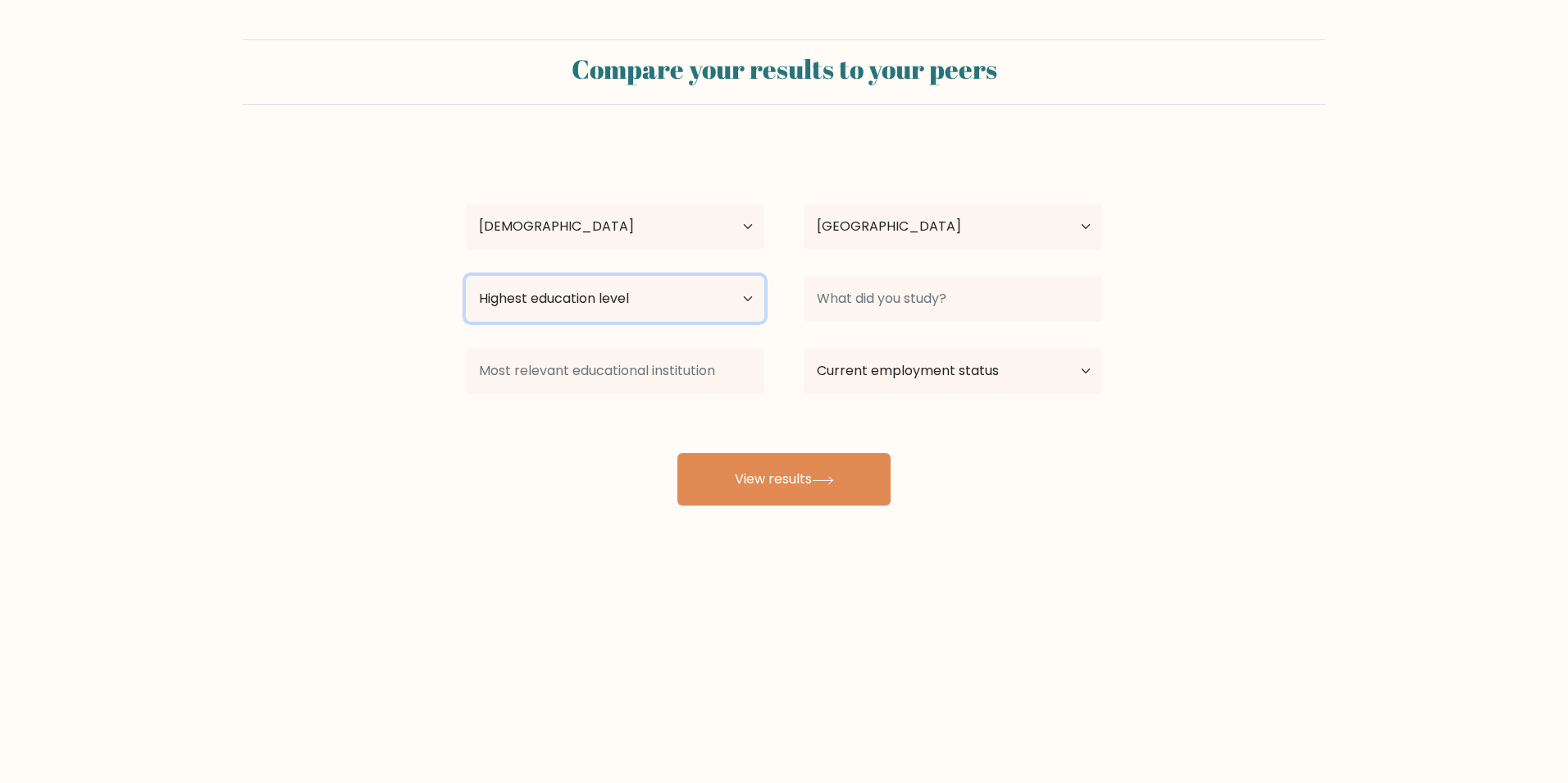
select select "masters_degree"
click at [466, 276] on select "Highest education level No schooling Primary Lower Secondary Upper Secondary Oc…" at bounding box center [615, 299] width 298 height 46
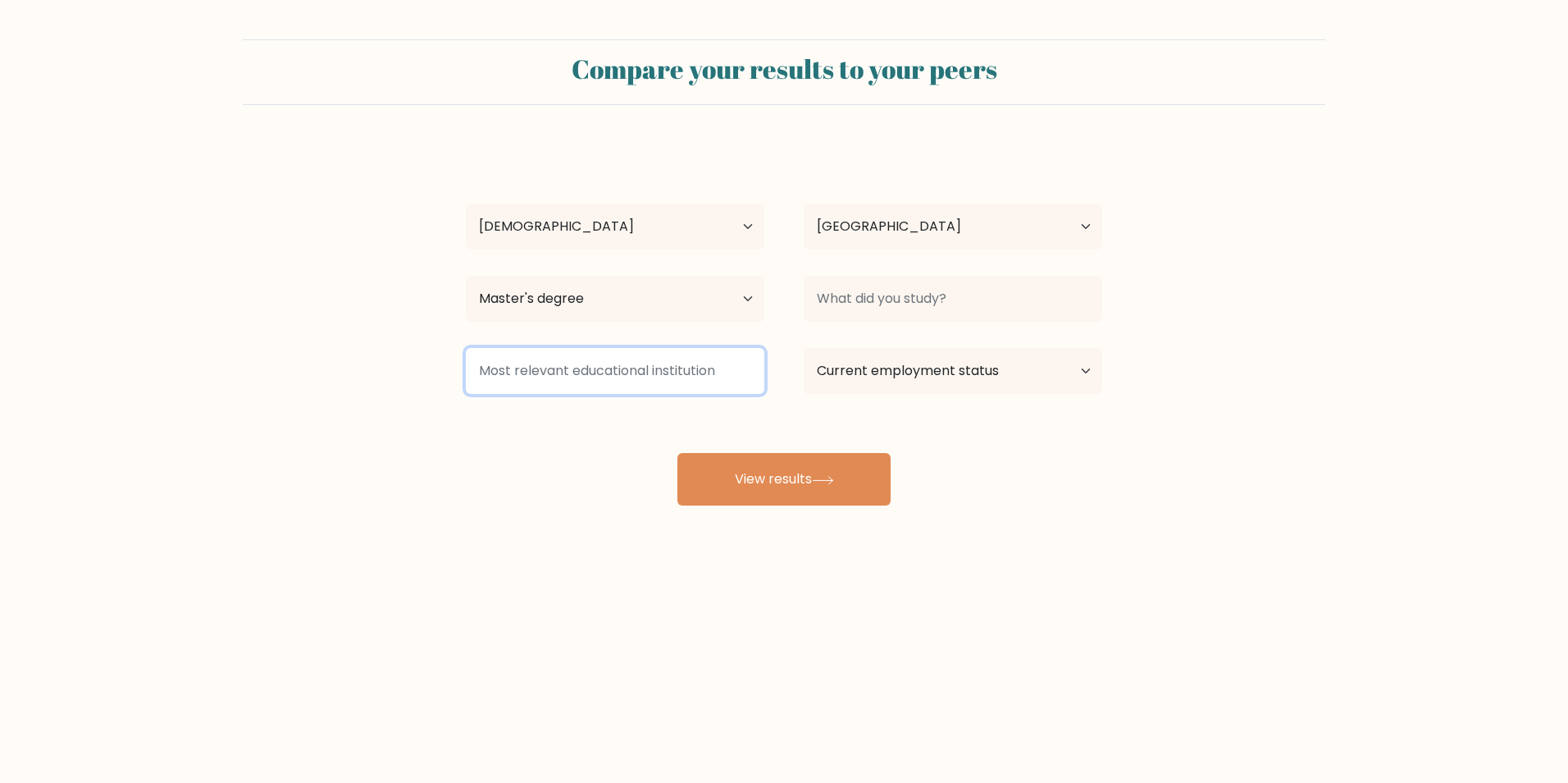
click at [706, 377] on input at bounding box center [615, 371] width 298 height 46
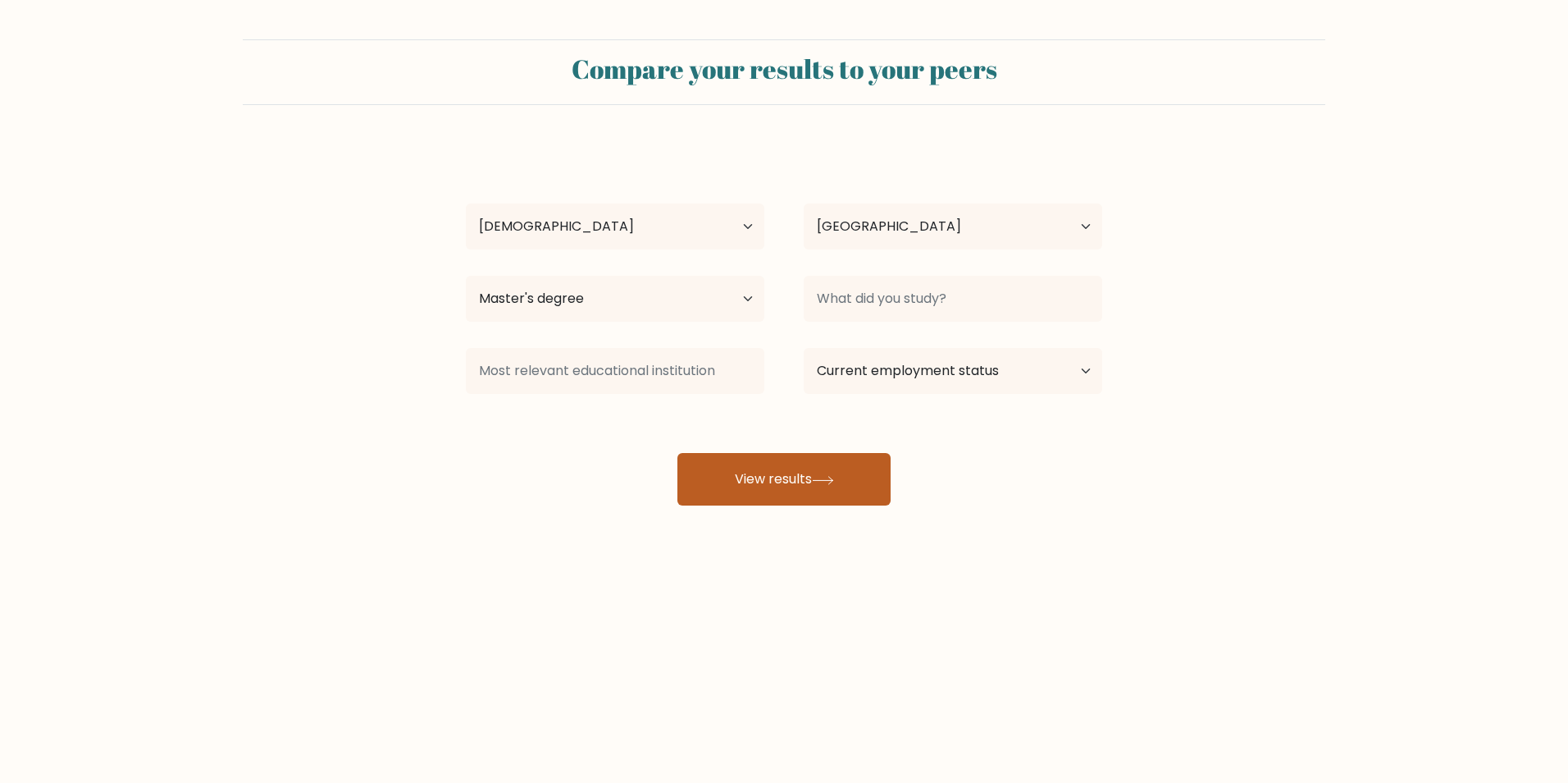
click at [863, 455] on button "View results" at bounding box center [784, 479] width 213 height 52
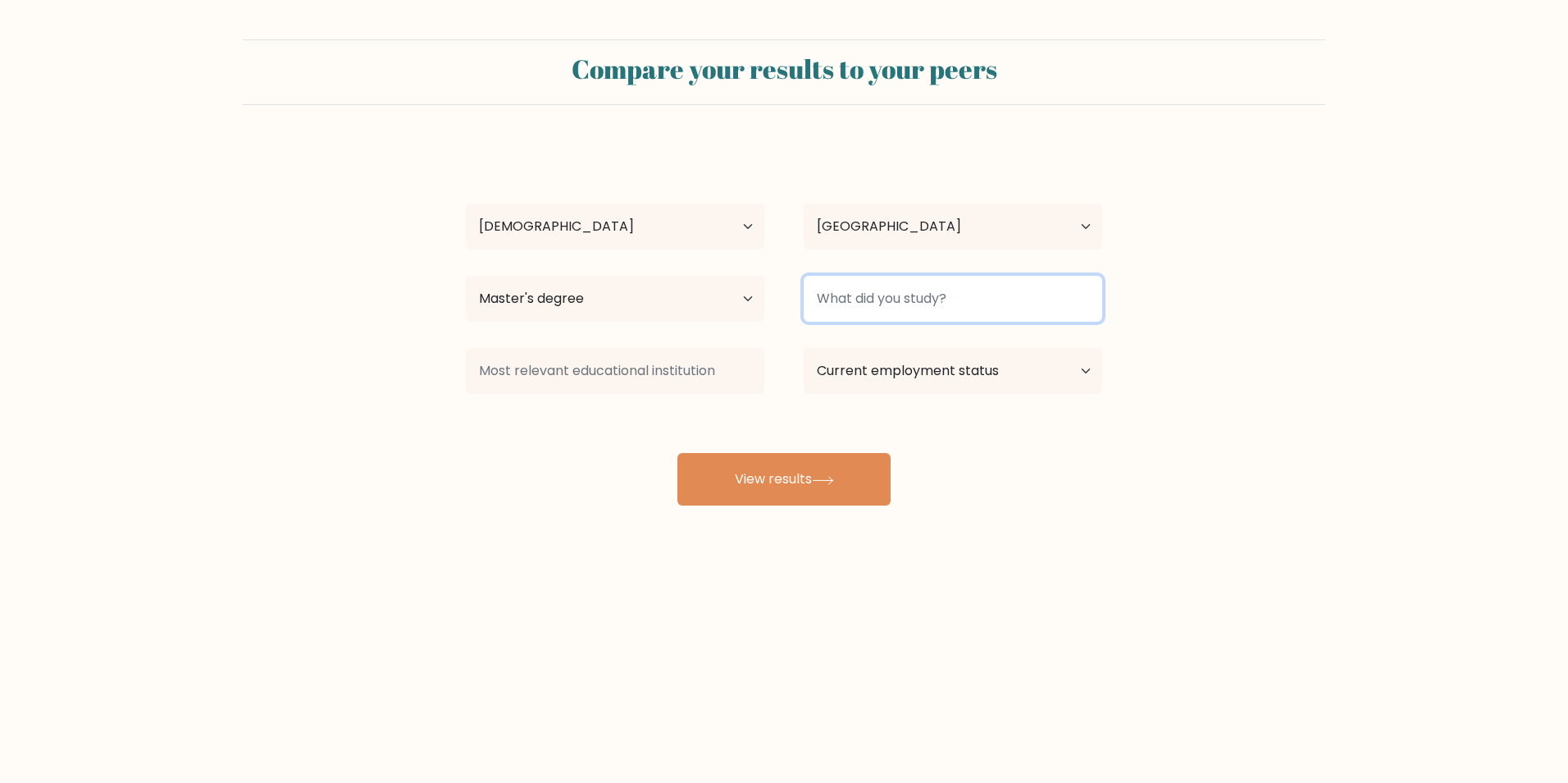
click at [898, 316] on input at bounding box center [953, 299] width 298 height 46
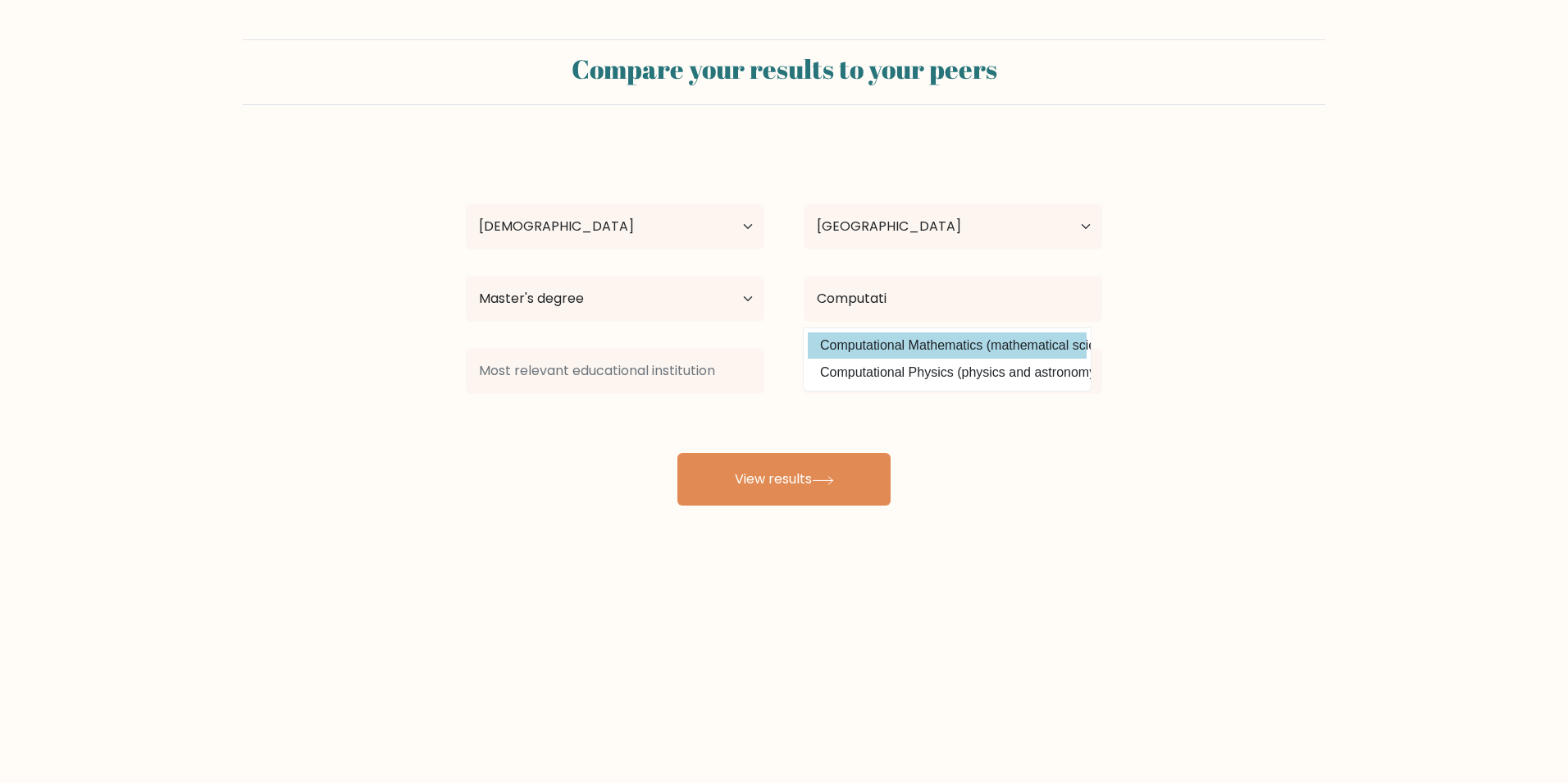
click at [929, 340] on option "Computational Mathematics (mathematical sciences)" at bounding box center [946, 345] width 279 height 27
type input "Computational Mathematics"
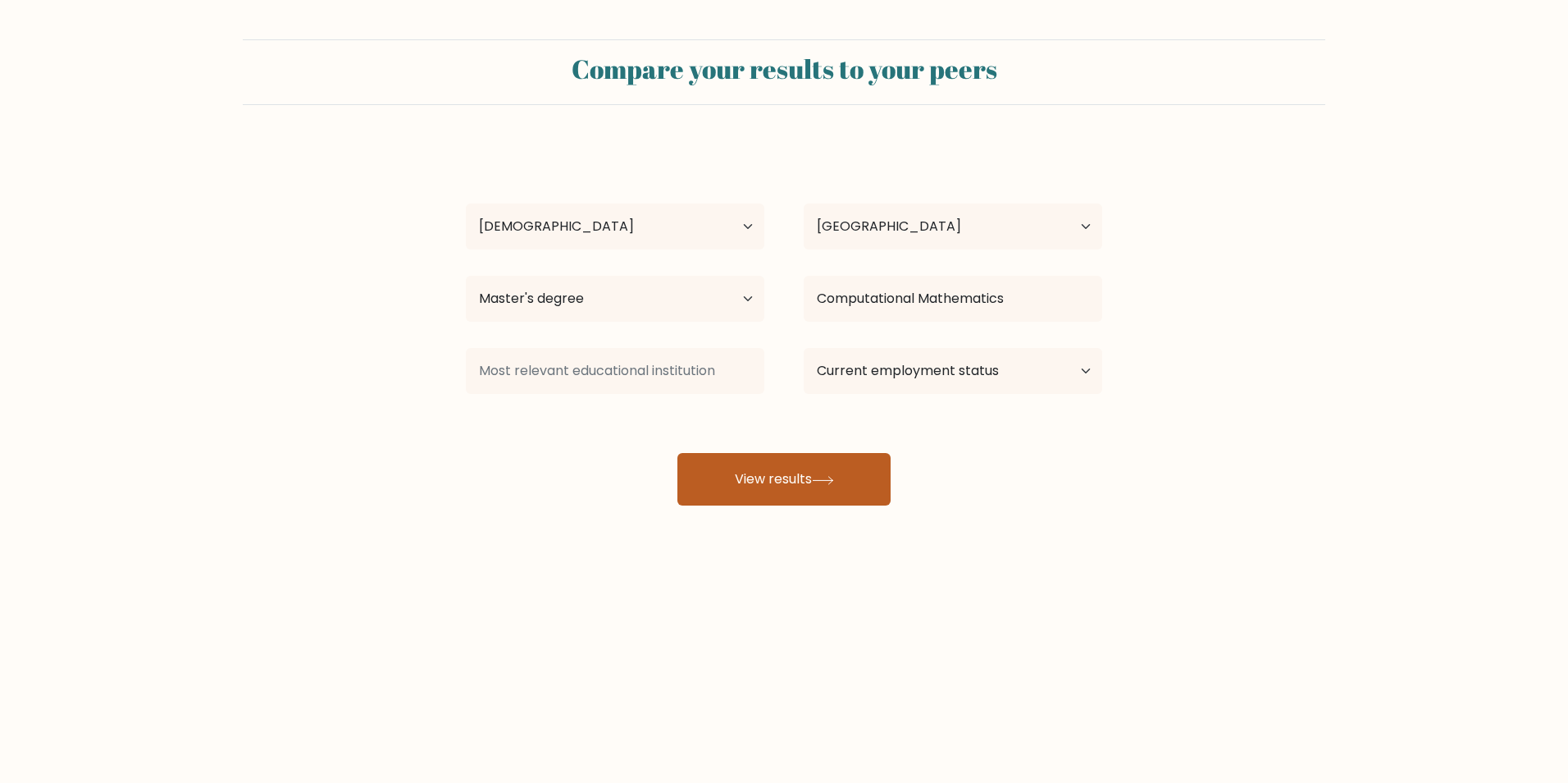
click at [855, 477] on button "View results" at bounding box center [784, 479] width 213 height 52
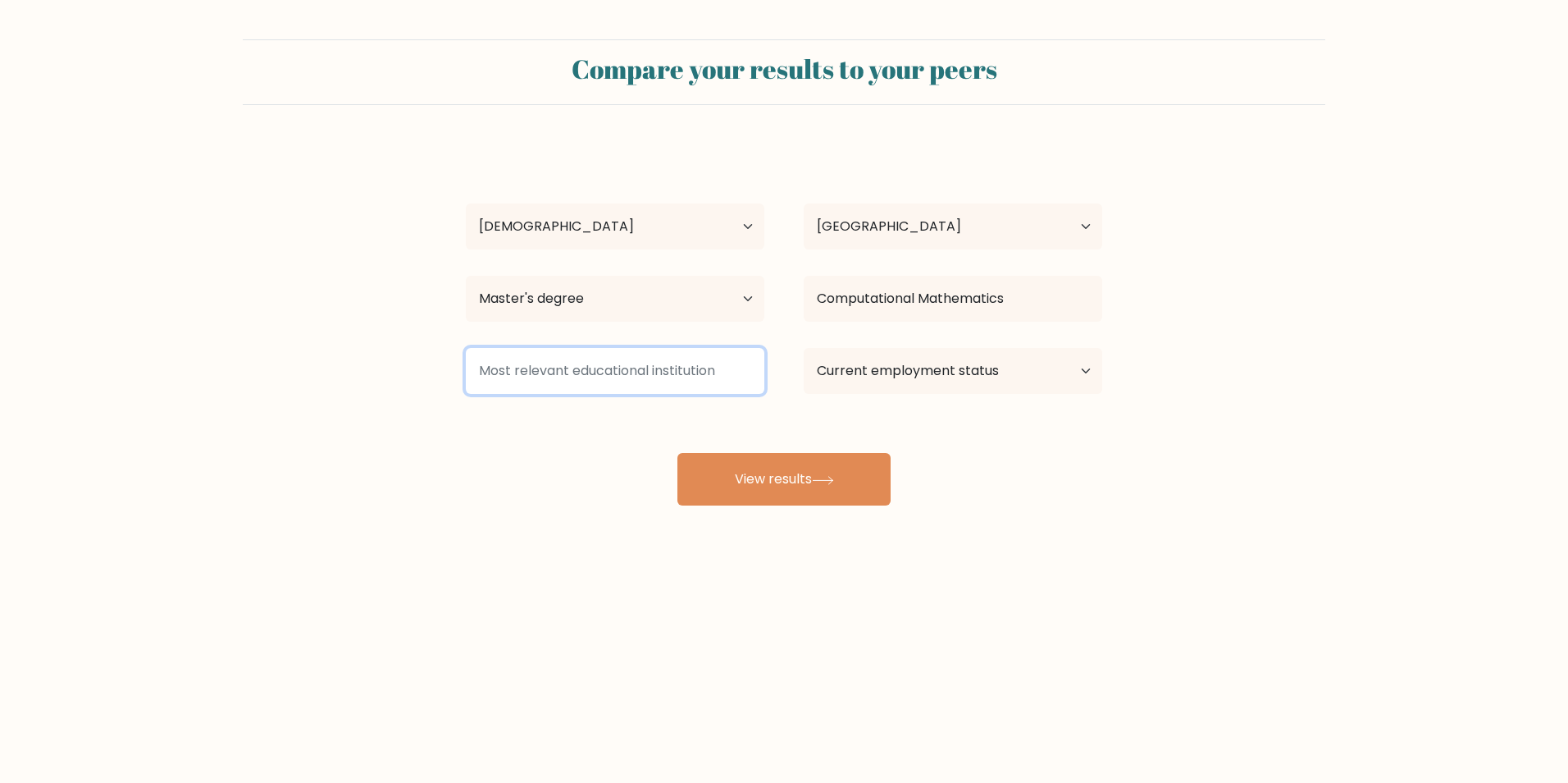
click at [674, 375] on input at bounding box center [615, 371] width 298 height 46
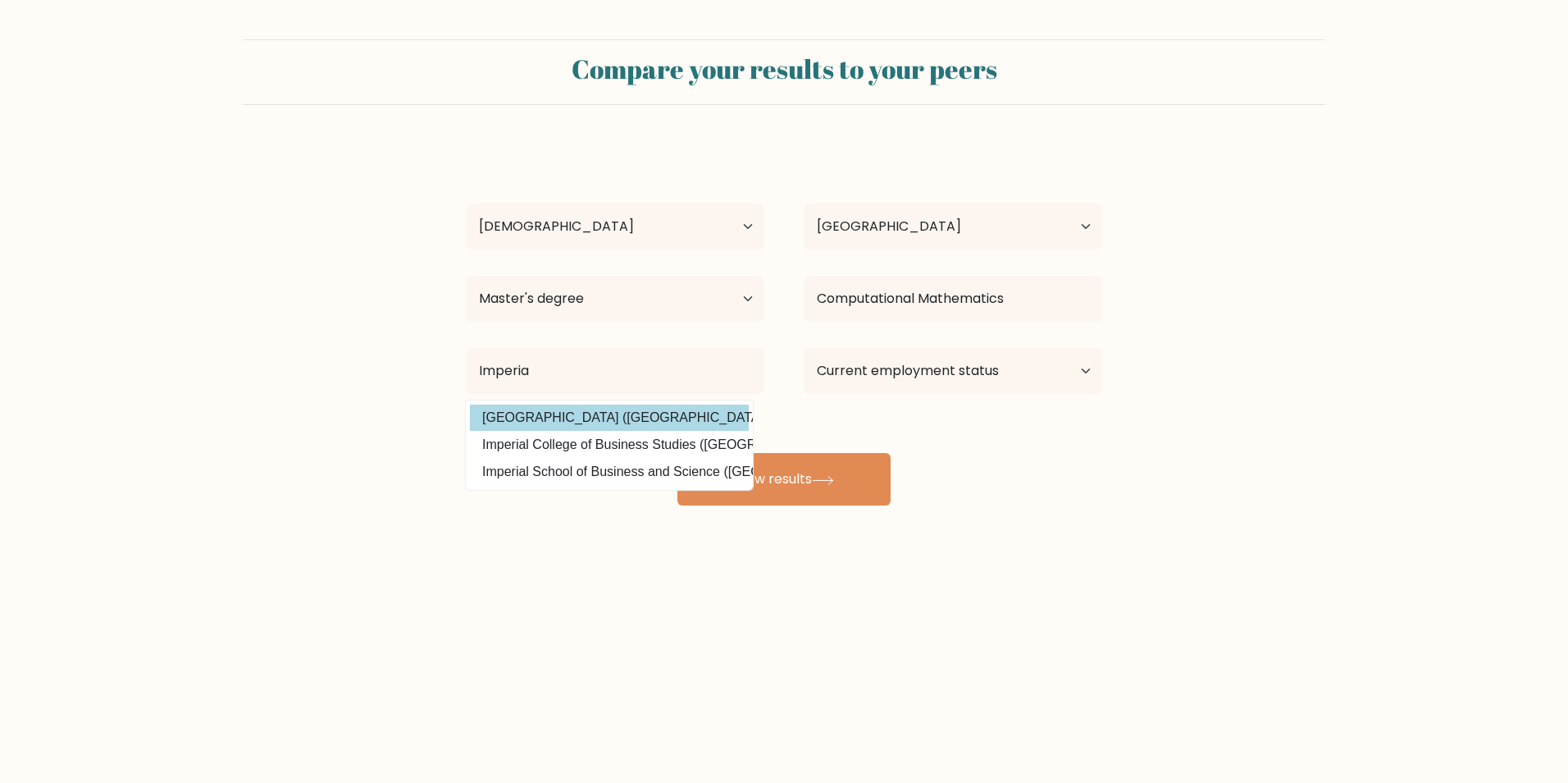
click at [692, 421] on option "[GEOGRAPHIC_DATA] ([GEOGRAPHIC_DATA])" at bounding box center [609, 418] width 279 height 27
type input "[GEOGRAPHIC_DATA]"
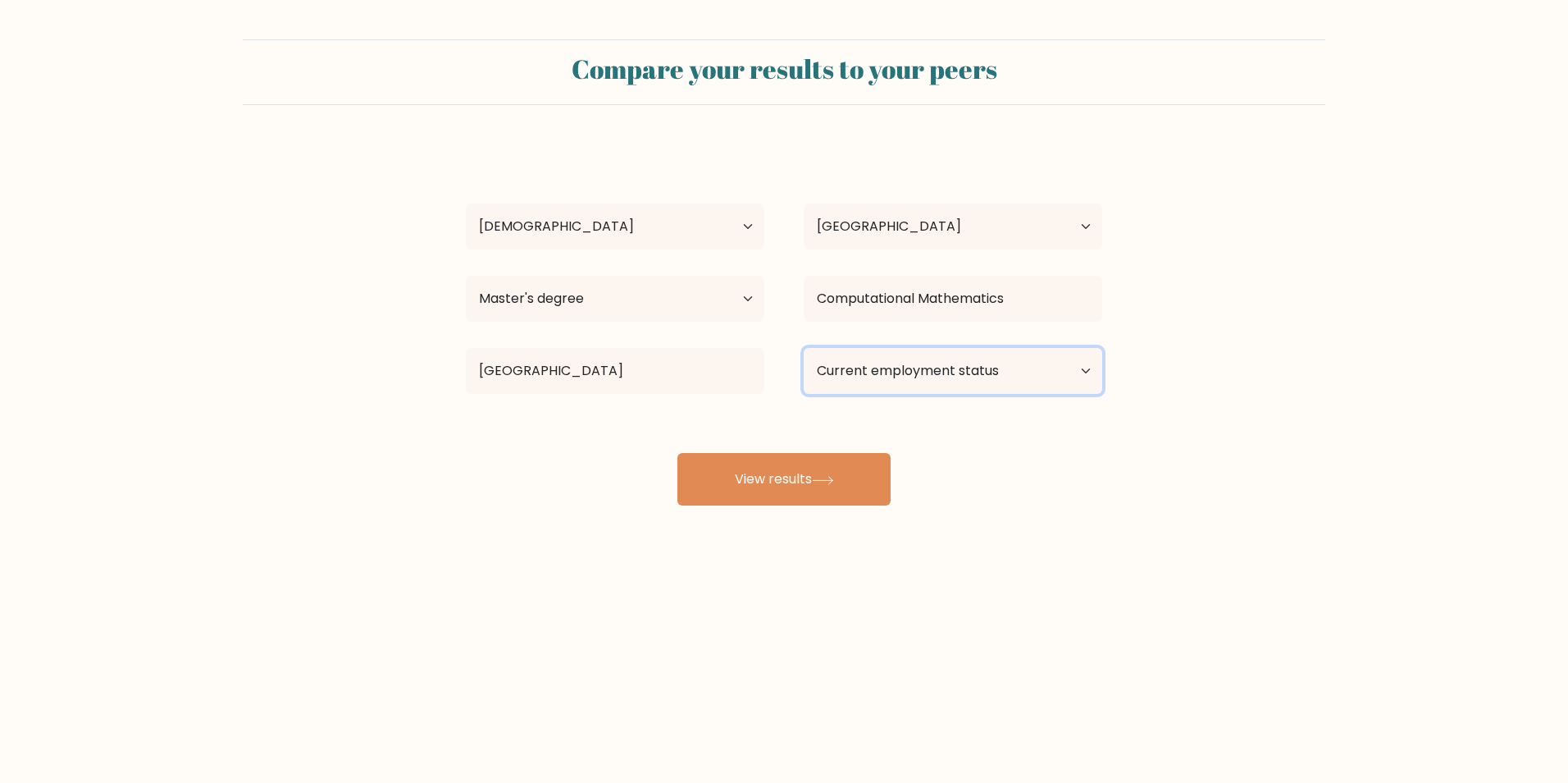
click at [902, 355] on select "Current employment status Employed Student Retired Other / prefer not to answer" at bounding box center [953, 371] width 298 height 46
select select "other"
click at [804, 348] on select "Current employment status Employed Student Retired Other / prefer not to answer" at bounding box center [953, 371] width 298 height 46
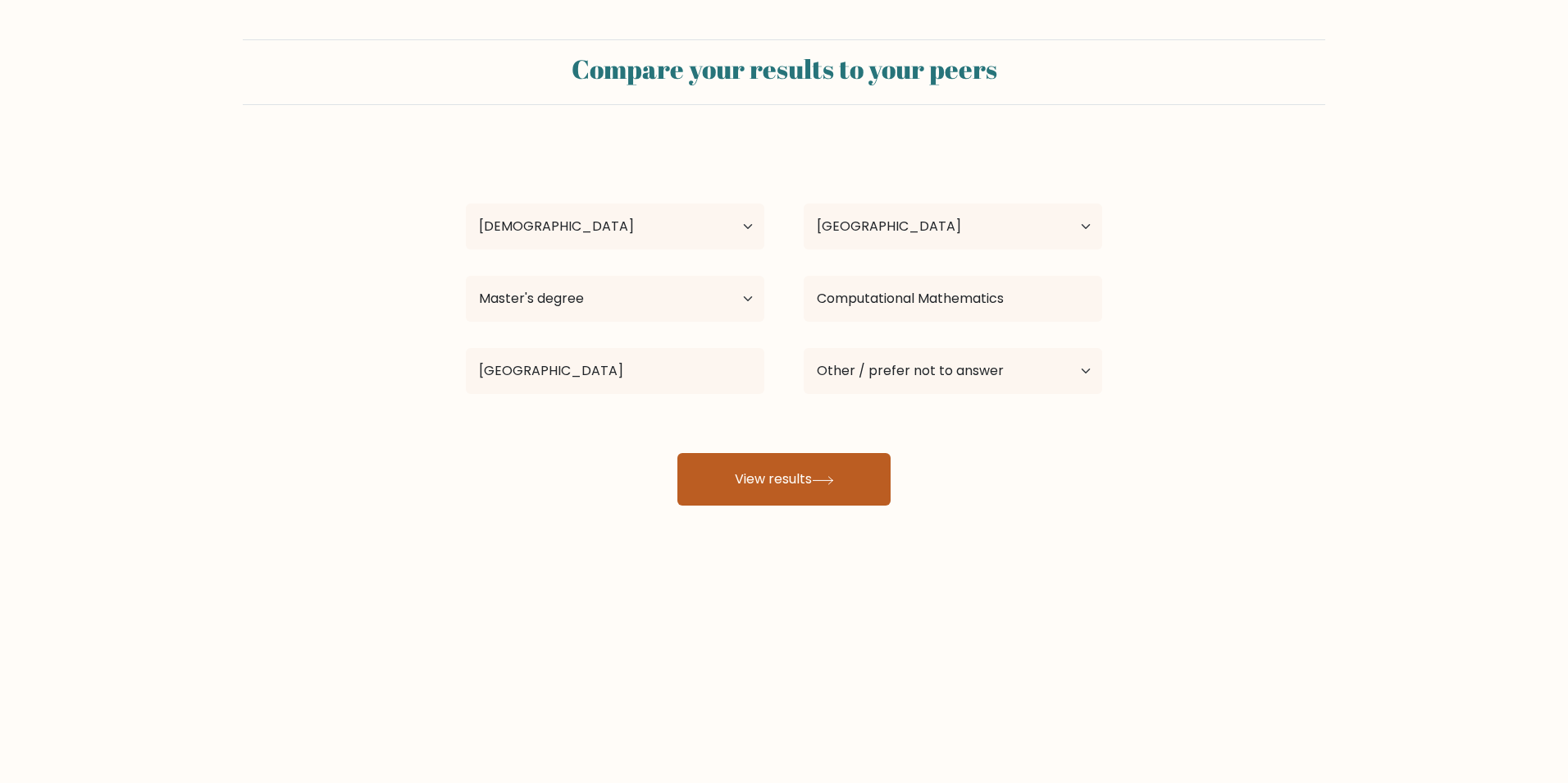
click at [837, 486] on button "View results" at bounding box center [784, 479] width 213 height 52
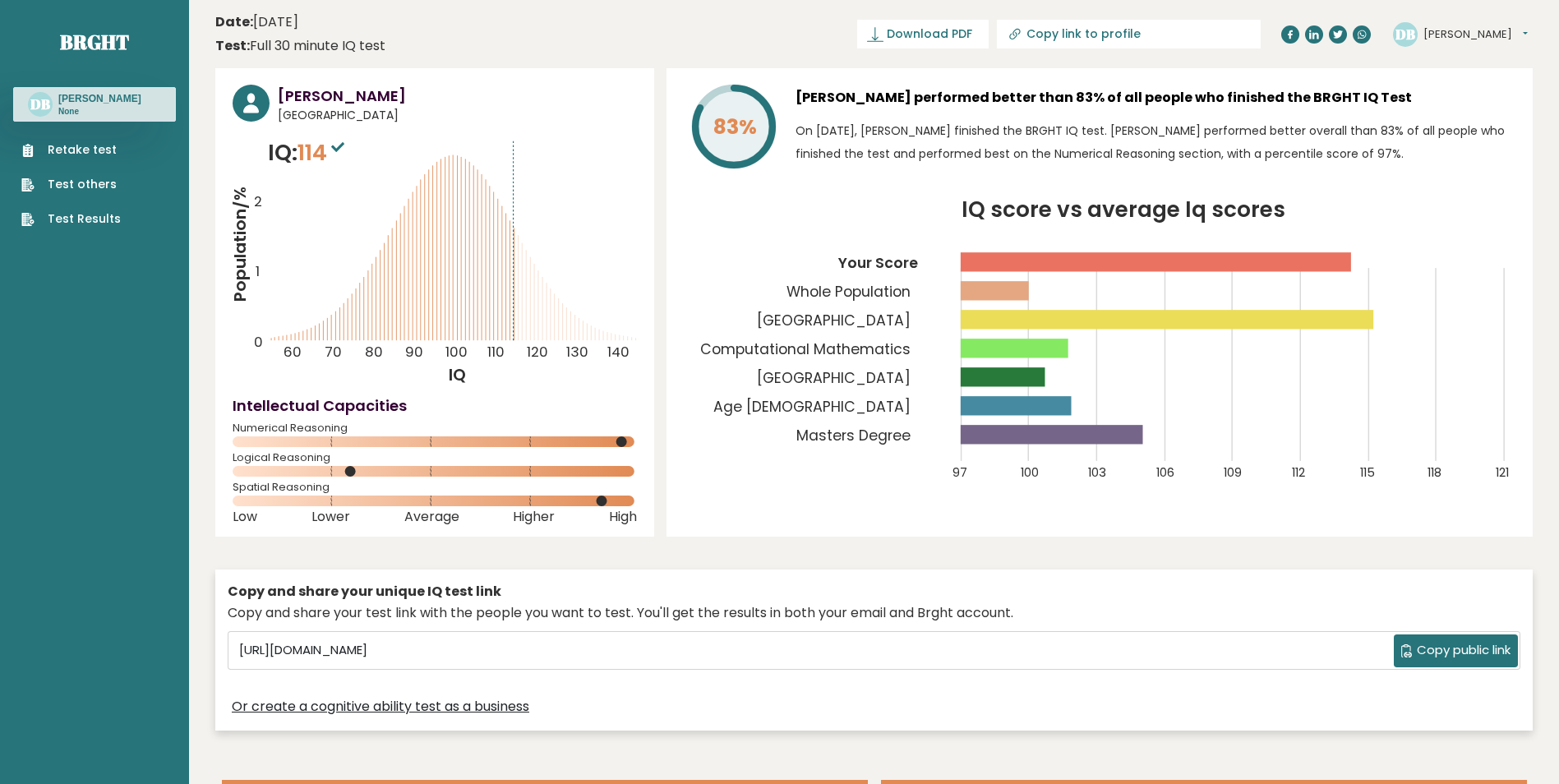
drag, startPoint x: 348, startPoint y: 469, endPoint x: 522, endPoint y: 475, distance: 174.1
click at [510, 475] on icon at bounding box center [435, 471] width 404 height 11
click at [1120, 430] on rect at bounding box center [1052, 434] width 182 height 19
drag, startPoint x: 1120, startPoint y: 430, endPoint x: 1004, endPoint y: 392, distance: 122.1
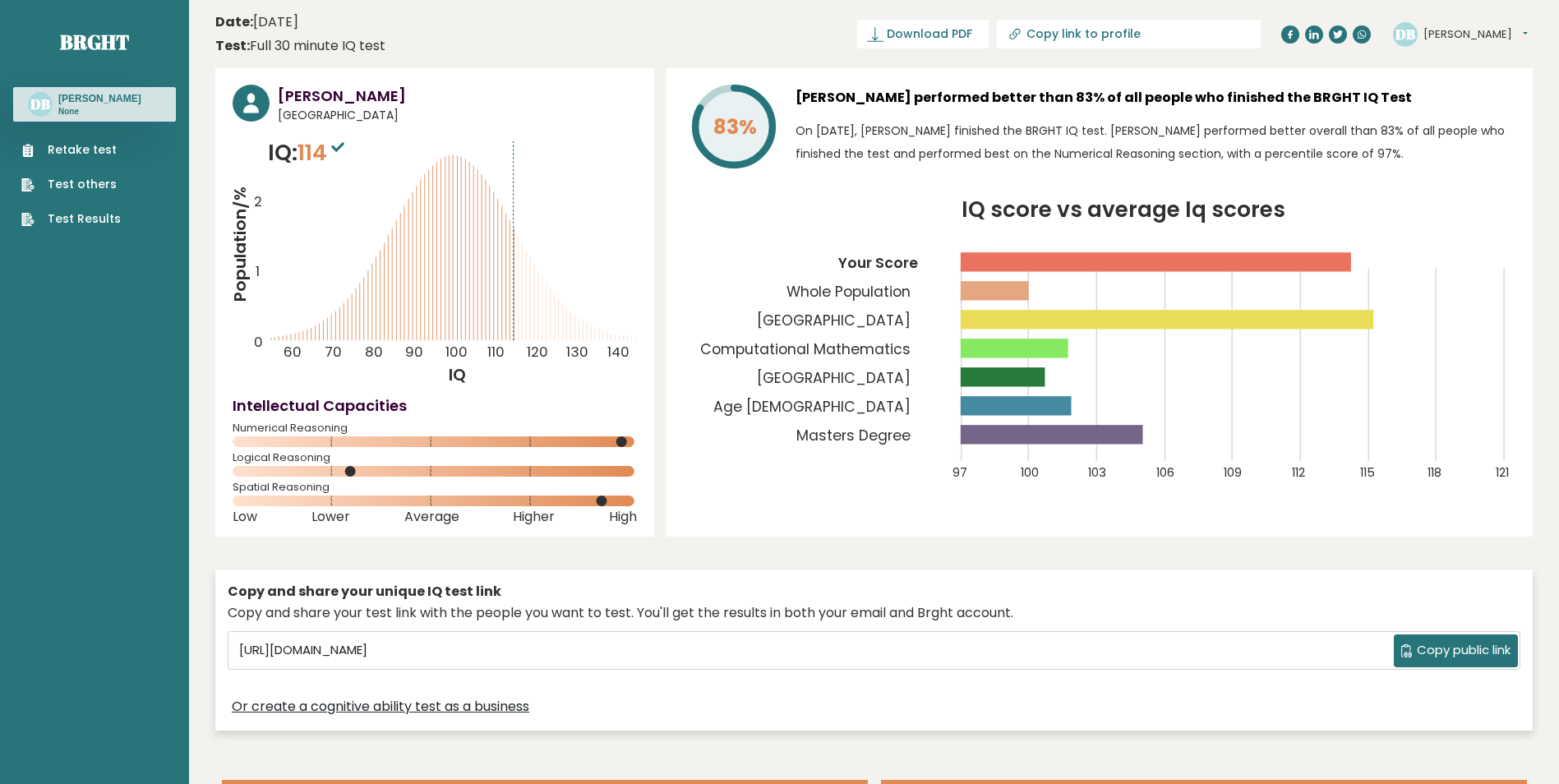
click at [1004, 392] on icon "IQ score vs average Iq scores 97 100 103 106 109 112 115 118 121 Your Score Who…" at bounding box center [1099, 350] width 832 height 301
click at [344, 147] on icon at bounding box center [337, 147] width 13 height 10
click at [324, 173] on icon "Population/% IQ 0 1 2 60 70 80 90 100 110 120 130 140" at bounding box center [435, 261] width 404 height 249
click at [1127, 37] on input "Copy link to profile" at bounding box center [1138, 34] width 224 height 13
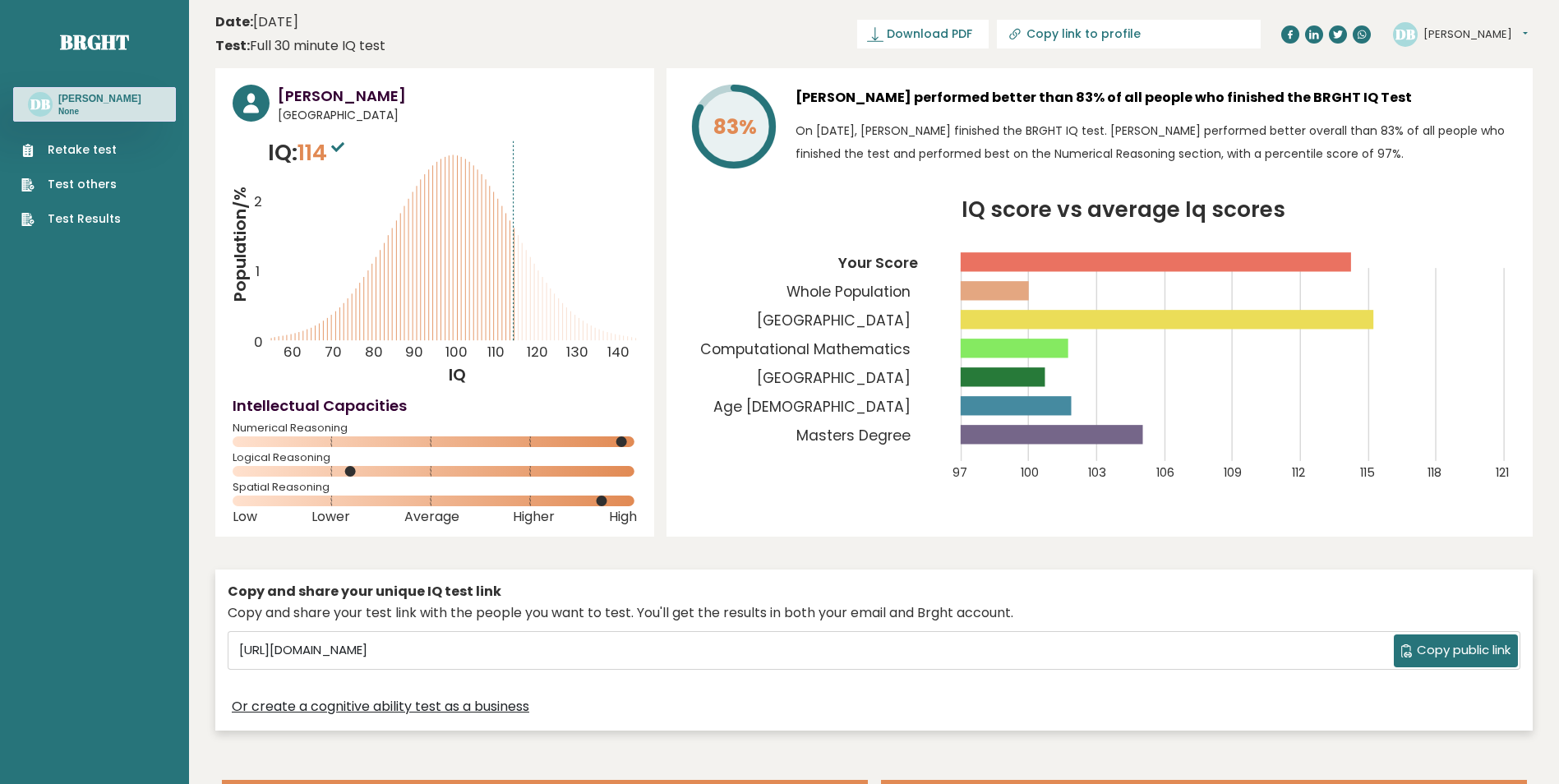
type input "https://brght.org/profile/daniel-bowman/?utm_source=share&utm_medium=copy&utm_c…"
drag, startPoint x: 1127, startPoint y: 37, endPoint x: 1058, endPoint y: 148, distance: 130.7
click at [1058, 148] on p "On [DATE], [PERSON_NAME] finished the BRGHT IQ test. [PERSON_NAME] performed be…" at bounding box center [1155, 142] width 720 height 46
click at [1104, 41] on link "https://brght.org/profile/daniel-bowman/?utm_source=share&utm_medium=copy&utm_c…" at bounding box center [1070, 34] width 264 height 28
